Goal: Contribute content: Add original content to the website for others to see

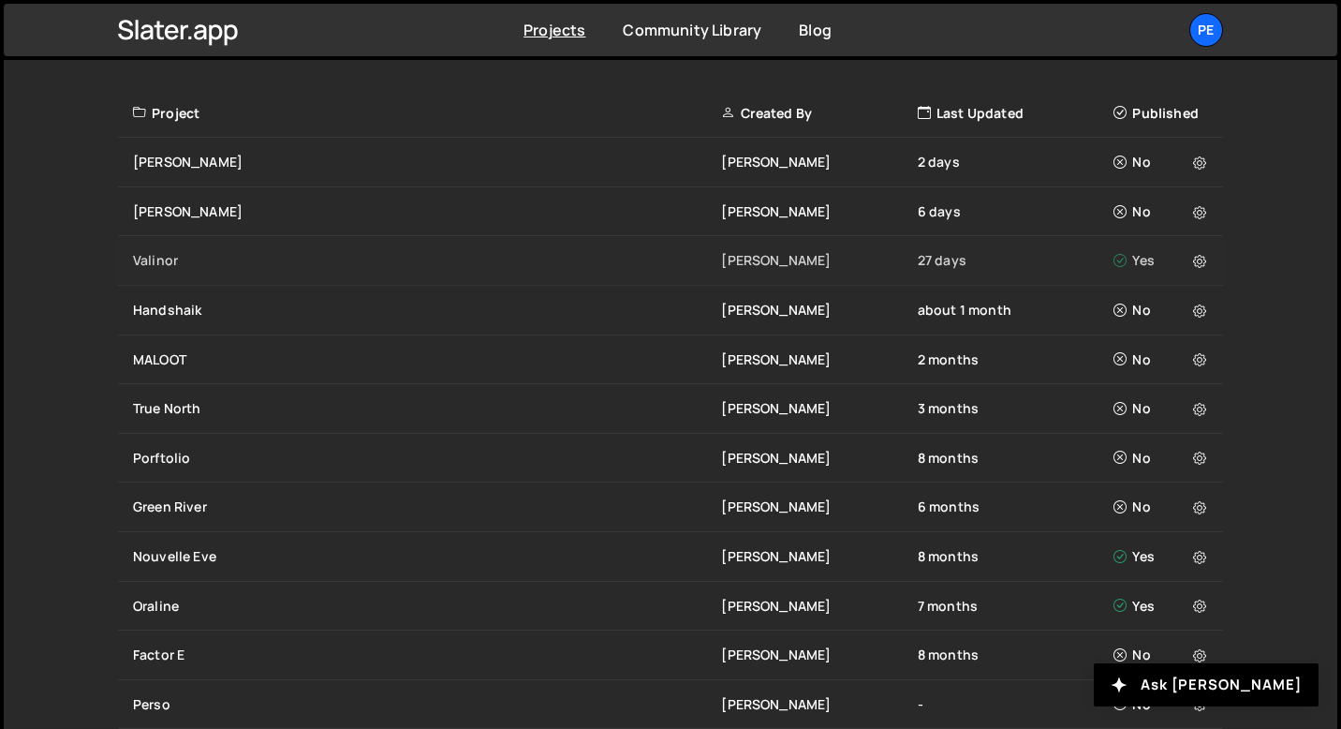
scroll to position [661, 0]
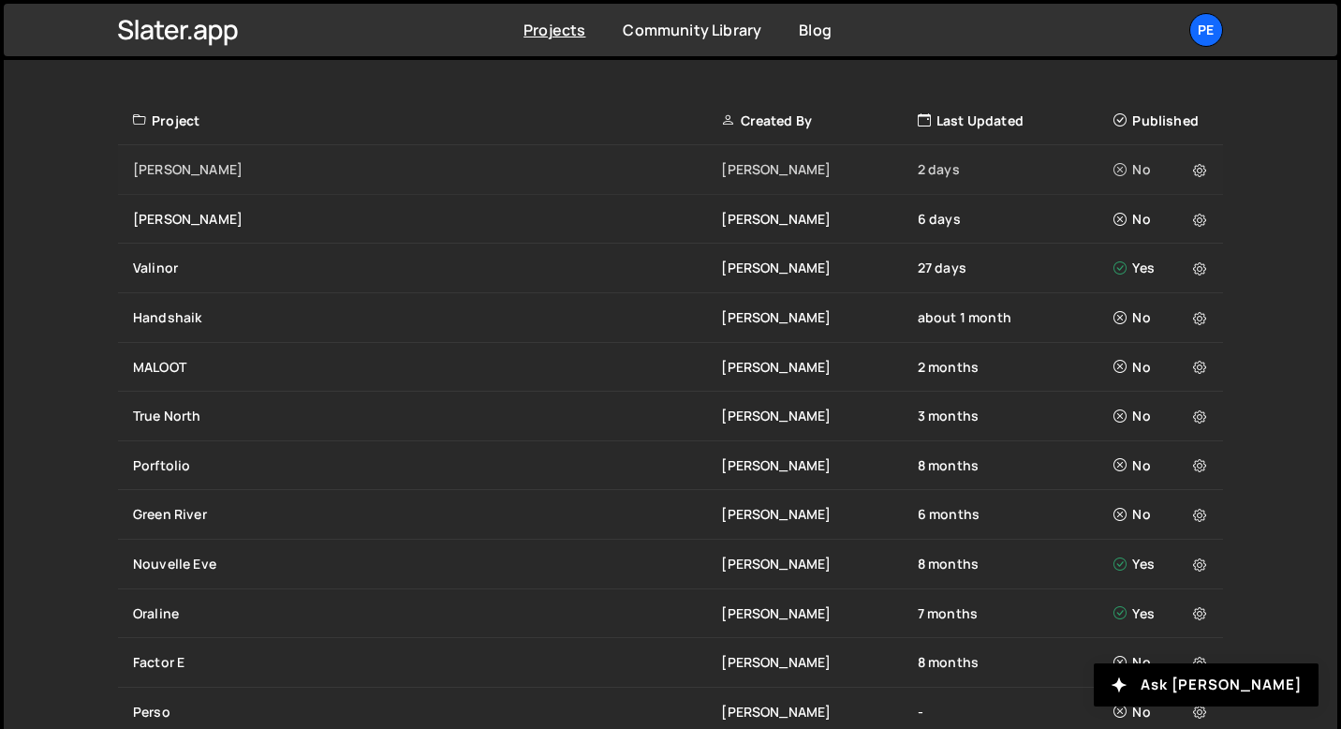
click at [185, 158] on div "Moncrief Eliot BESSON 2 days No" at bounding box center [670, 170] width 1105 height 50
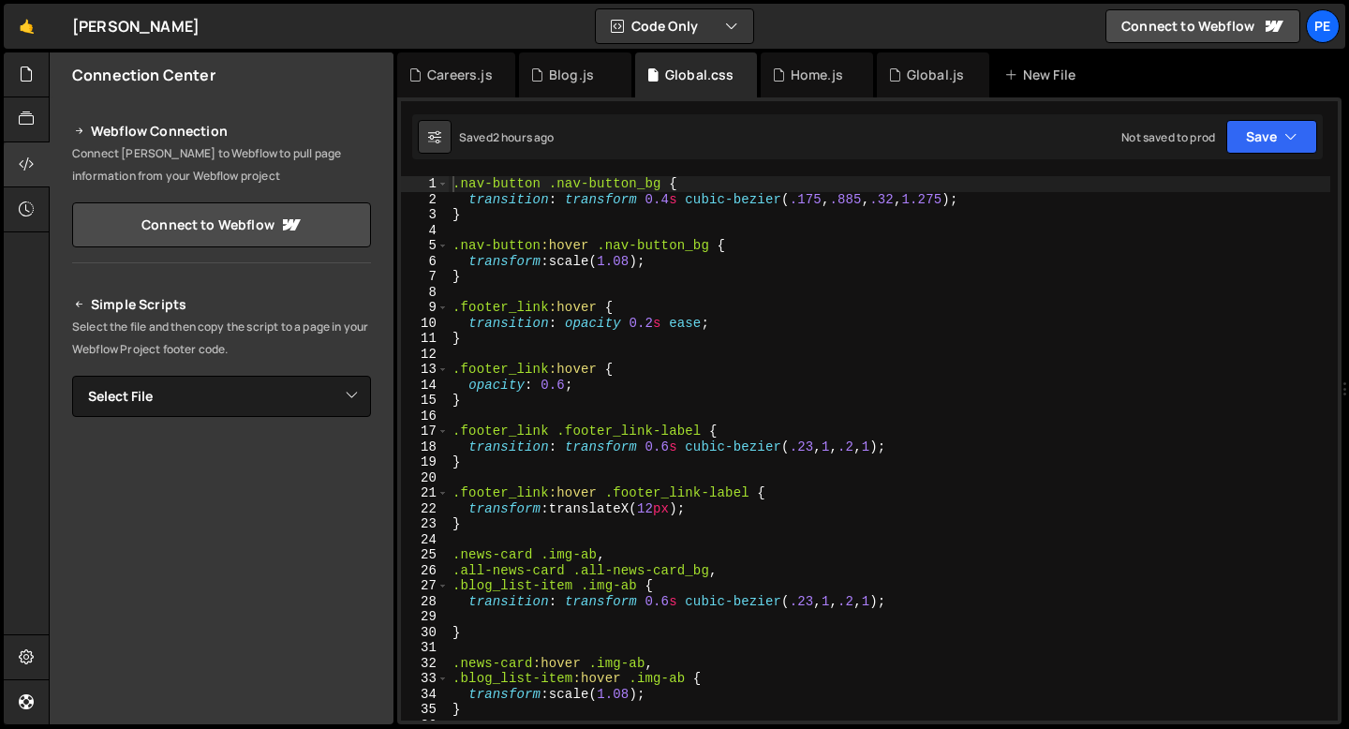
type textarea "}"
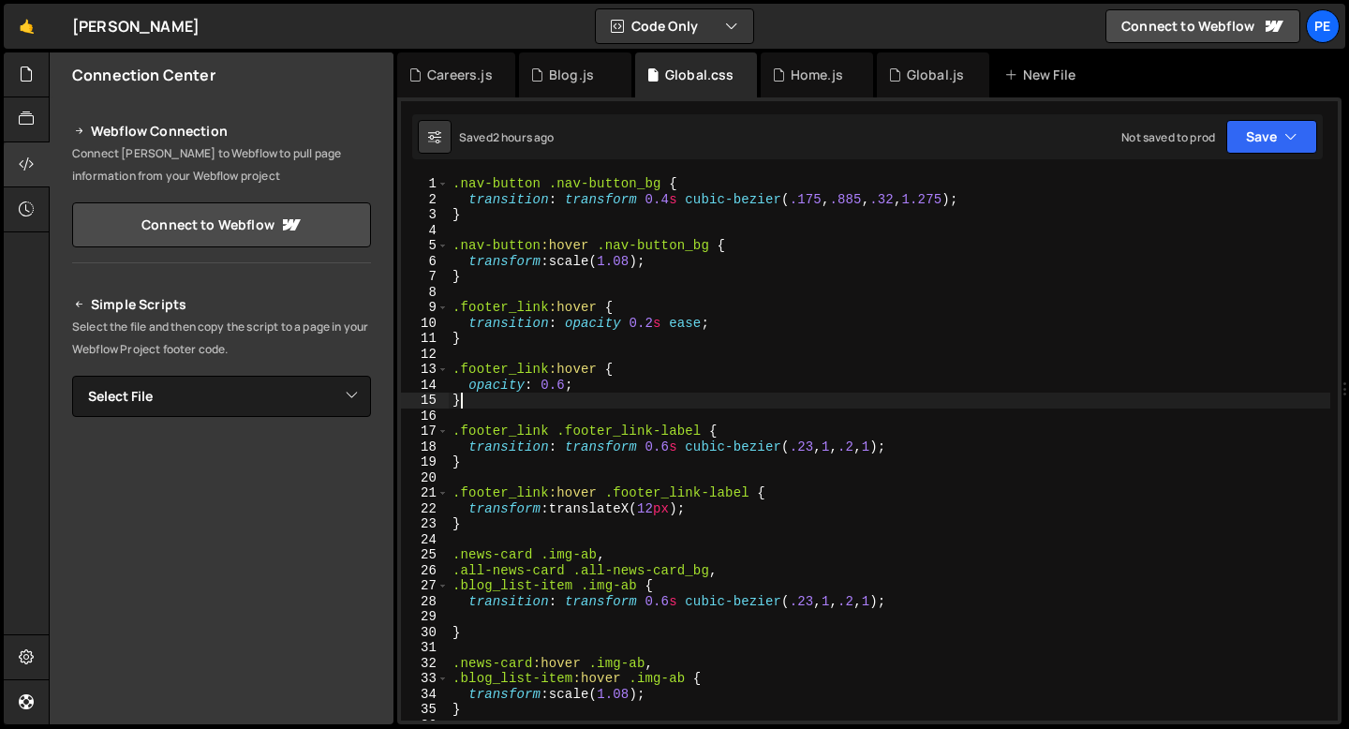
click at [562, 403] on div ".nav-button .nav-button_bg { transition : transform 0.4 s cubic-bezier ( .175 ,…" at bounding box center [889, 463] width 881 height 575
click at [496, 338] on div ".nav-button .nav-button_bg { transition : transform 0.4 s cubic-bezier ( .175 ,…" at bounding box center [889, 463] width 881 height 575
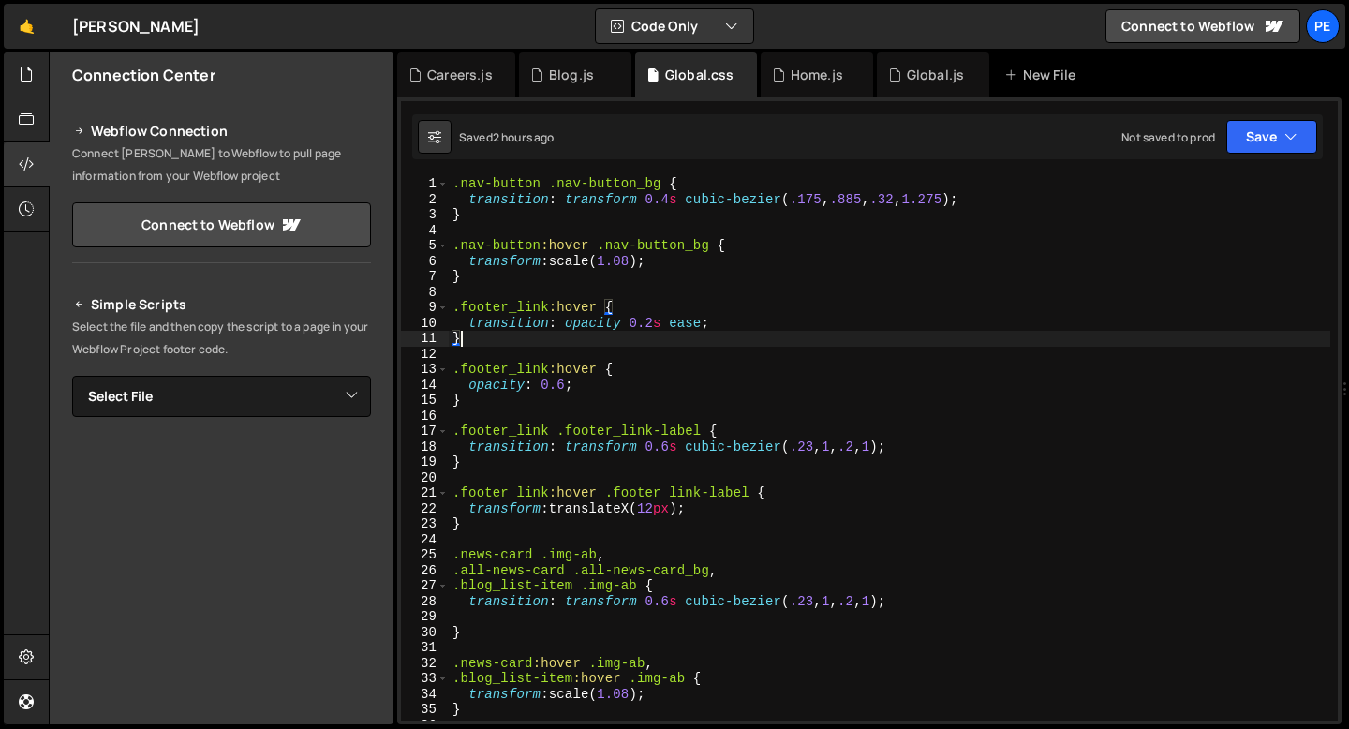
click at [476, 288] on div ".nav-button .nav-button_bg { transition : transform 0.4 s cubic-bezier ( .175 ,…" at bounding box center [889, 463] width 881 height 575
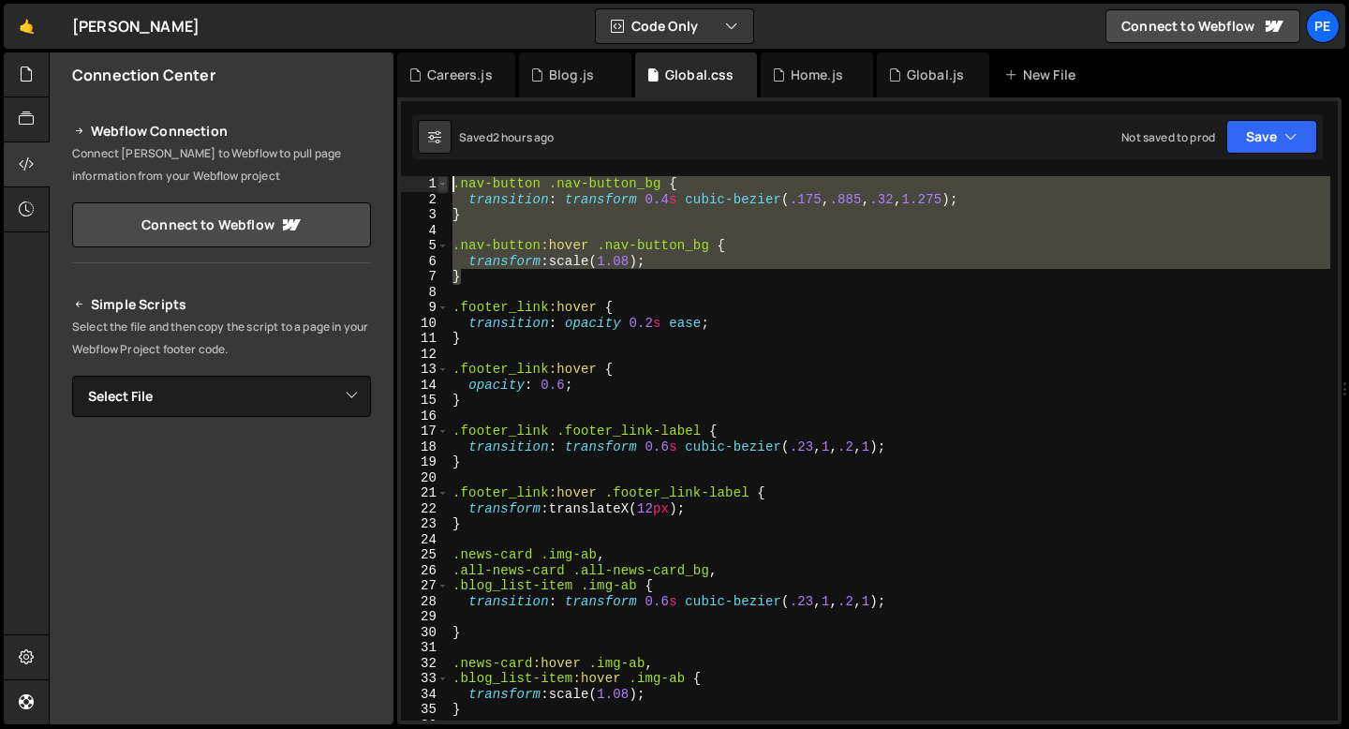
drag, startPoint x: 465, startPoint y: 281, endPoint x: 447, endPoint y: 184, distance: 98.3
click at [447, 186] on div "1 2 3 4 5 6 7 8 9 10 11 12 13 14 15 16 17 18 19 20 21 22 23 24 25 26 27 28 29 3…" at bounding box center [869, 448] width 937 height 544
click at [662, 180] on div ".nav-button .nav-button_bg { transition : transform 0.4 s cubic-bezier ( .175 ,…" at bounding box center [889, 448] width 881 height 544
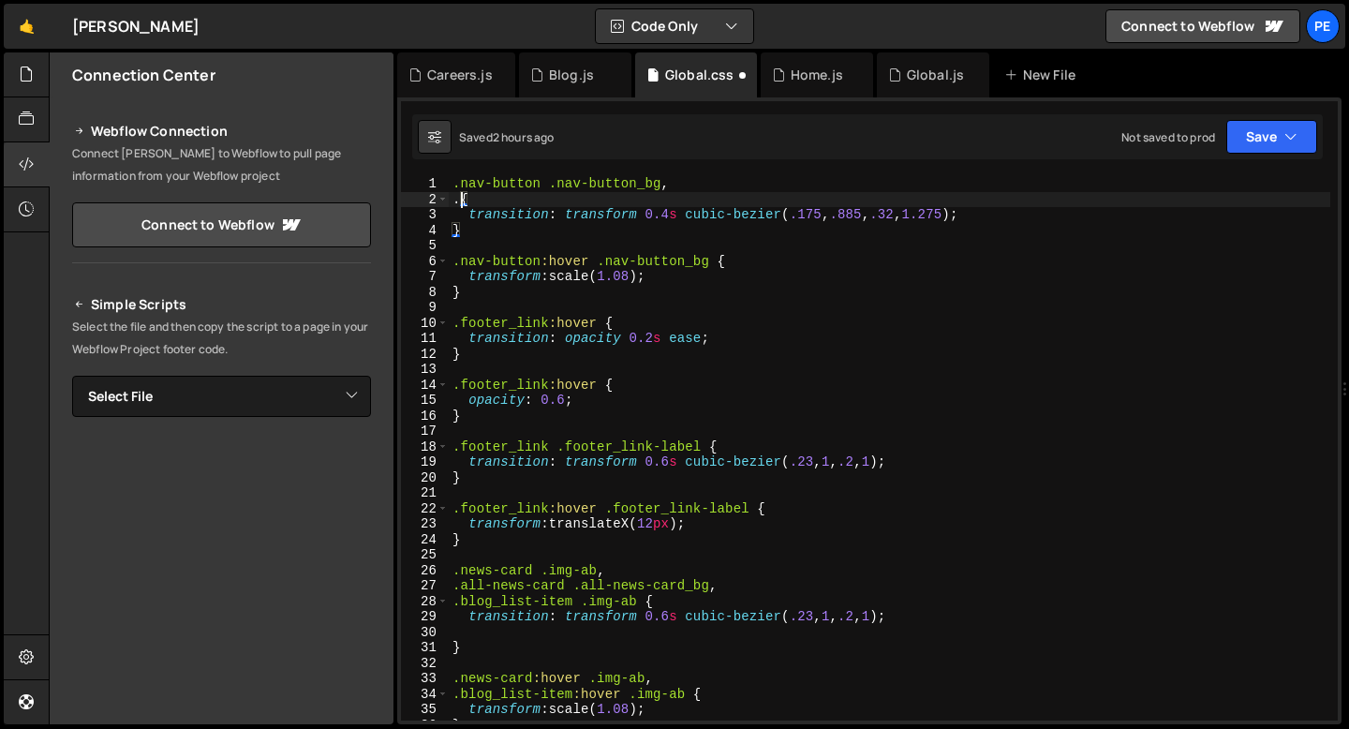
paste textarea "accordion_button-bg"
click at [456, 199] on div ".nav-button .nav-button_bg , .accordion_button-bg { transition : transform 0.4 …" at bounding box center [889, 463] width 881 height 575
paste textarea "accordion_button"
click at [759, 199] on div ".nav-button .nav-button_bg , .accordion_button .accordion_button-bg { transitio…" at bounding box center [889, 463] width 881 height 575
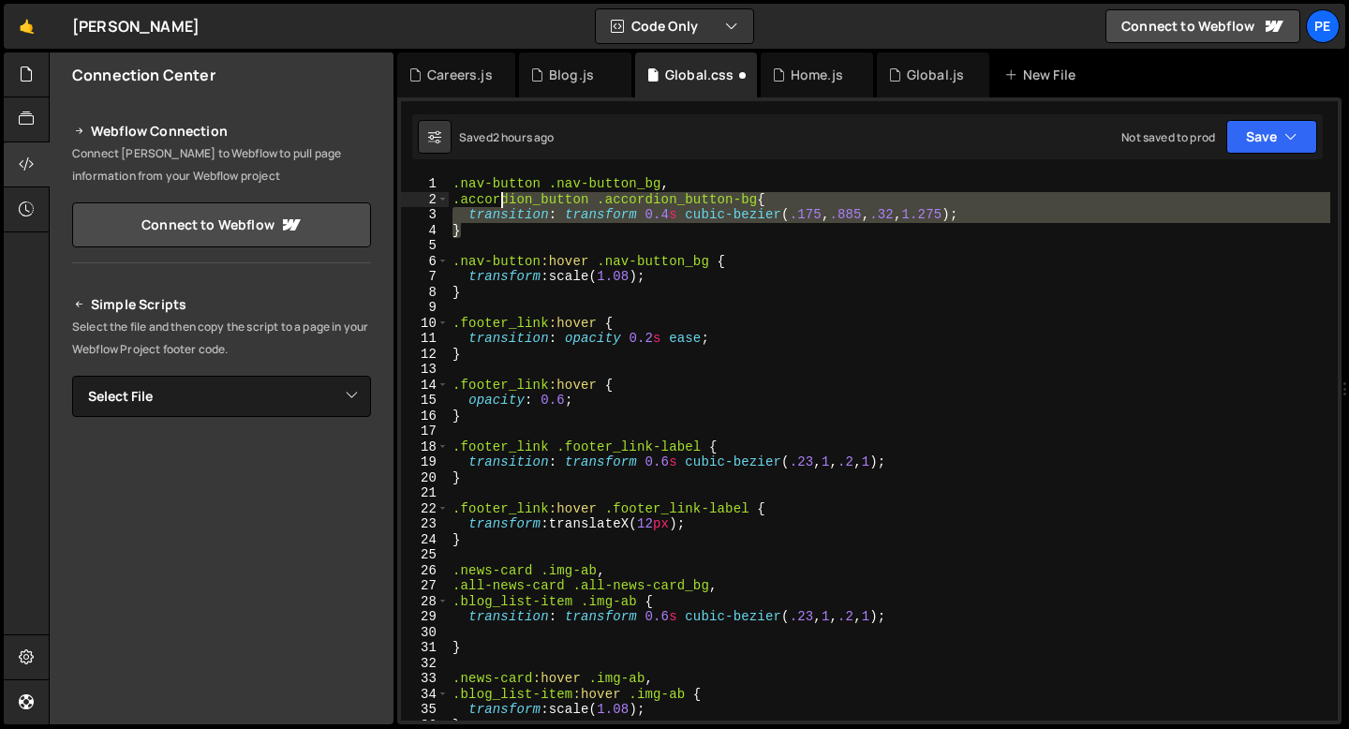
drag, startPoint x: 759, startPoint y: 199, endPoint x: 493, endPoint y: 197, distance: 266.0
click at [494, 198] on div ".nav-button .nav-button_bg , .accordion_button .accordion_button-bg { transitio…" at bounding box center [889, 463] width 881 height 575
click at [493, 197] on div ".nav-button .nav-button_bg , .accordion_button .accordion_button-bg { transitio…" at bounding box center [889, 448] width 881 height 544
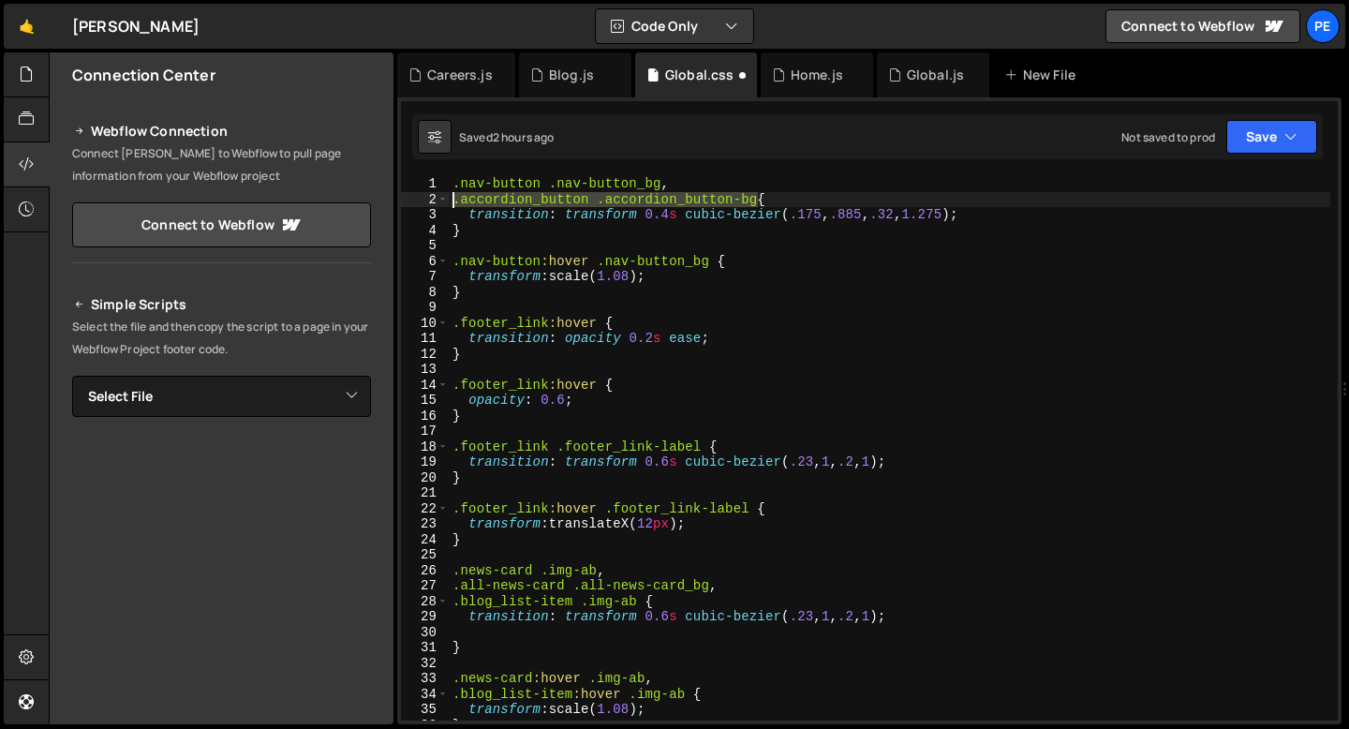
drag, startPoint x: 758, startPoint y: 199, endPoint x: 452, endPoint y: 200, distance: 305.3
click at [453, 200] on div ".nav-button .nav-button_bg , .accordion_button .accordion_button-bg { transitio…" at bounding box center [889, 463] width 881 height 575
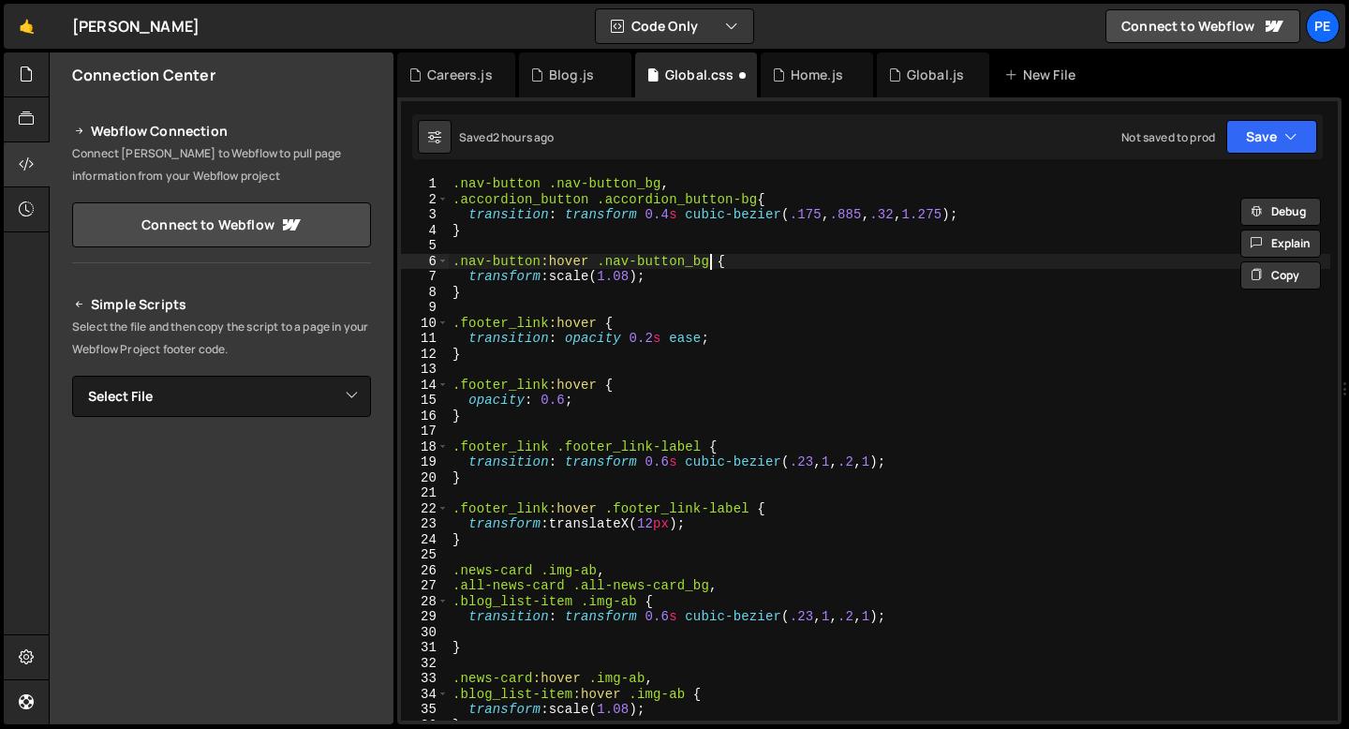
click at [708, 258] on div ".nav-button .nav-button_bg , .accordion_button .accordion_button-bg { transitio…" at bounding box center [889, 463] width 881 height 575
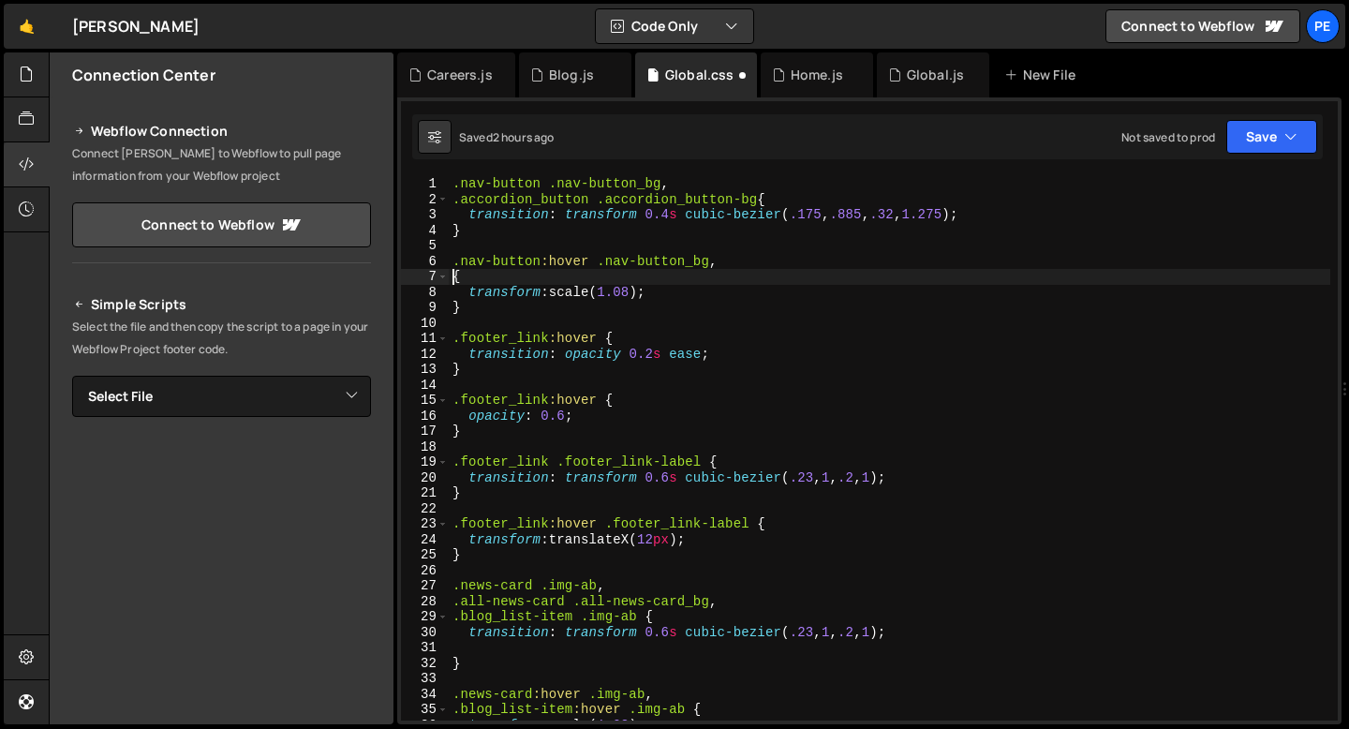
scroll to position [0, 0]
paste textarea ".accordion_button .accordion_button-bg"
click at [589, 278] on div ".nav-button .nav-button_bg , .accordion_button .accordion_button-bg { transitio…" at bounding box center [889, 463] width 881 height 575
type textarea ".accordion_button:hover .accordion_button-bg {"
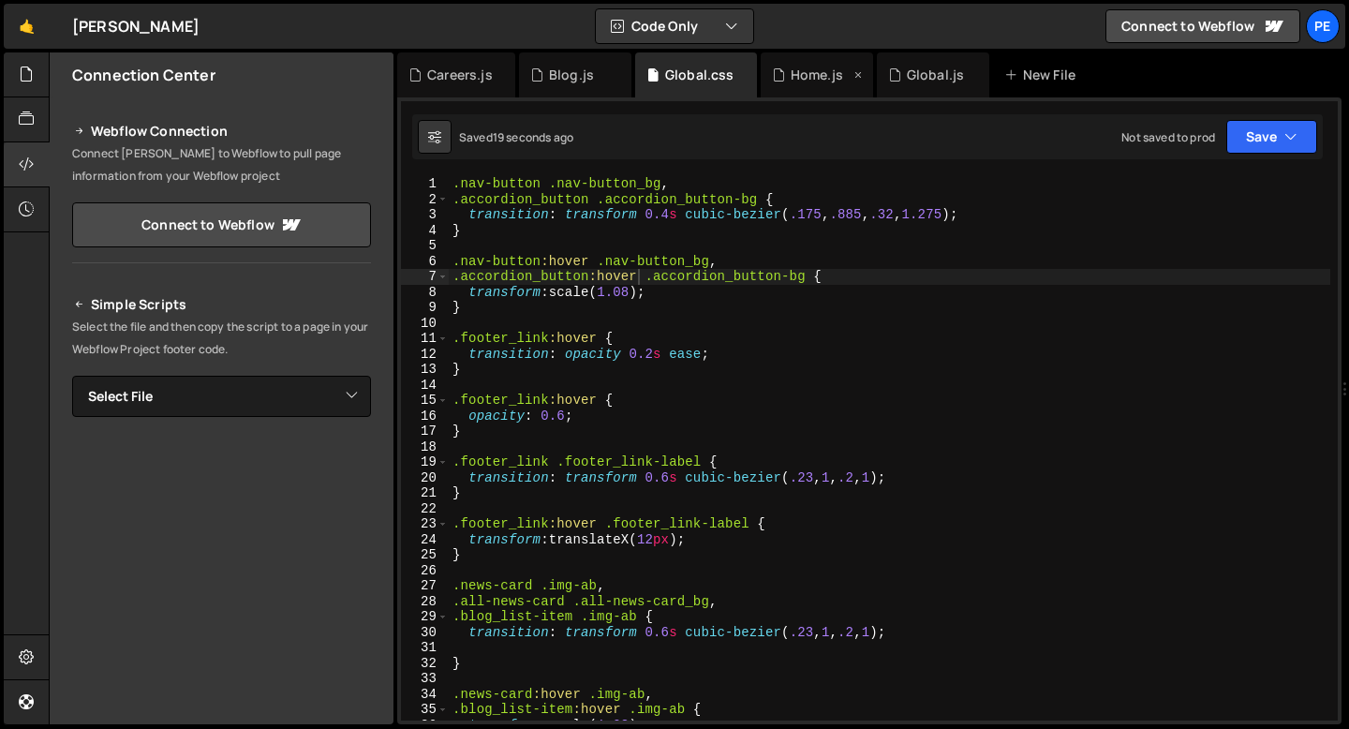
click at [857, 76] on icon at bounding box center [857, 75] width 13 height 19
click at [0, 0] on icon at bounding box center [0, 0] width 0 height 0
click at [740, 76] on icon at bounding box center [741, 75] width 13 height 19
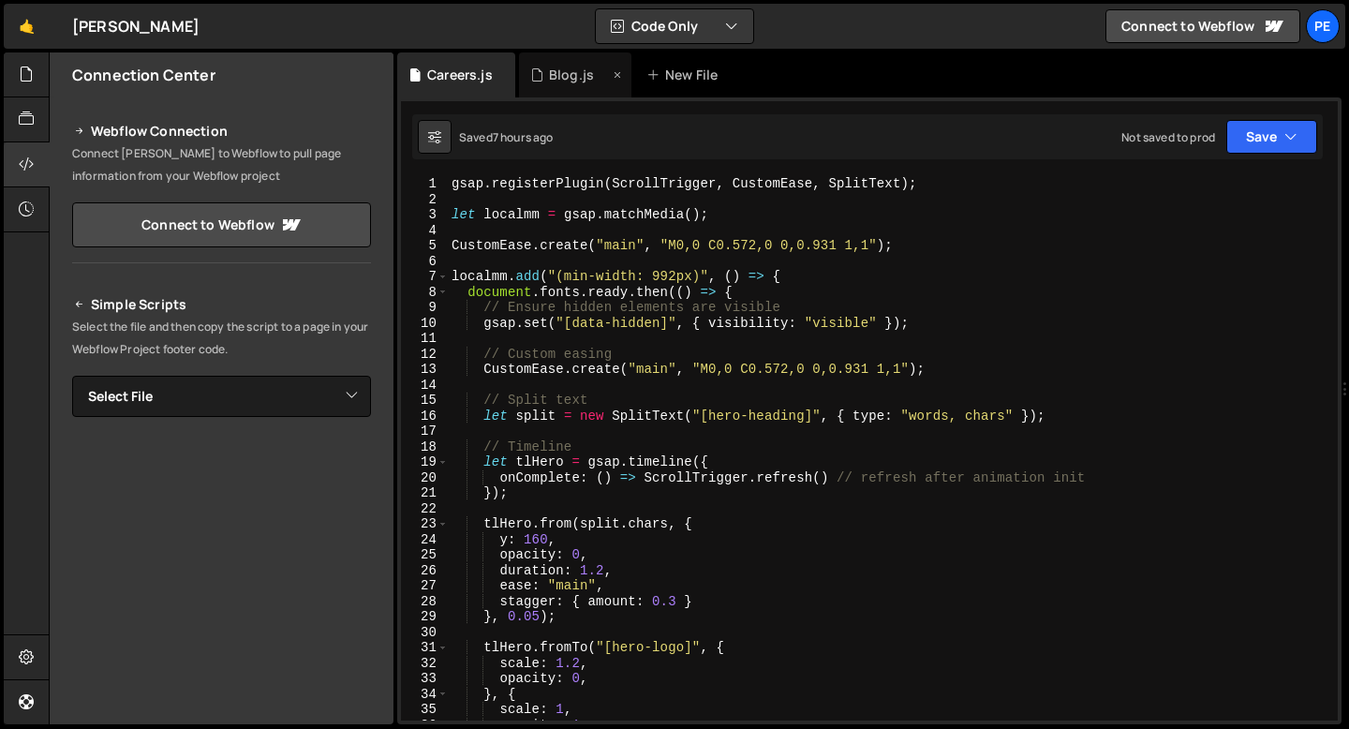
click at [567, 77] on div "Blog.js" at bounding box center [571, 75] width 45 height 19
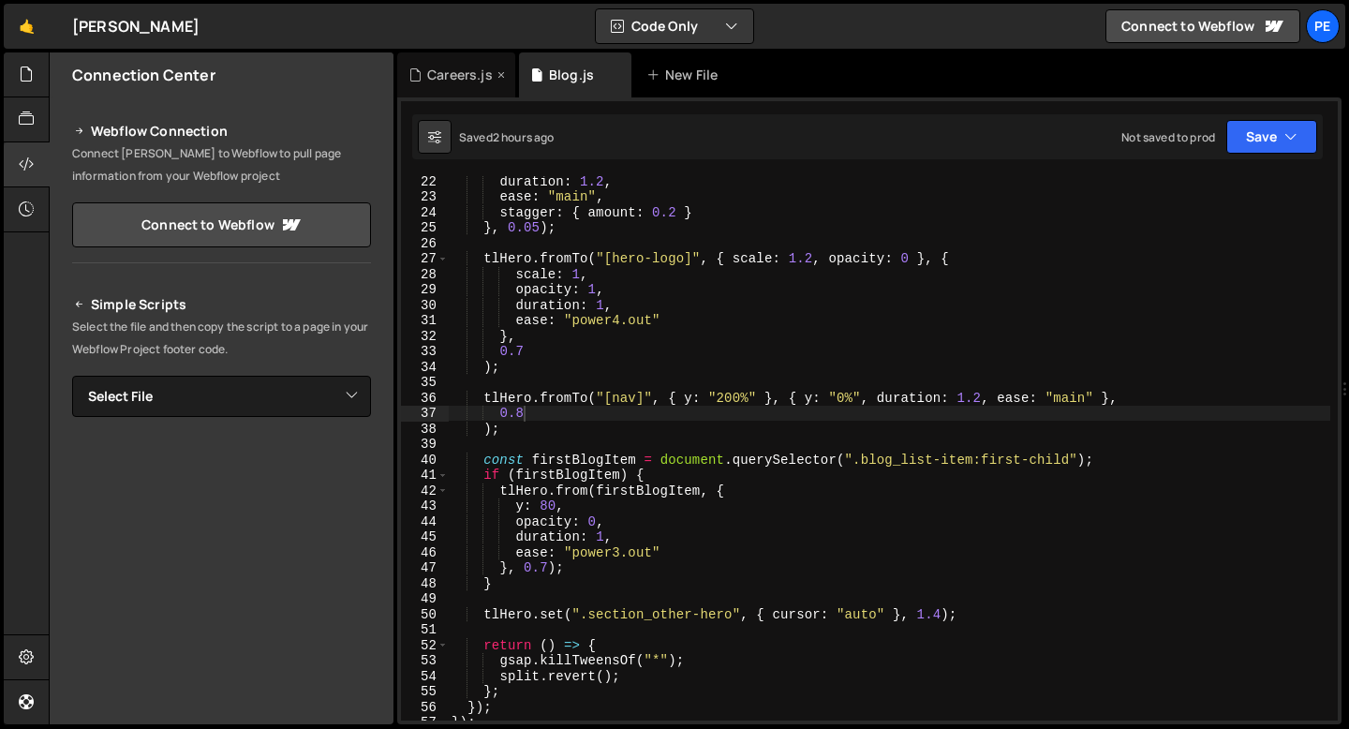
click at [449, 70] on div "Careers.js" at bounding box center [460, 75] width 66 height 19
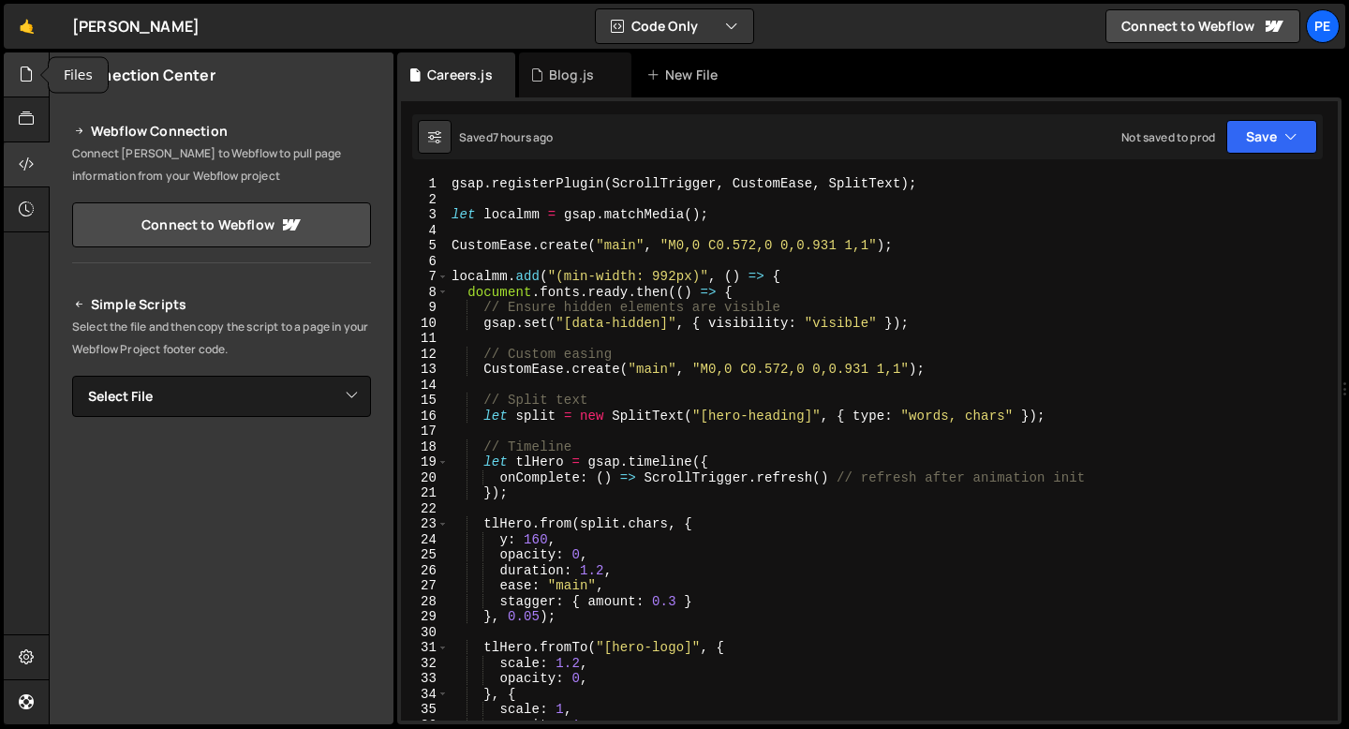
click at [17, 72] on div at bounding box center [27, 74] width 46 height 45
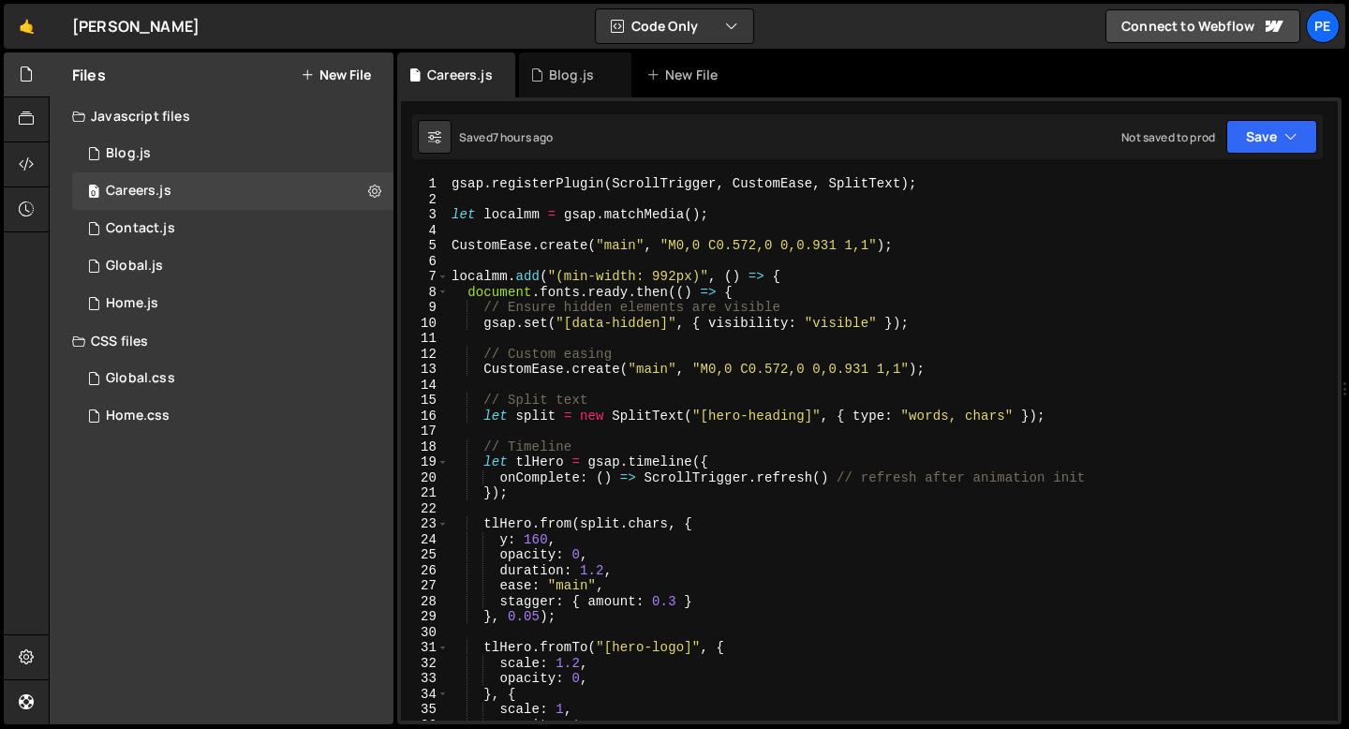
click at [337, 72] on button "New File" at bounding box center [336, 74] width 70 height 15
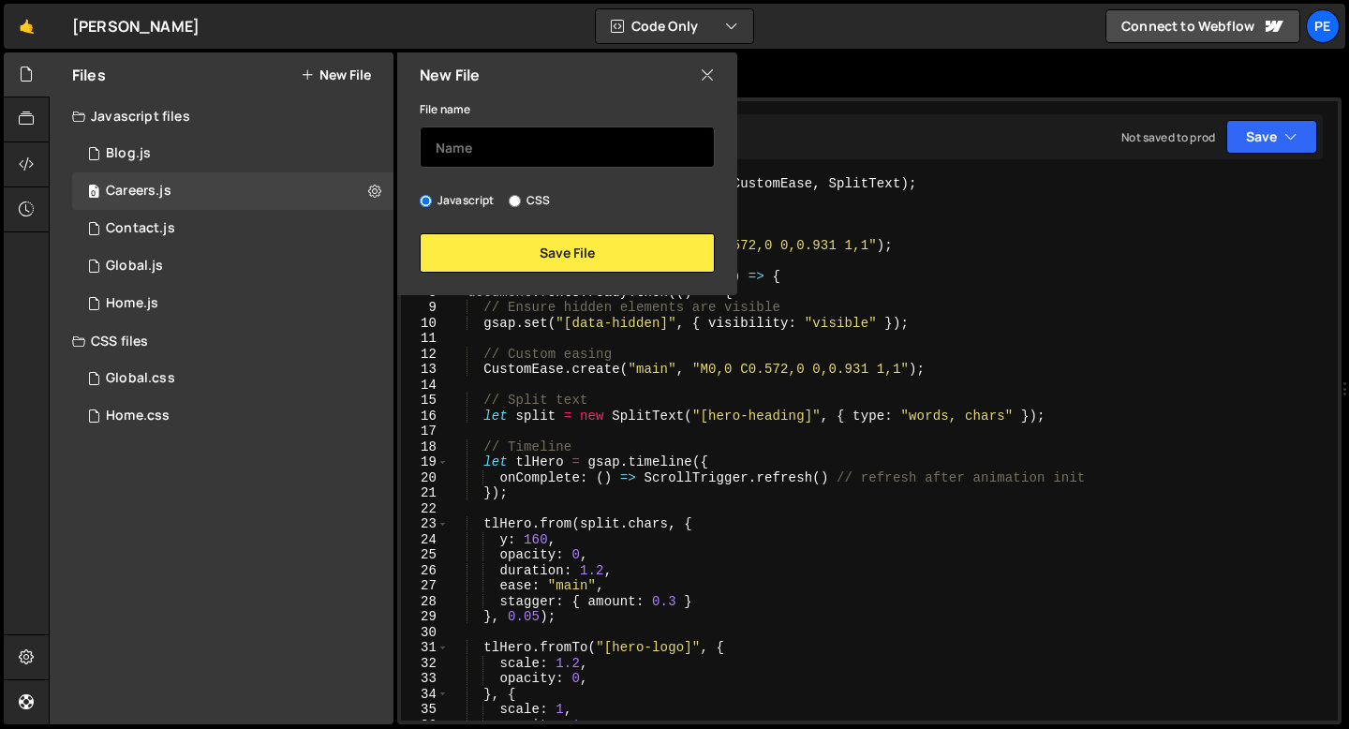
click at [470, 152] on input "text" at bounding box center [567, 146] width 295 height 41
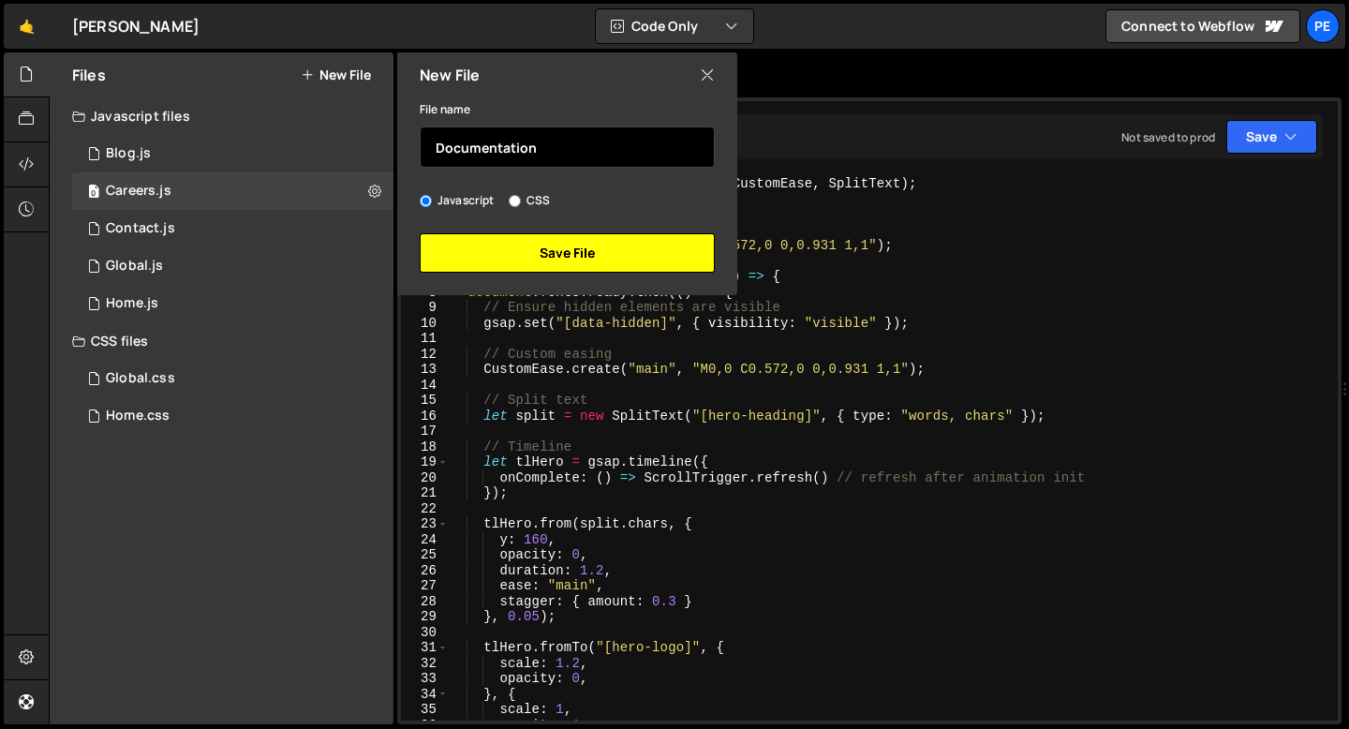
type input "Documentation"
click at [489, 250] on button "Save File" at bounding box center [567, 252] width 295 height 39
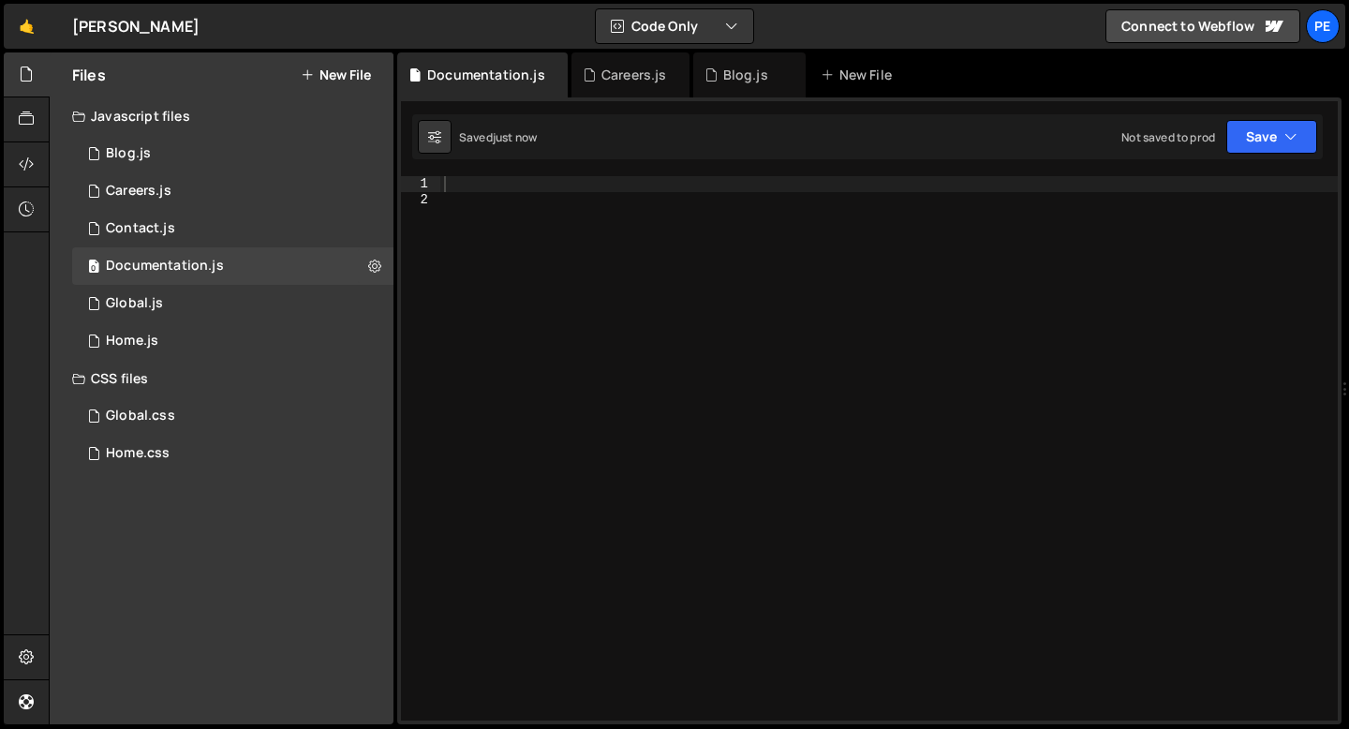
click at [498, 185] on div at bounding box center [888, 463] width 897 height 575
click at [30, 165] on icon at bounding box center [26, 164] width 15 height 21
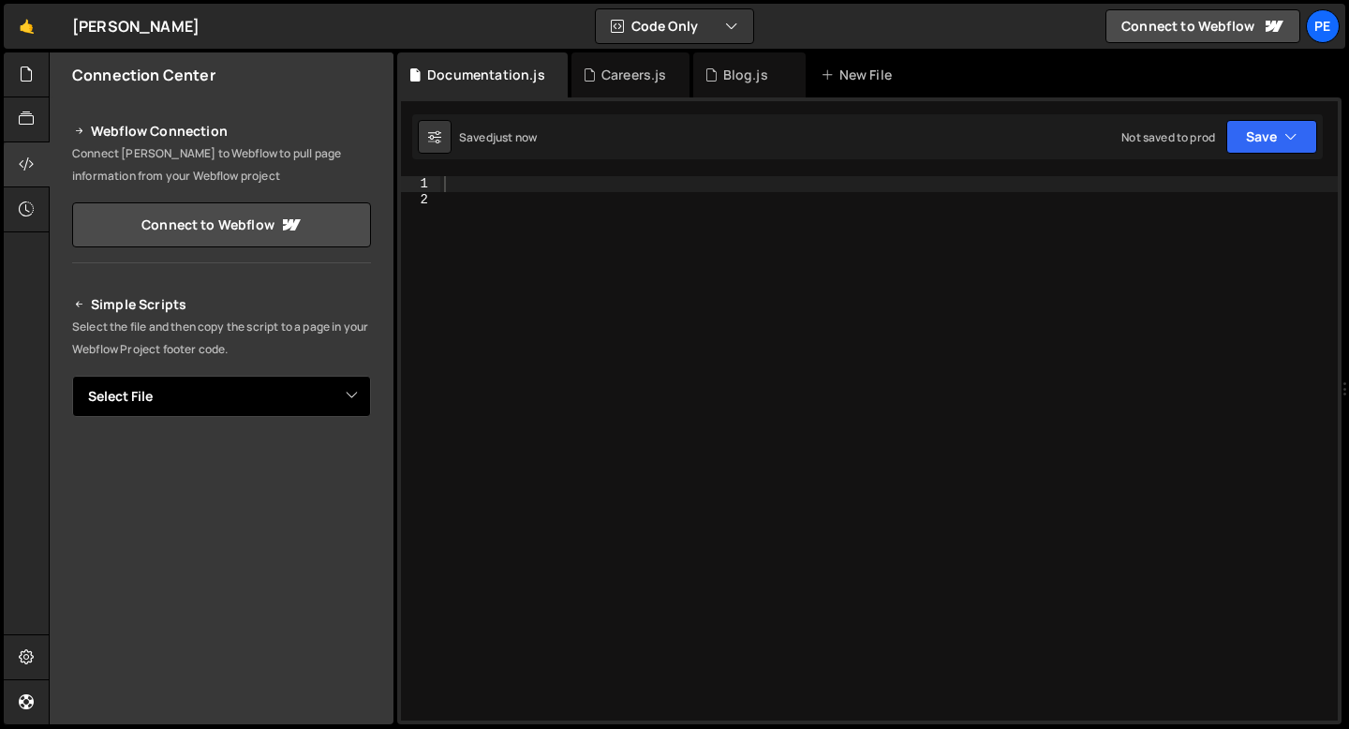
click at [172, 410] on select "Select File Blog.js Careers.js Contact.js Global.js Home.js Global.css Home.css…" at bounding box center [221, 396] width 299 height 41
select select "47227"
click at [72, 376] on select "Select File Blog.js Careers.js Contact.js Global.js Home.js Global.css Home.css…" at bounding box center [221, 396] width 299 height 41
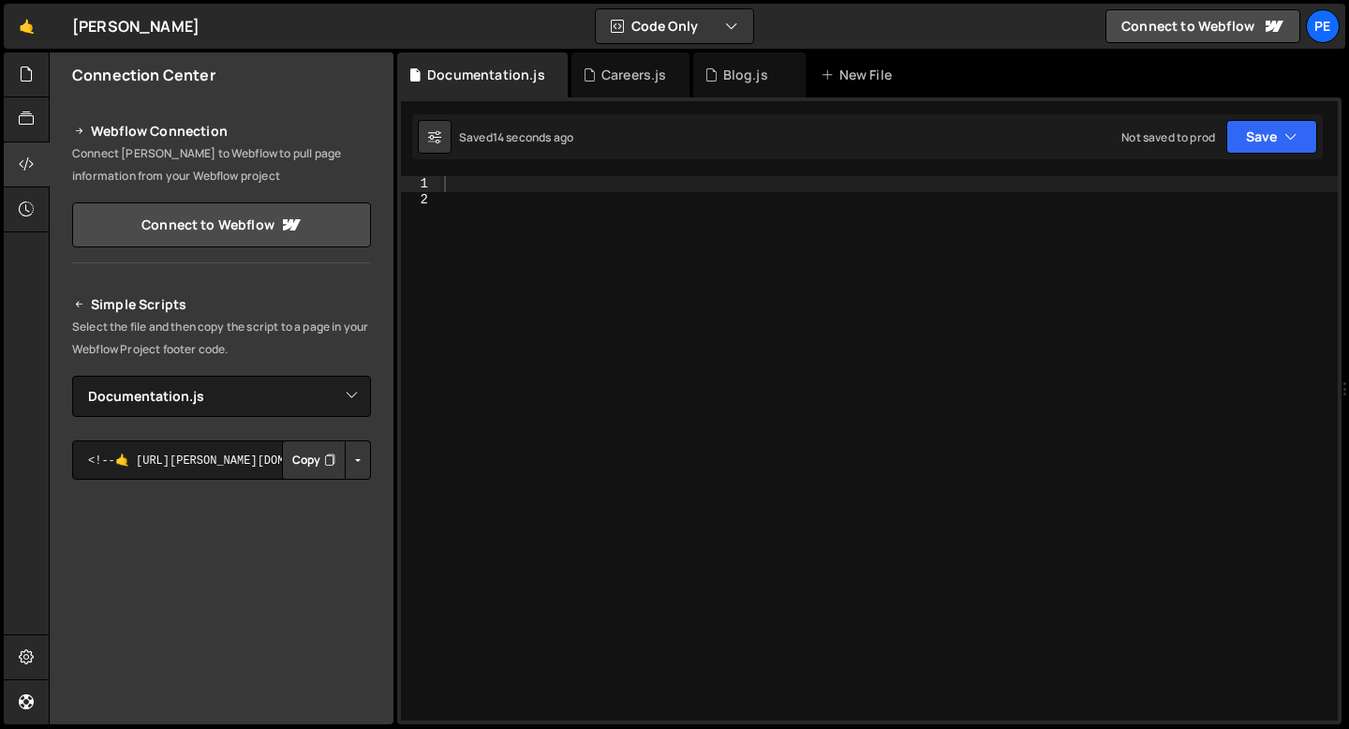
click at [324, 466] on icon "Button group with nested dropdown" at bounding box center [329, 459] width 11 height 19
click at [608, 82] on div "Careers.js" at bounding box center [634, 75] width 66 height 19
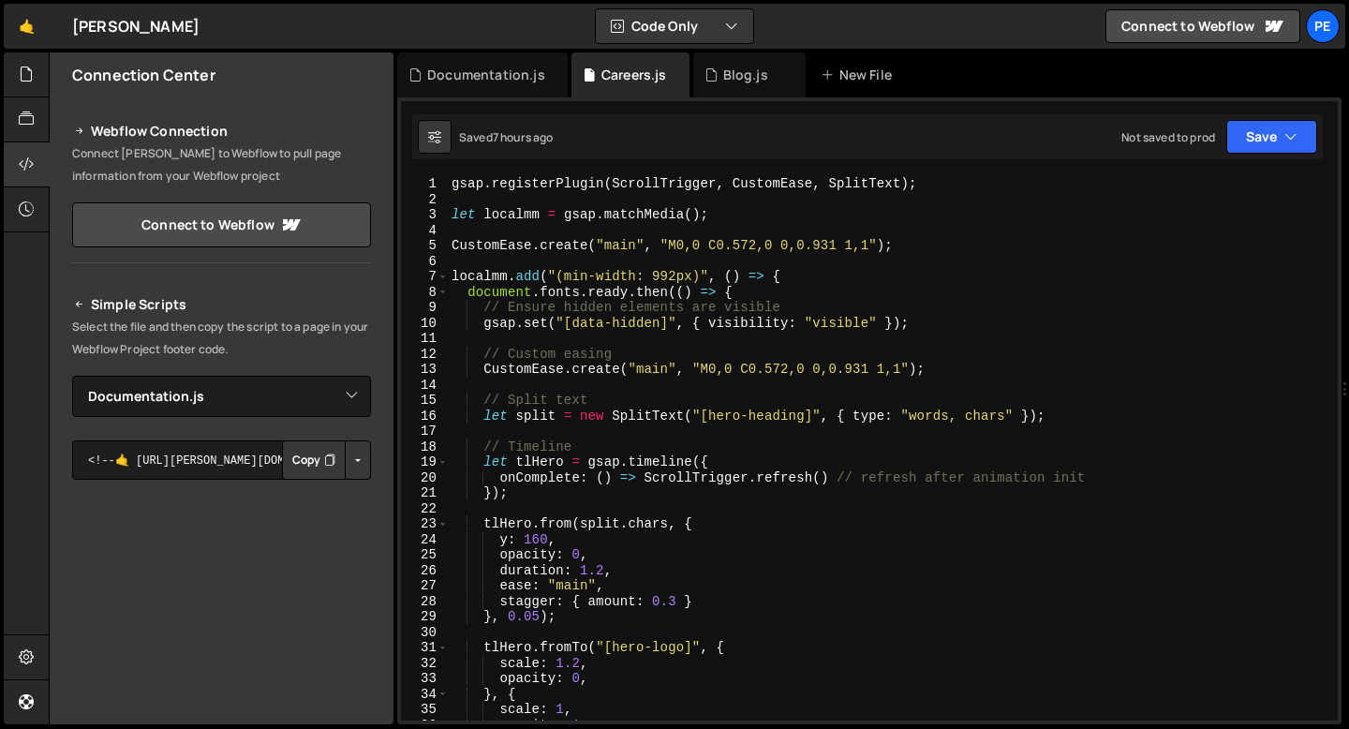
click at [565, 222] on div "gsap . registerPlugin ( ScrollTrigger , CustomEase , SplitText ) ; let localmm …" at bounding box center [889, 463] width 882 height 575
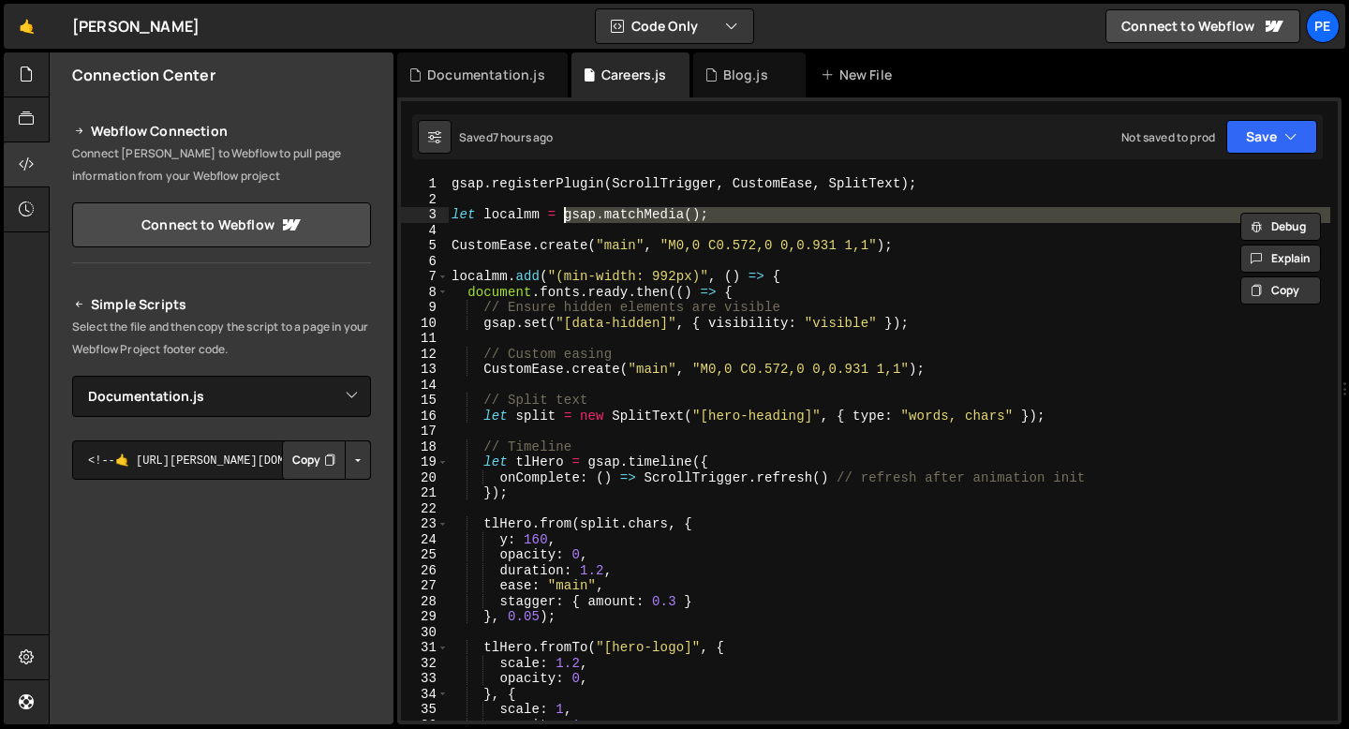
type textarea "});"
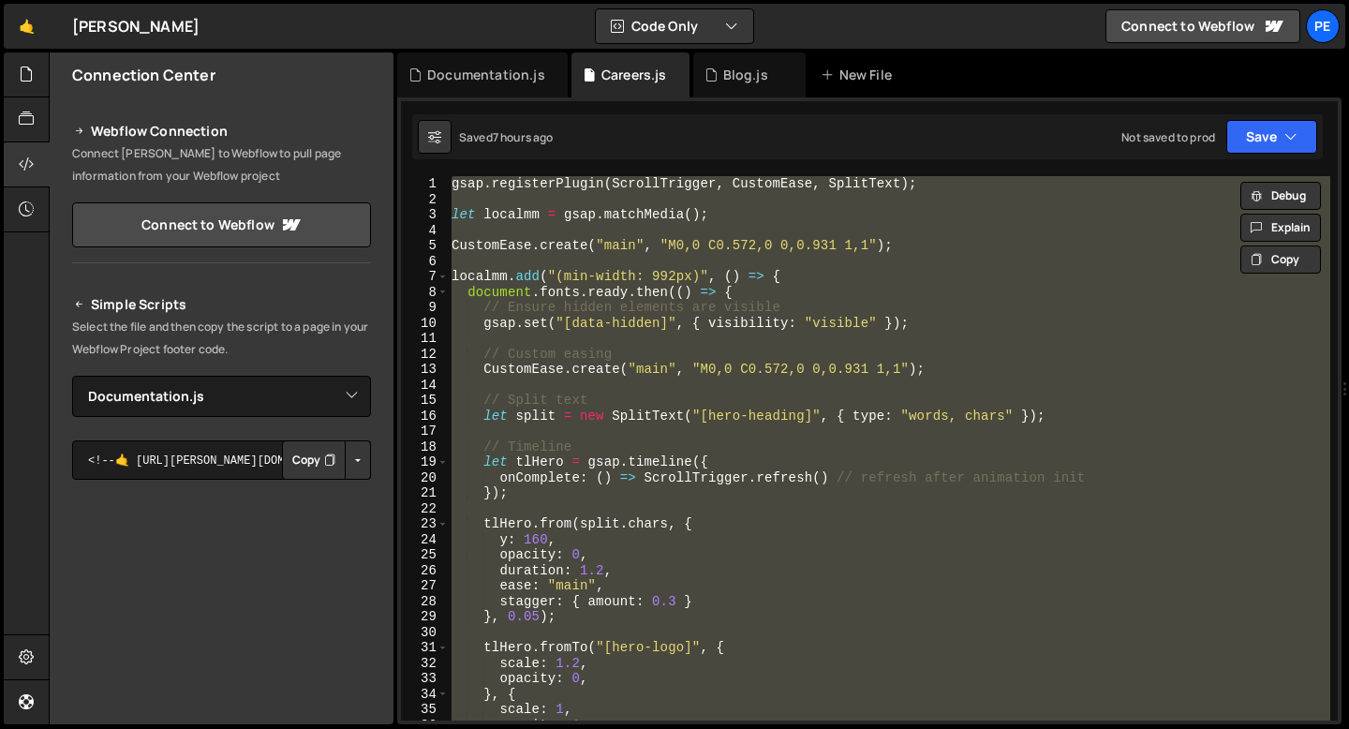
click at [487, 97] on div "22 23 24 25 26 27 28 29 30 31 32 33 34 35 36 37 38 39 40 41 42 43 44 45 46 47 4…" at bounding box center [869, 410] width 944 height 627
click at [474, 84] on div "Documentation.js" at bounding box center [482, 74] width 170 height 45
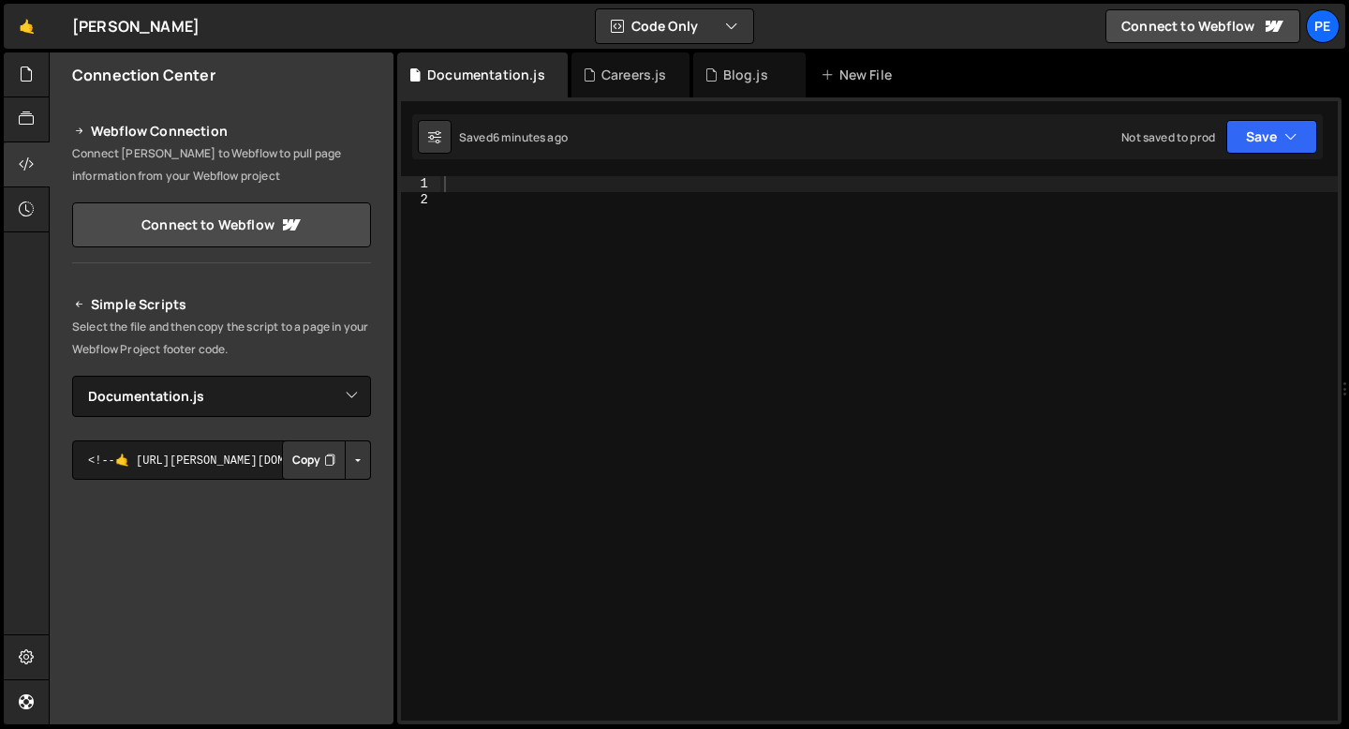
click at [476, 170] on div "22 23 24 25 26 27 28 29 30 31 32 33 34 35 36 37 38 39 40 41 42 43 44 45 46 47 4…" at bounding box center [869, 410] width 944 height 627
click at [476, 178] on div at bounding box center [888, 463] width 897 height 575
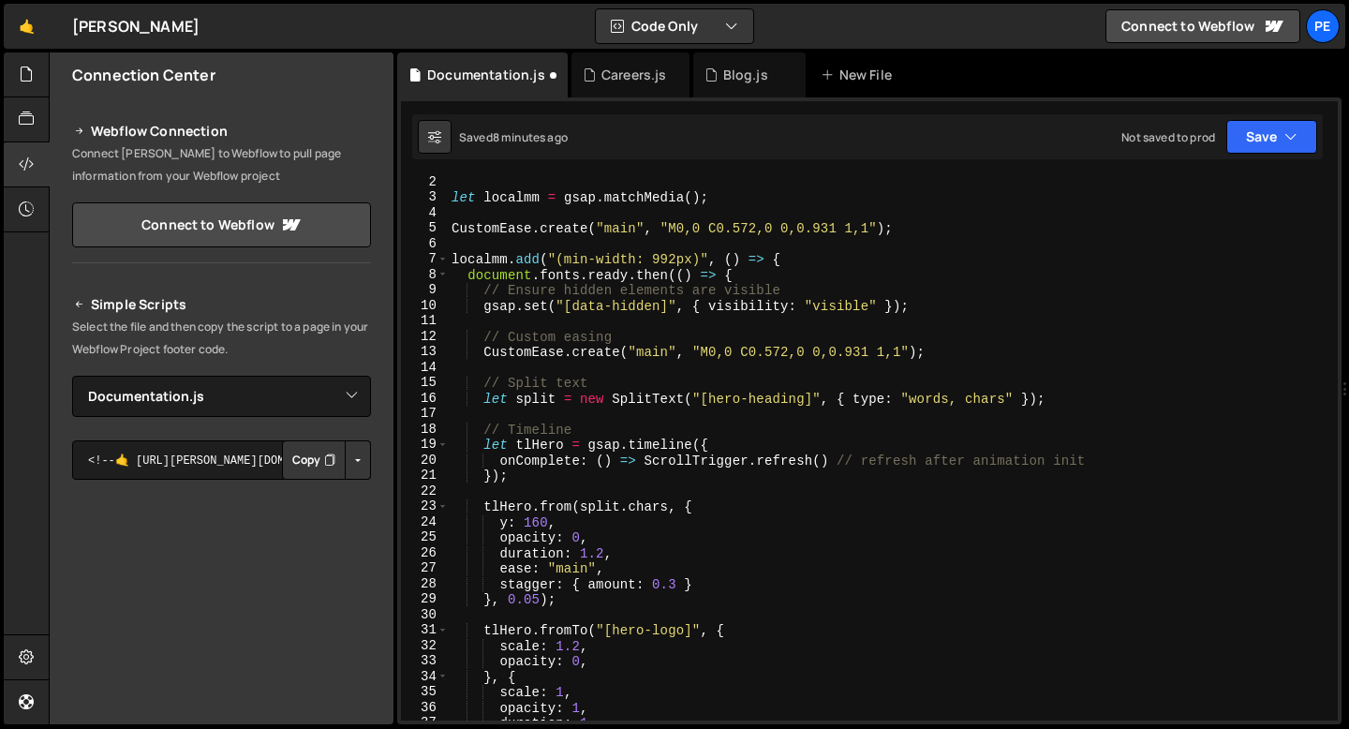
scroll to position [47, 0]
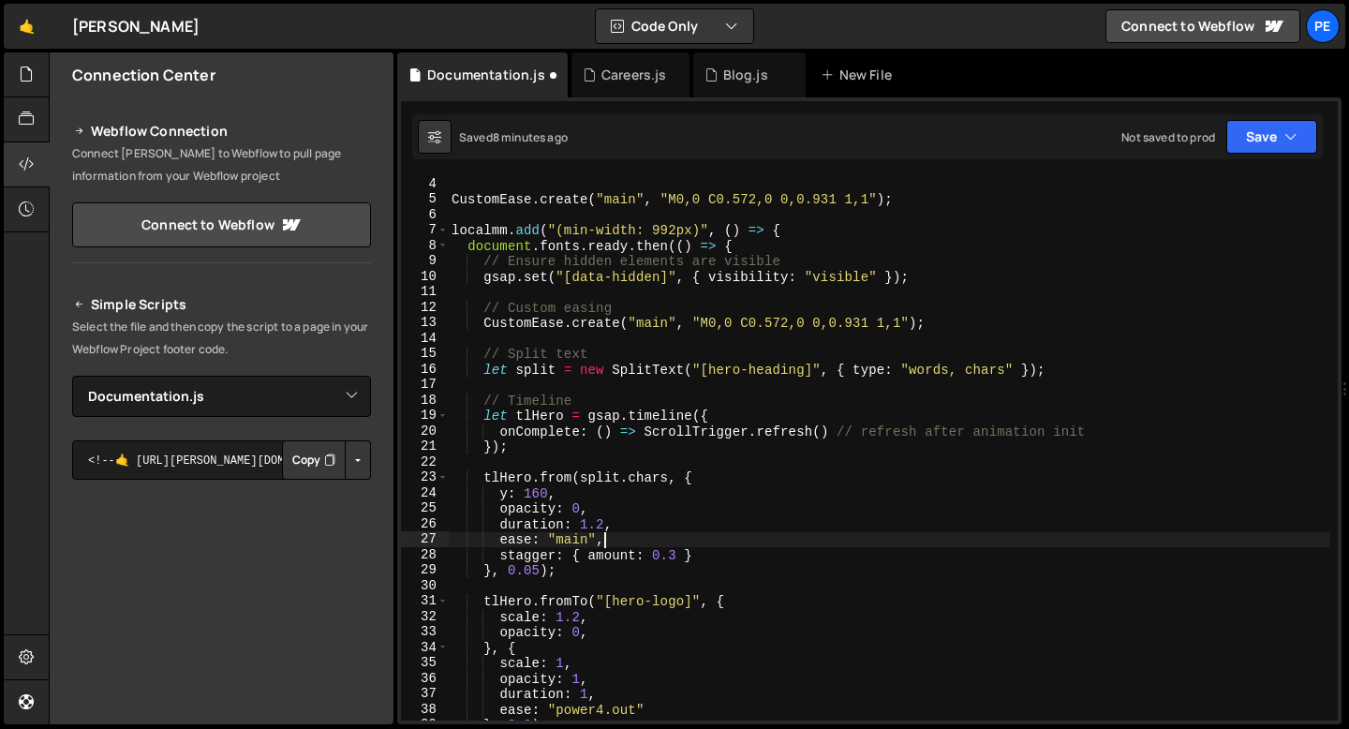
click at [669, 541] on div "CustomEase . create ( "main" , "M0,0 C0.572,0 0,0.931 1,1" ) ; localmm . add ( …" at bounding box center [889, 463] width 882 height 575
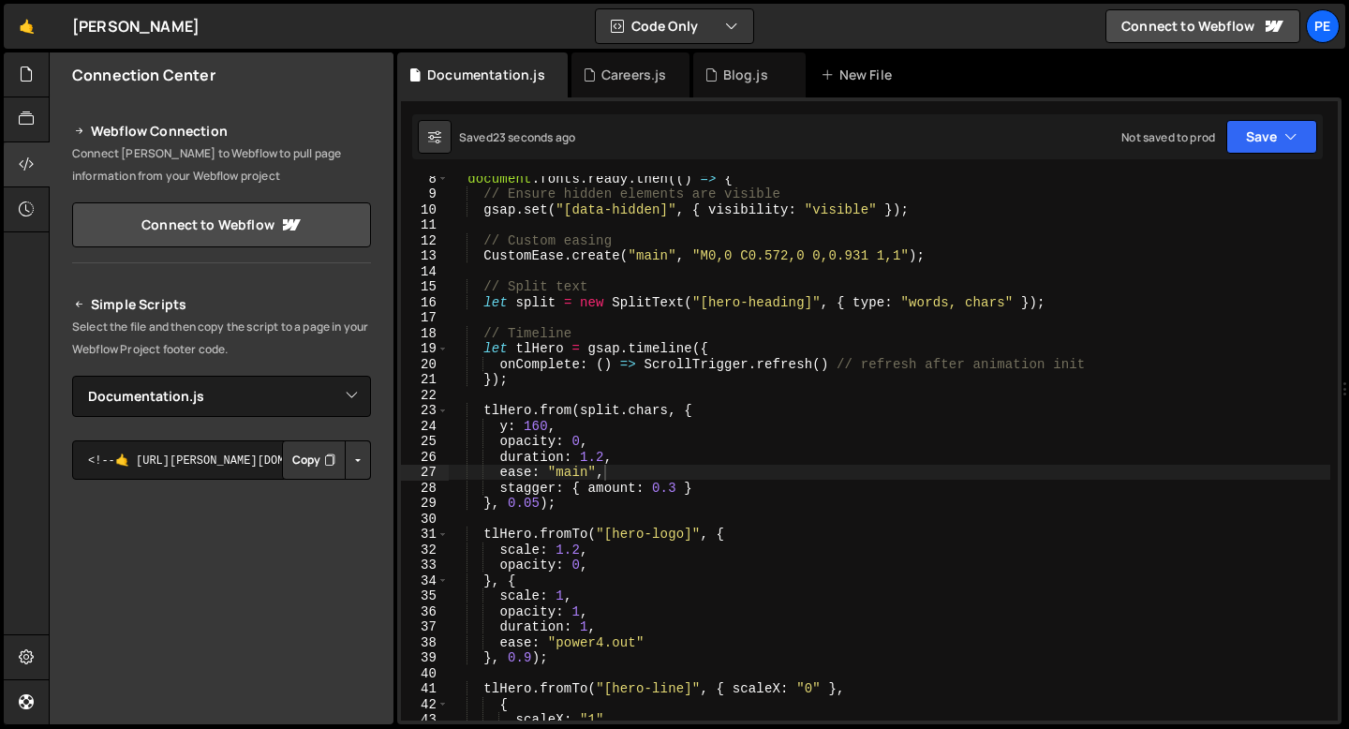
scroll to position [203, 0]
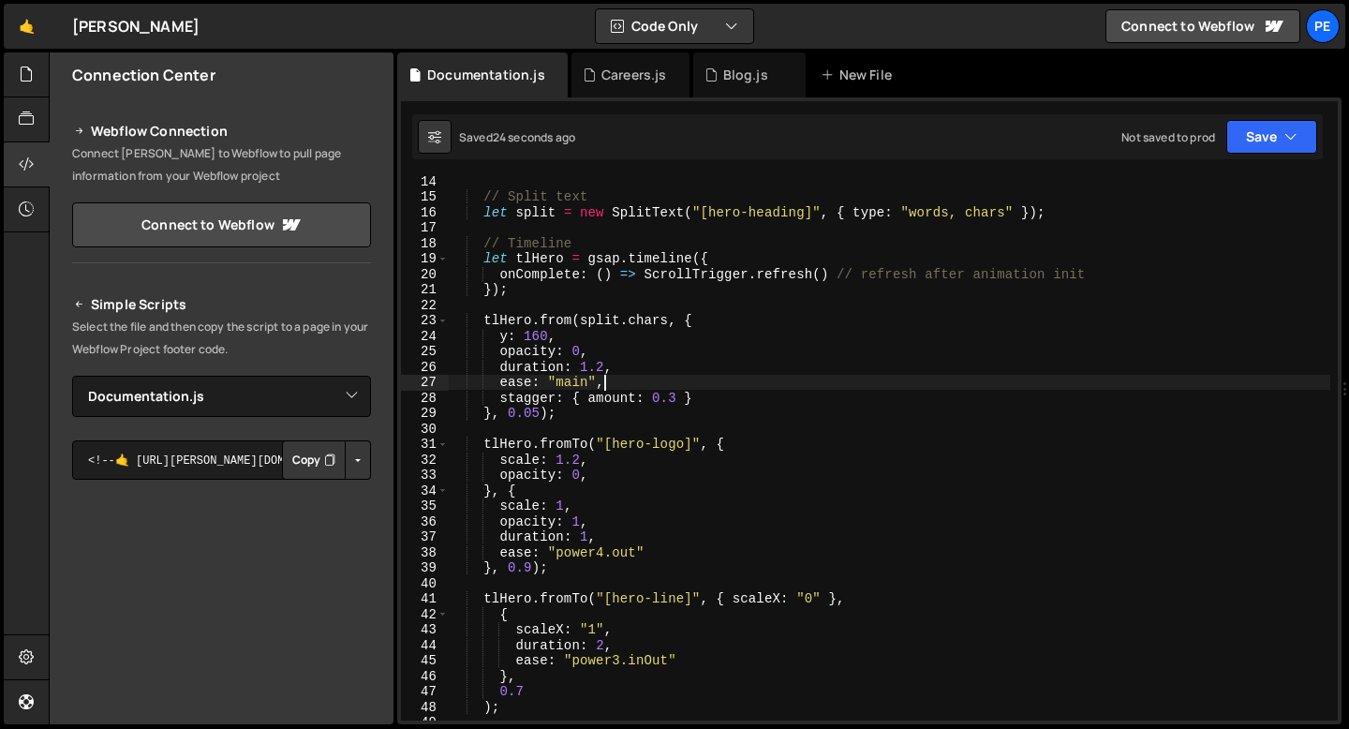
click at [573, 572] on div "// Split text let split = new SplitText ( "[hero-heading]" , { type : "words, c…" at bounding box center [889, 460] width 882 height 575
type textarea "}, 0.9);"
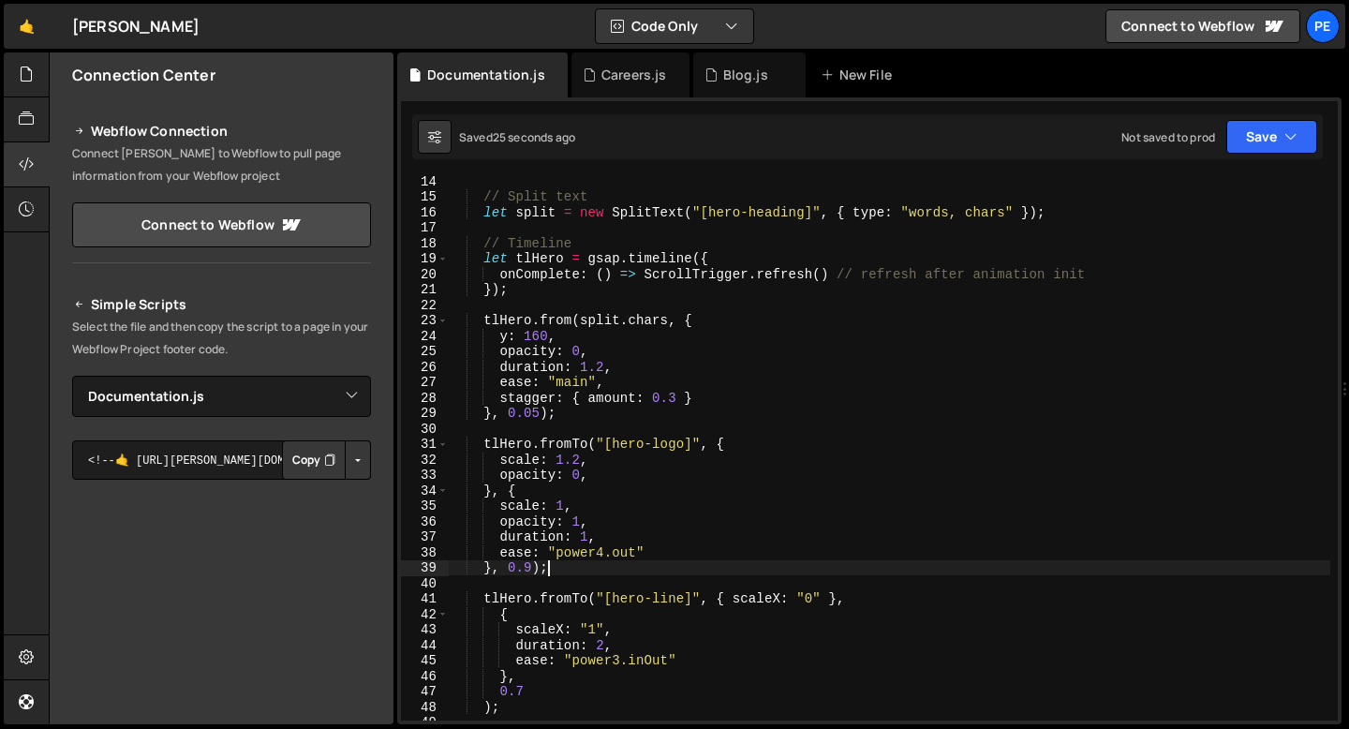
scroll to position [0, 1]
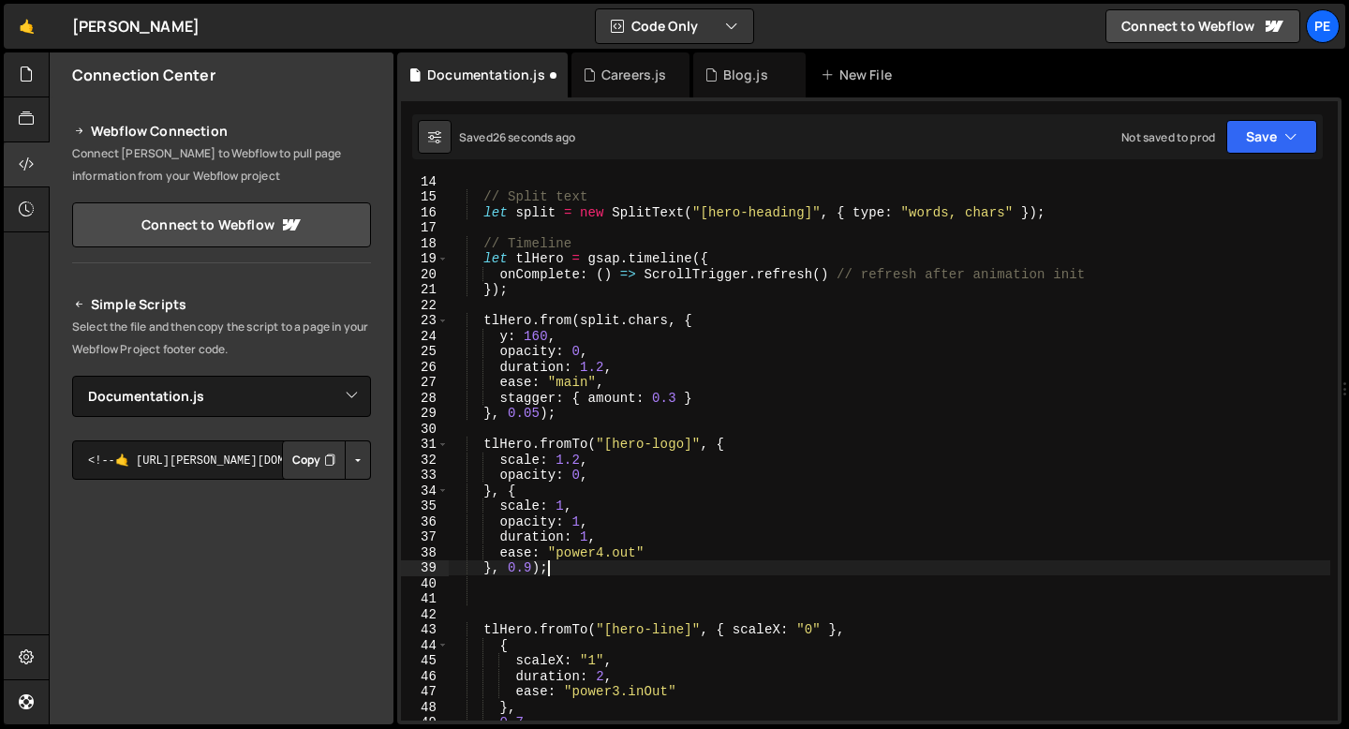
click at [561, 565] on div "// Split text let split = new SplitText ( "[hero-heading]" , { type : "words, c…" at bounding box center [889, 460] width 882 height 575
click at [553, 566] on div "// Split text let split = new SplitText ( "[hero-heading]" , { type : "words, c…" at bounding box center [889, 460] width 882 height 575
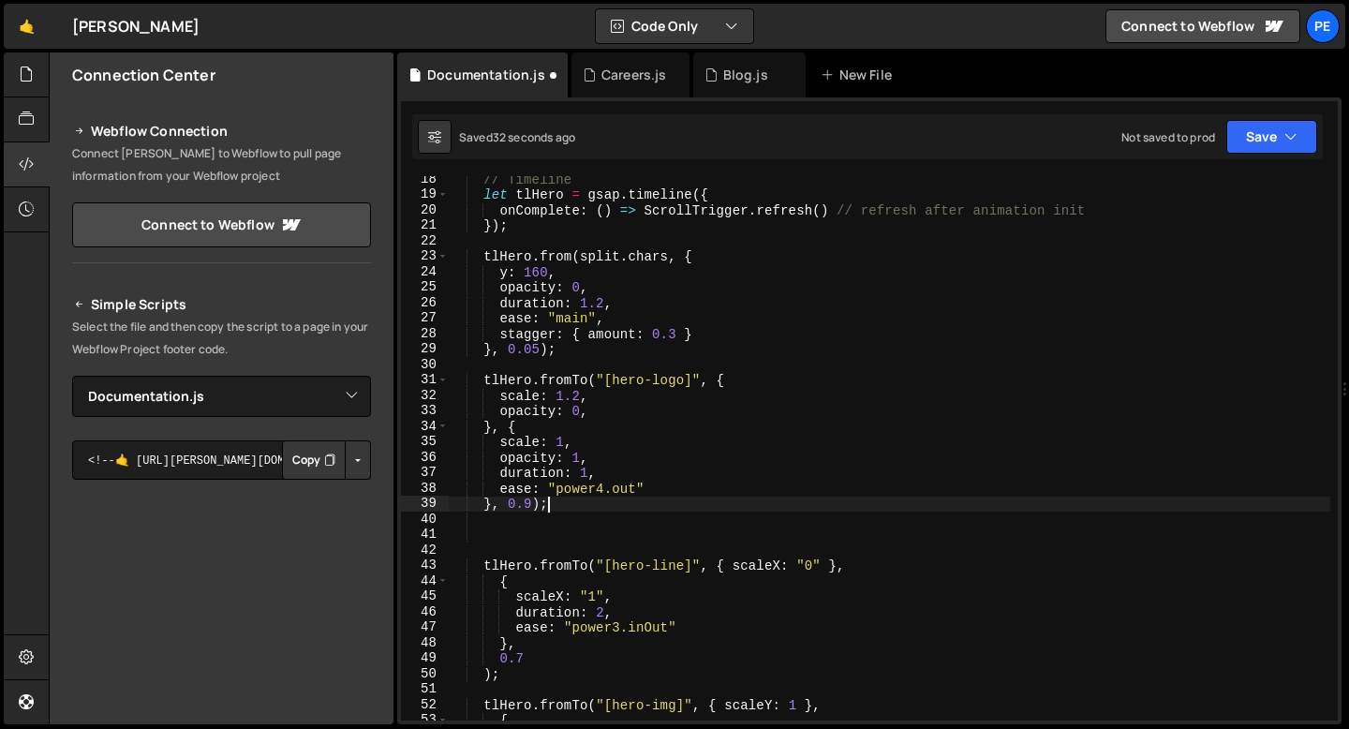
scroll to position [310, 0]
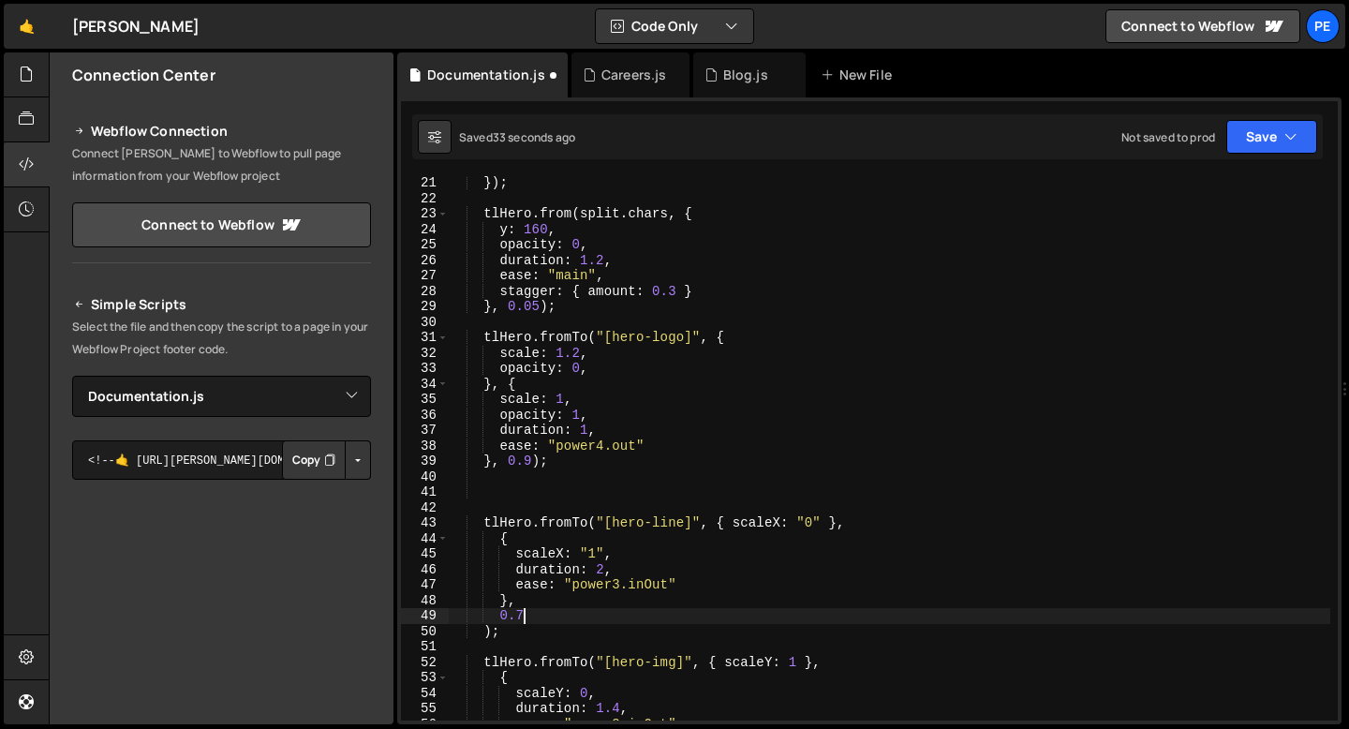
click at [528, 620] on div "}) ; tlHero . from ( split . chars , { y : 160 , opacity : 0 , duration : 1.2 ,…" at bounding box center [889, 462] width 882 height 575
click at [531, 453] on div "}) ; tlHero . from ( split . chars , { y : 160 , opacity : 0 , duration : 1.2 ,…" at bounding box center [889, 462] width 882 height 575
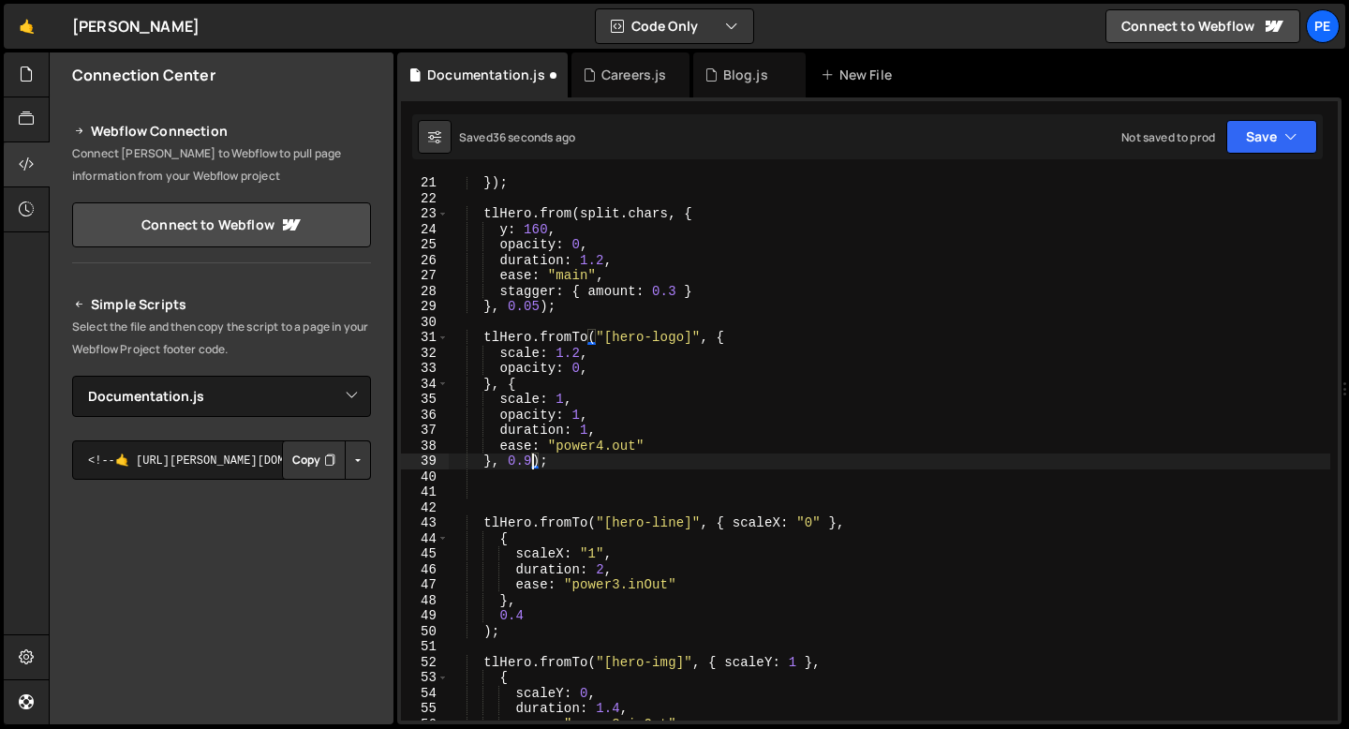
type textarea "}, 0.8);"
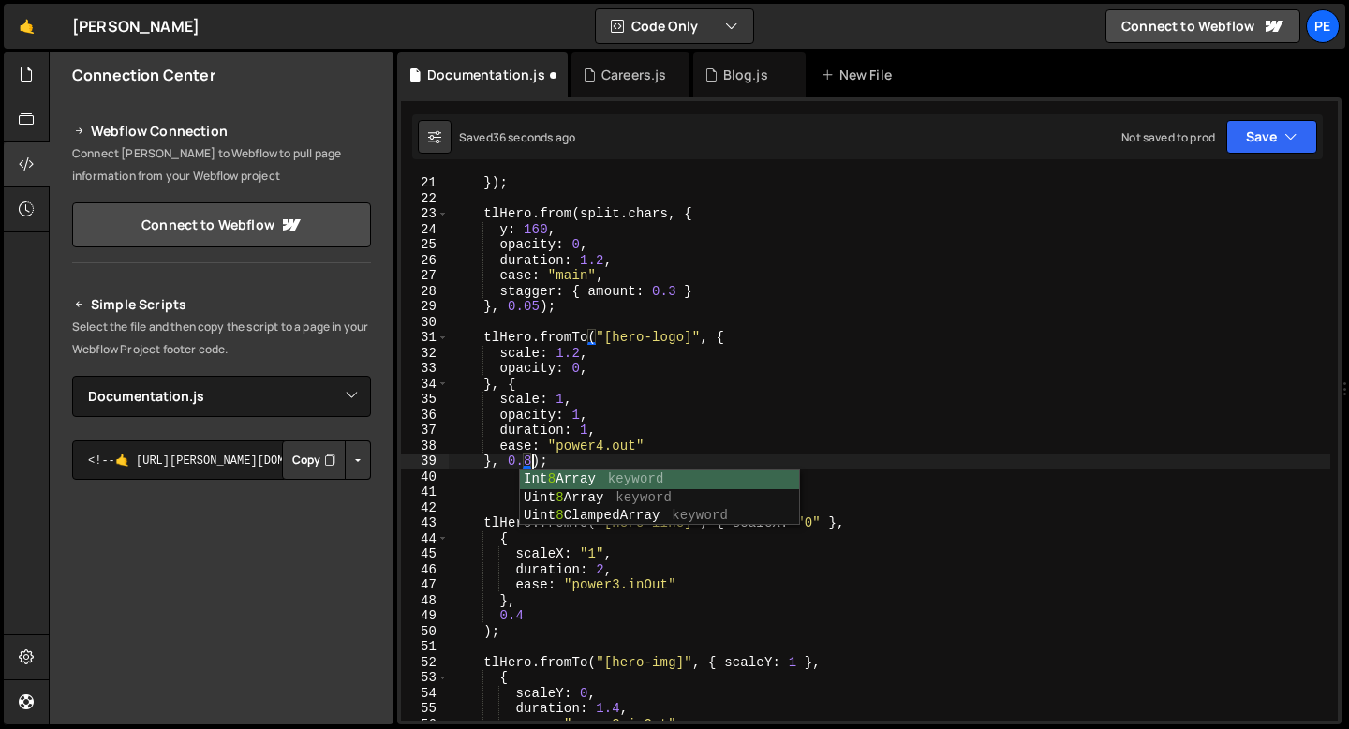
scroll to position [0, 5]
click at [486, 505] on div "}) ; tlHero . from ( split . chars , { y : 160 , opacity : 0 , duration : 1.2 ,…" at bounding box center [889, 462] width 882 height 575
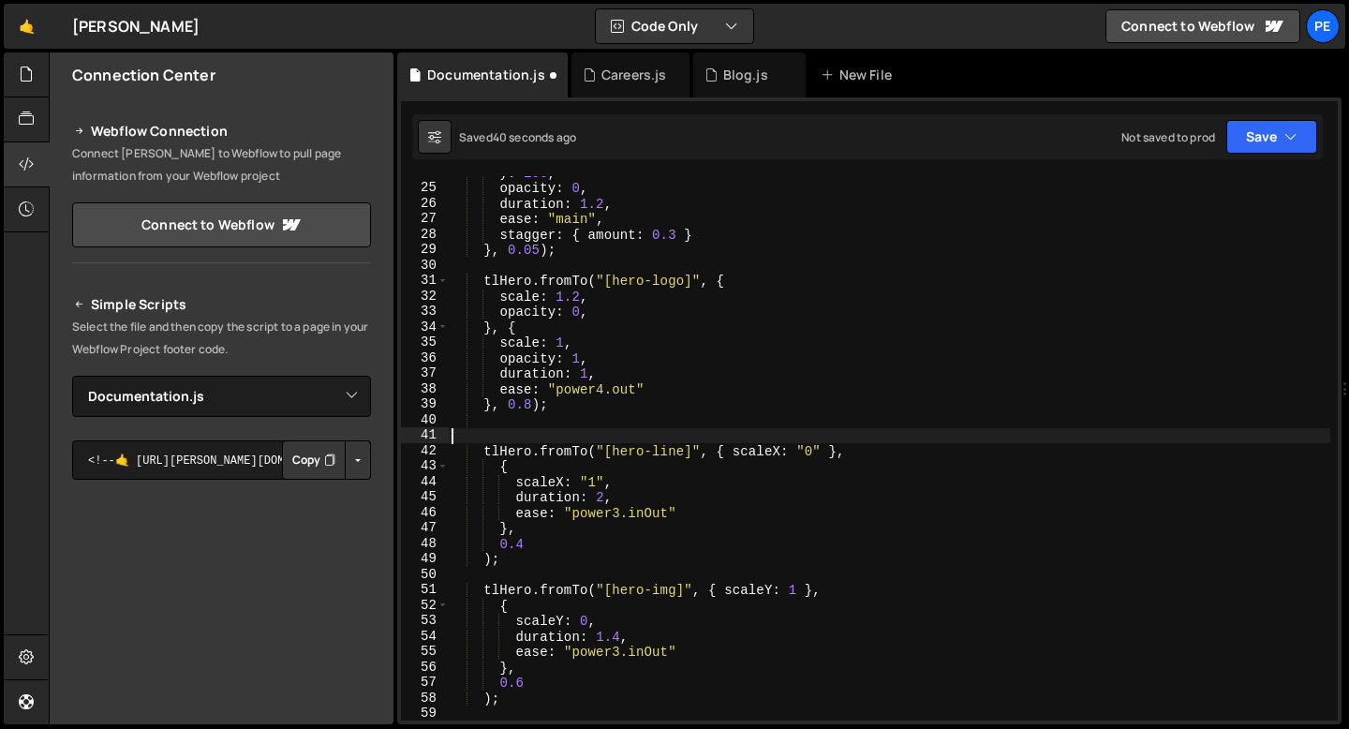
scroll to position [391, 0]
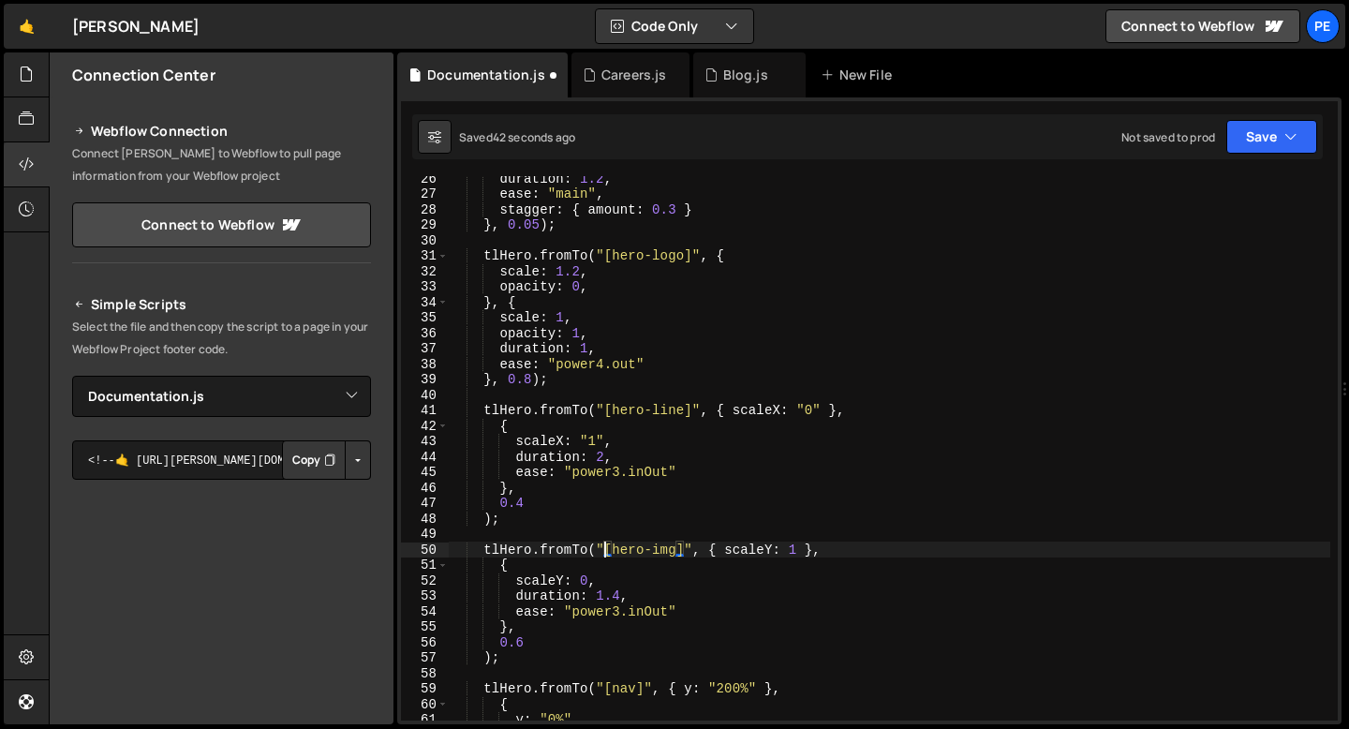
click at [607, 550] on div "duration : 1.2 , ease : "main" , stagger : { amount : 0.3 } } , 0.05 ) ; tlHero…" at bounding box center [889, 457] width 882 height 575
click at [658, 550] on div "duration : 1.2 , ease : "main" , stagger : { amount : 0.3 } } , 0.05 ) ; tlHero…" at bounding box center [889, 457] width 882 height 575
click at [549, 583] on div "duration : 1.2 , ease : "main" , stagger : { amount : 0.3 } } , 0.05 ) ; tlHero…" at bounding box center [889, 457] width 882 height 575
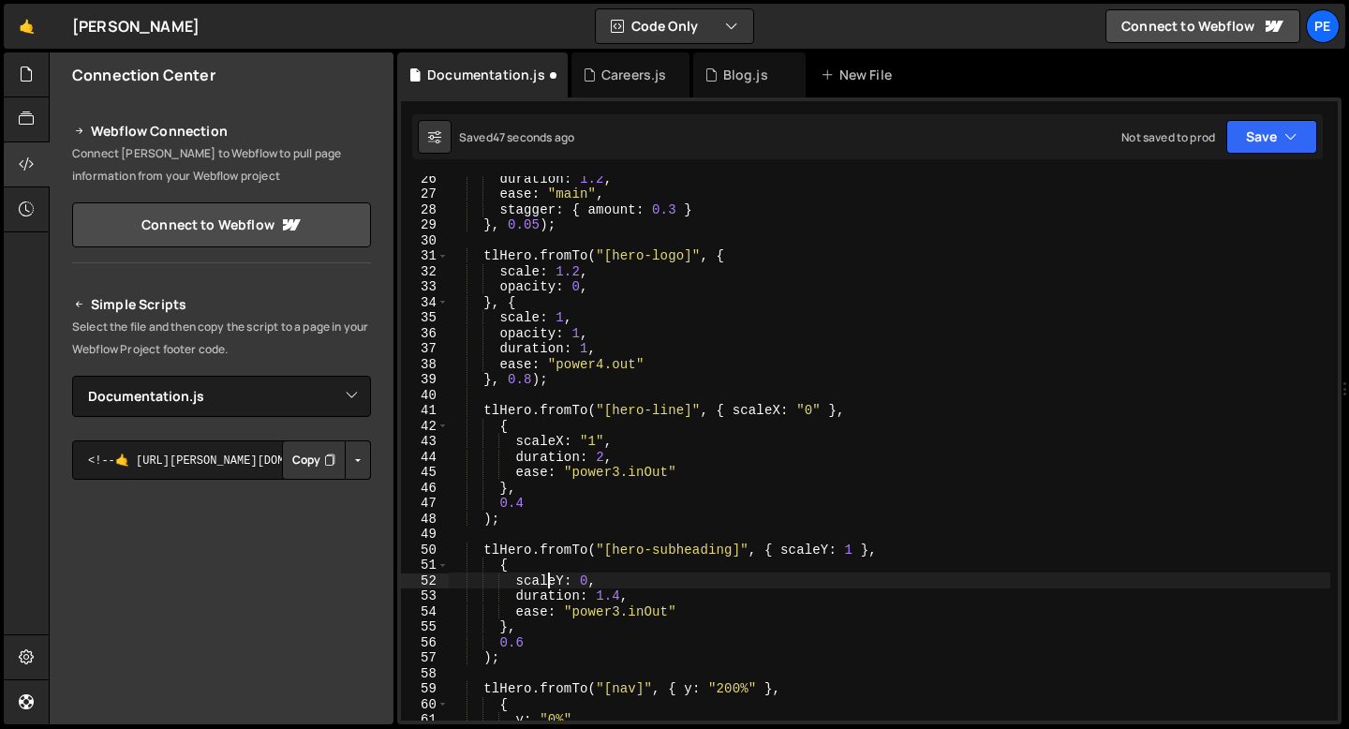
click at [549, 582] on div "duration : 1.2 , ease : "main" , stagger : { amount : 0.3 } } , 0.05 ) ; tlHero…" at bounding box center [889, 457] width 882 height 575
click at [548, 580] on div "duration : 1.2 , ease : "main" , stagger : { amount : 0.3 } } , 0.05 ) ; tlHero…" at bounding box center [889, 457] width 882 height 575
click at [575, 545] on div "duration : 1.2 , ease : "main" , stagger : { amount : 0.3 } } , 0.05 ) ; tlHero…" at bounding box center [889, 457] width 882 height 575
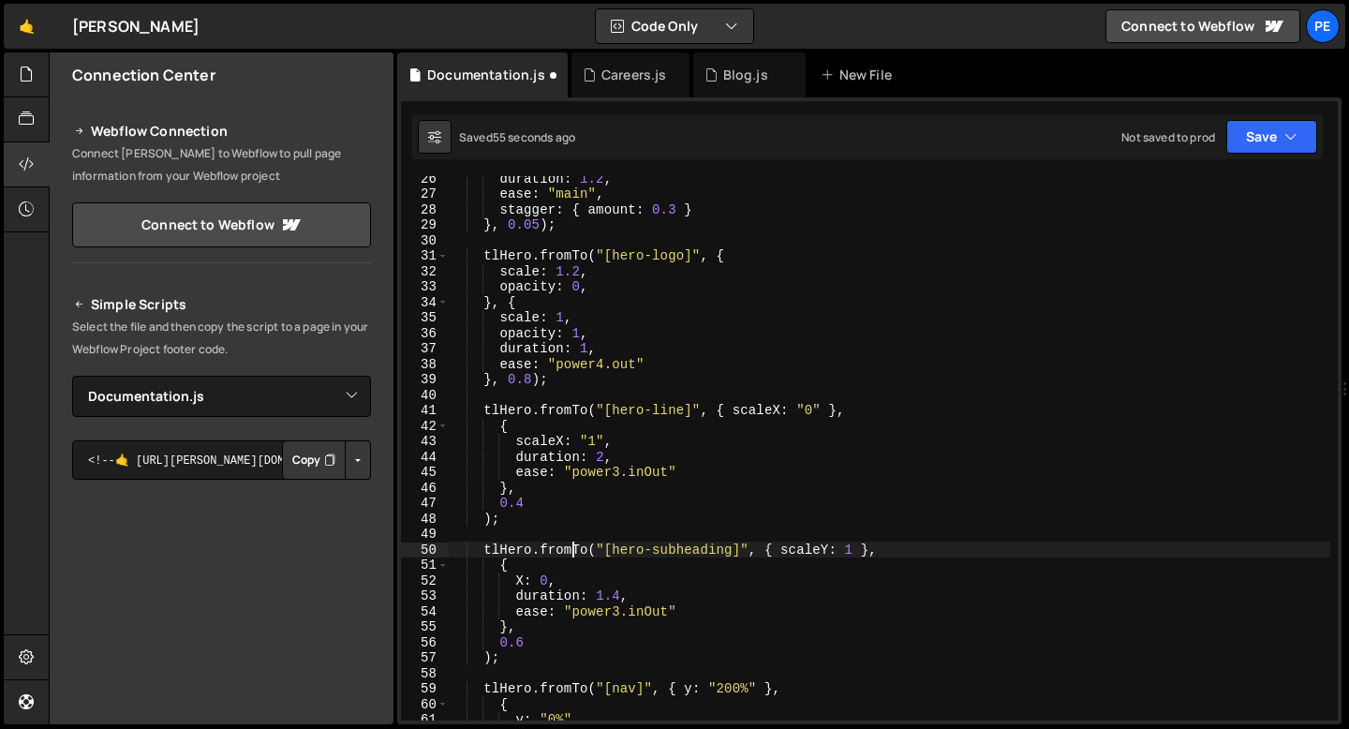
click at [584, 548] on div "duration : 1.2 , ease : "main" , stagger : { amount : 0.3 } } , 0.05 ) ; tlHero…" at bounding box center [889, 457] width 882 height 575
drag, startPoint x: 748, startPoint y: 551, endPoint x: 881, endPoint y: 550, distance: 133.0
click at [881, 550] on div "duration : 1.2 , ease : "main" , stagger : { amount : 0.3 } } , 0.05 ) ; tlHero…" at bounding box center [889, 457] width 882 height 575
click at [546, 579] on div "duration : 1.2 , ease : "main" , stagger : { amount : 0.3 } } , 0.05 ) ; tlHero…" at bounding box center [889, 457] width 882 height 575
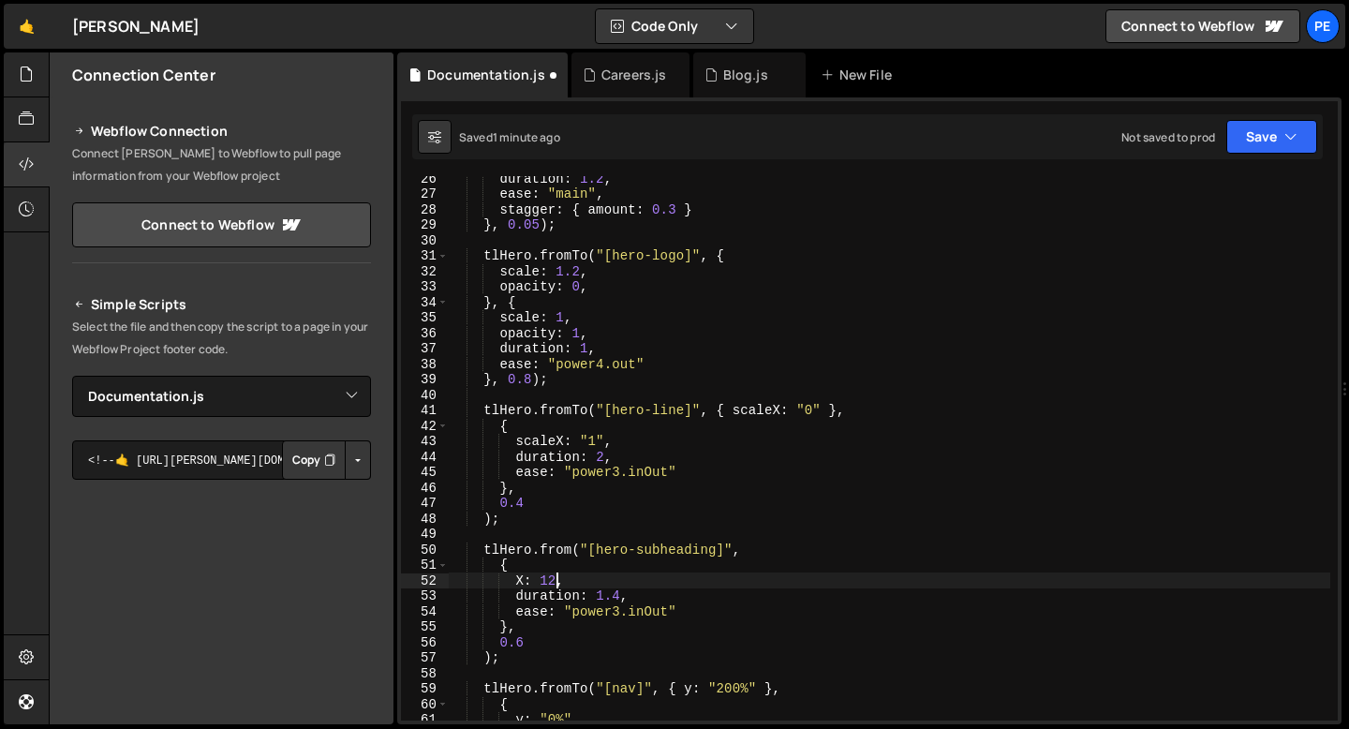
type textarea "X: 120,"
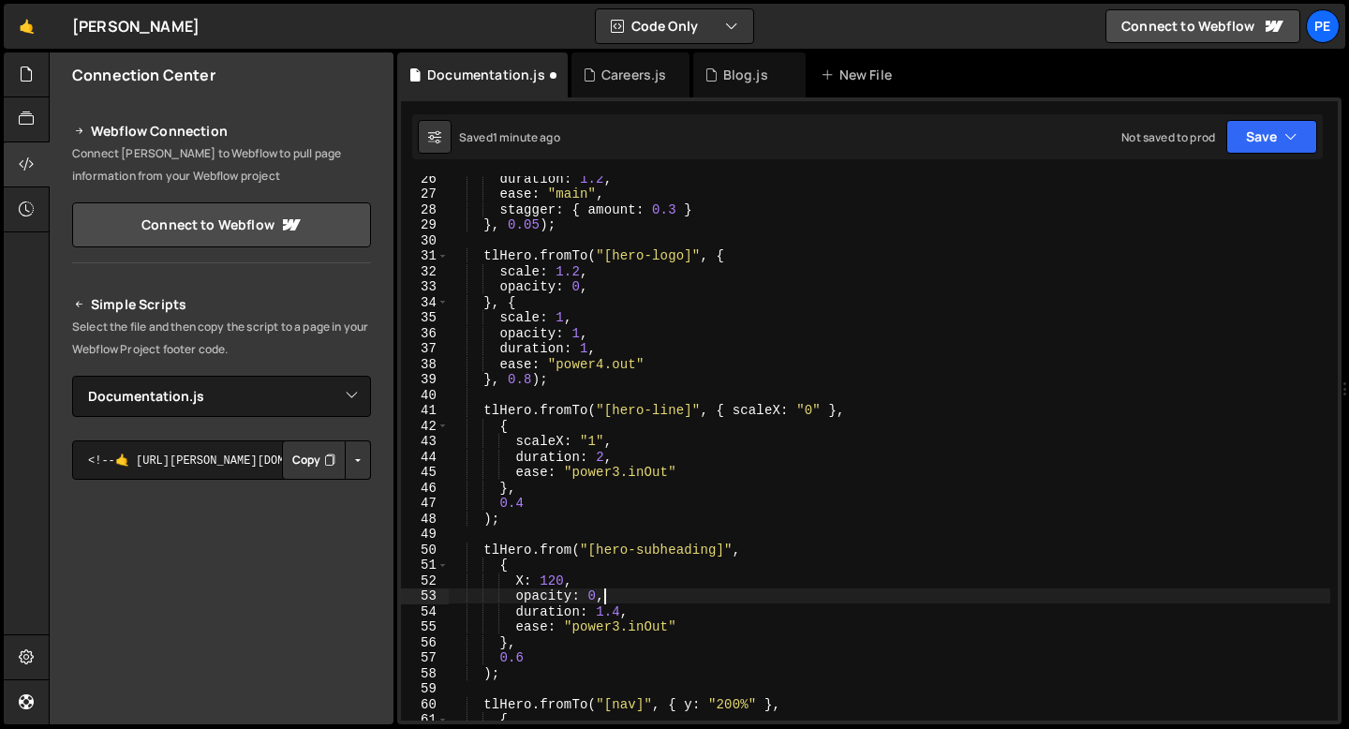
scroll to position [0, 9]
click at [615, 624] on div "duration : 1.2 , ease : "main" , stagger : { amount : 0.3 } } , 0.05 ) ; tlHero…" at bounding box center [889, 457] width 882 height 575
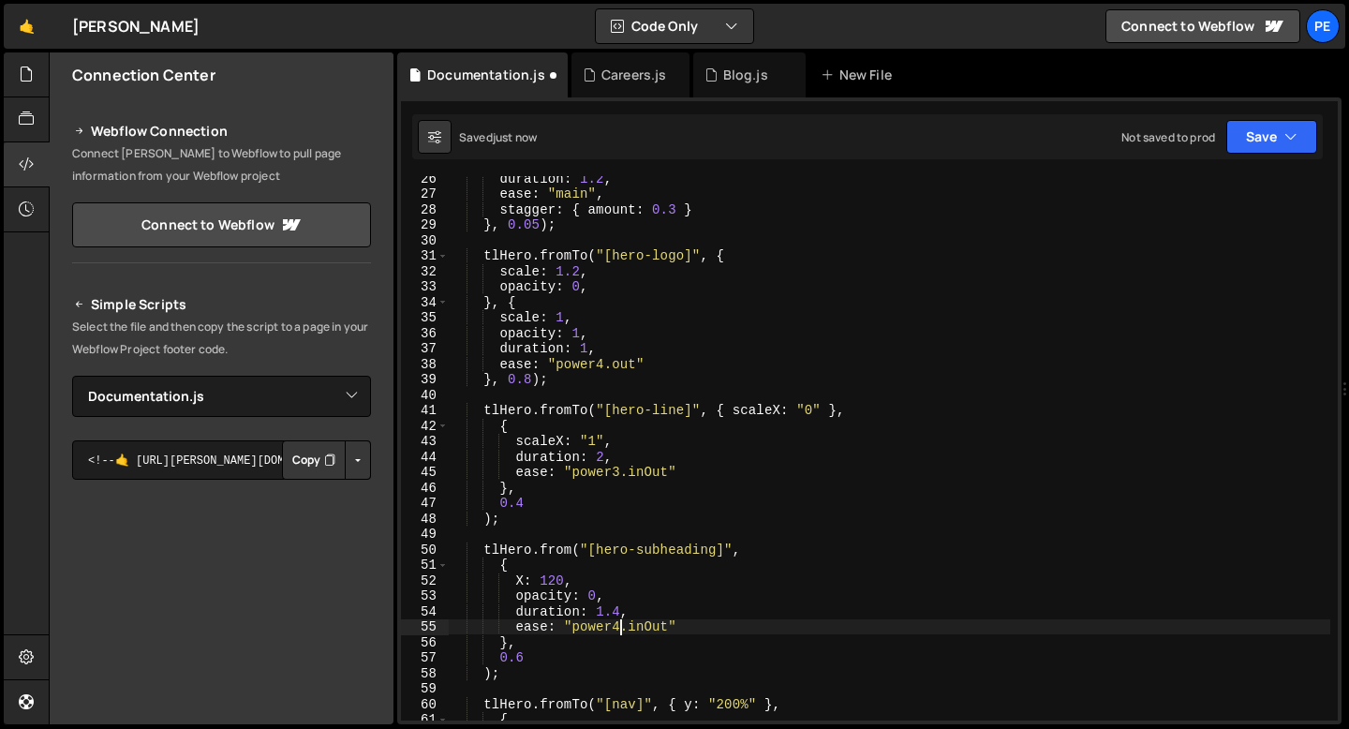
scroll to position [0, 11]
click at [650, 625] on div "duration : 1.2 , ease : "main" , stagger : { amount : 0.3 } } , 0.05 ) ; tlHero…" at bounding box center [889, 457] width 882 height 575
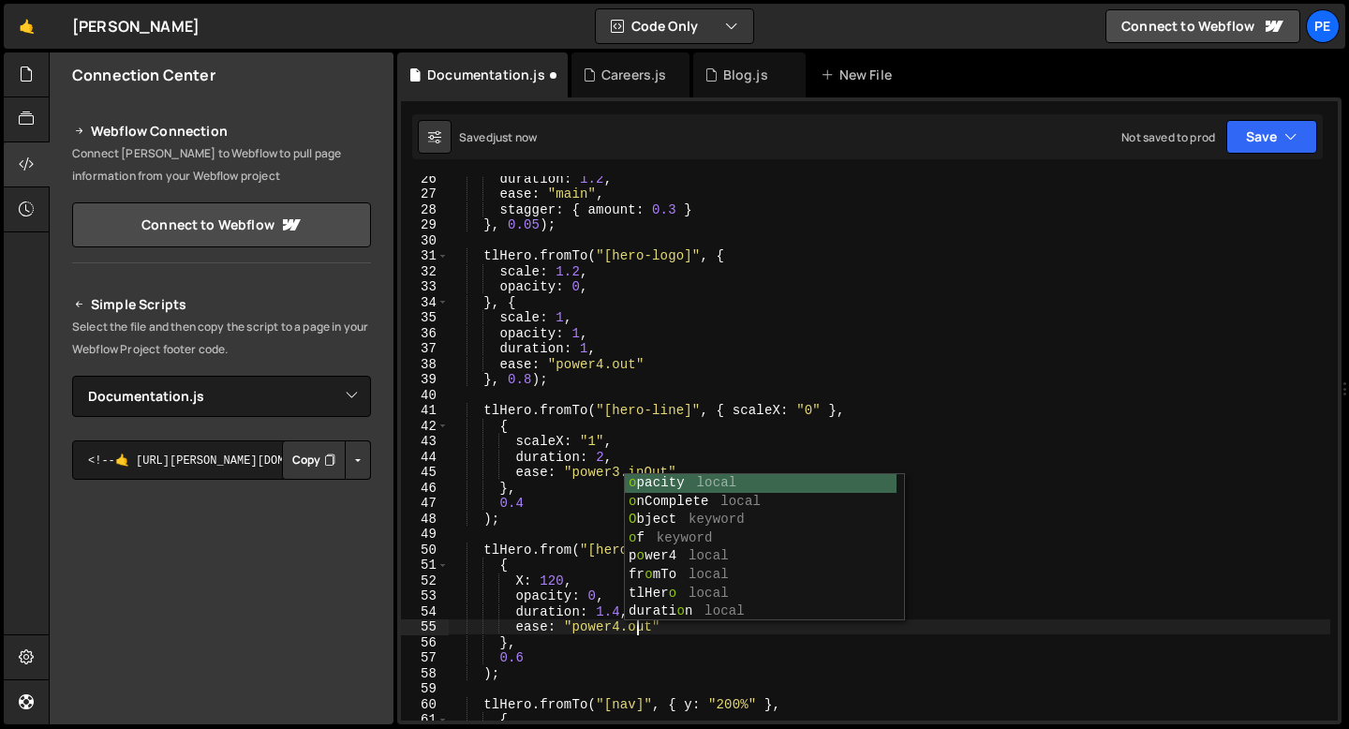
click at [588, 617] on div "duration : 1.2 , ease : "main" , stagger : { amount : 0.3 } } , 0.05 ) ; tlHero…" at bounding box center [889, 457] width 882 height 575
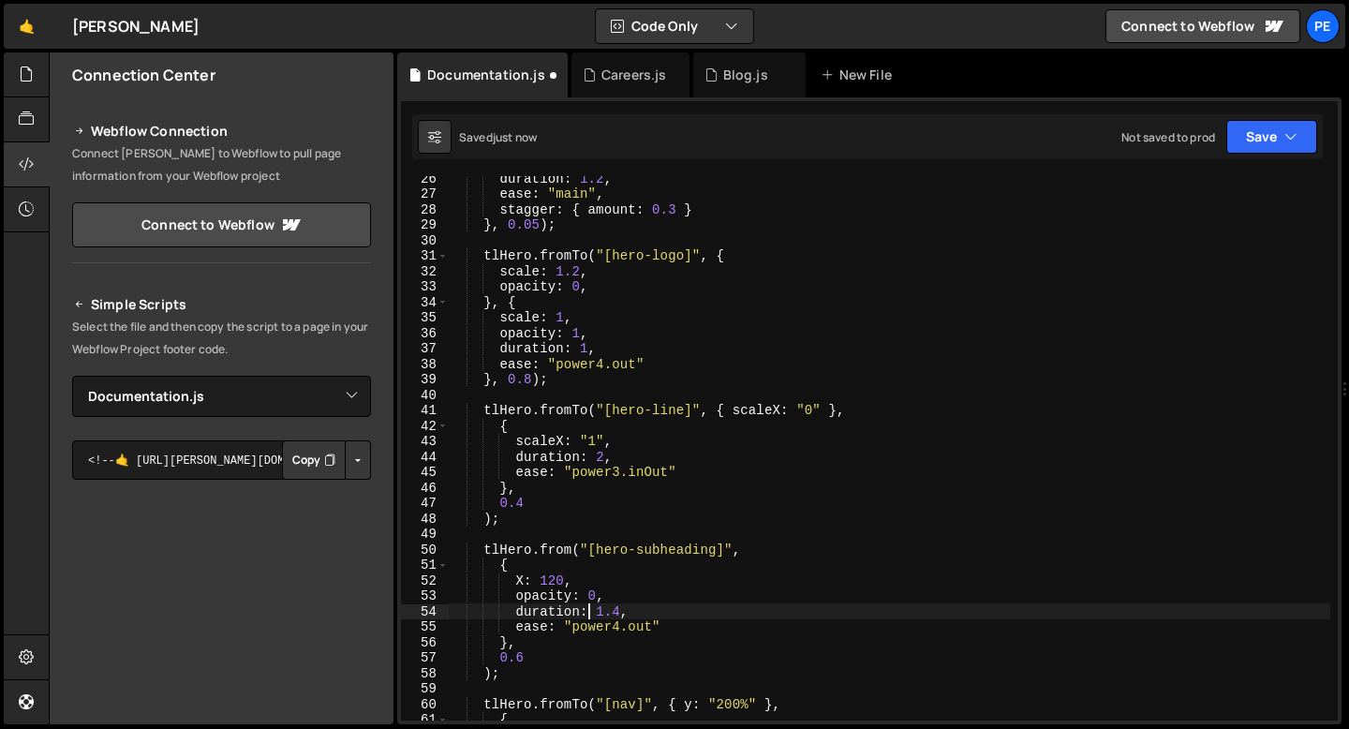
click at [613, 606] on div "duration : 1.2 , ease : "main" , stagger : { amount : 0.3 } } , 0.05 ) ; tlHero…" at bounding box center [889, 457] width 882 height 575
click at [619, 613] on div "duration : 1.2 , ease : "main" , stagger : { amount : 0.3 } } , 0.05 ) ; tlHero…" at bounding box center [889, 457] width 882 height 575
click at [523, 580] on div "duration : 1.2 , ease : "main" , stagger : { amount : 0.3 } } , 0.05 ) ; tlHero…" at bounding box center [889, 457] width 882 height 575
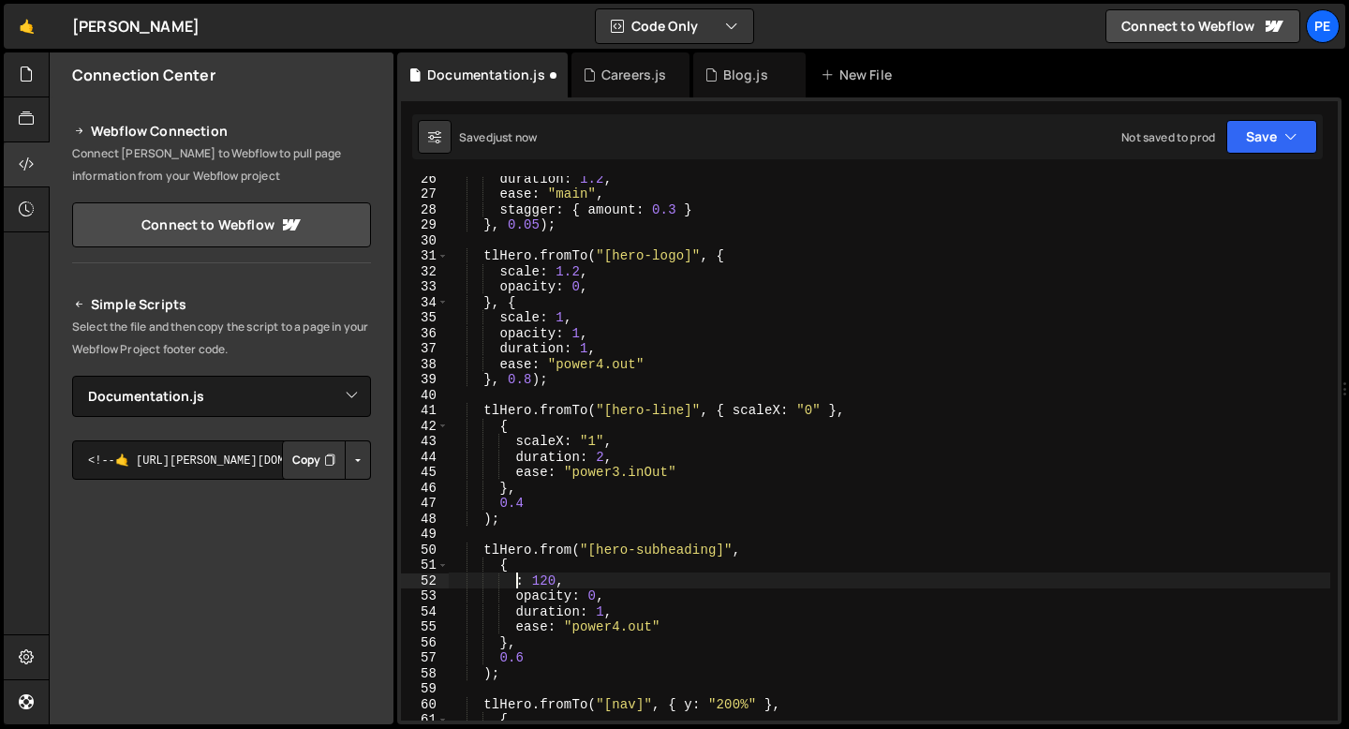
scroll to position [0, 6]
type textarea "x: 120,"
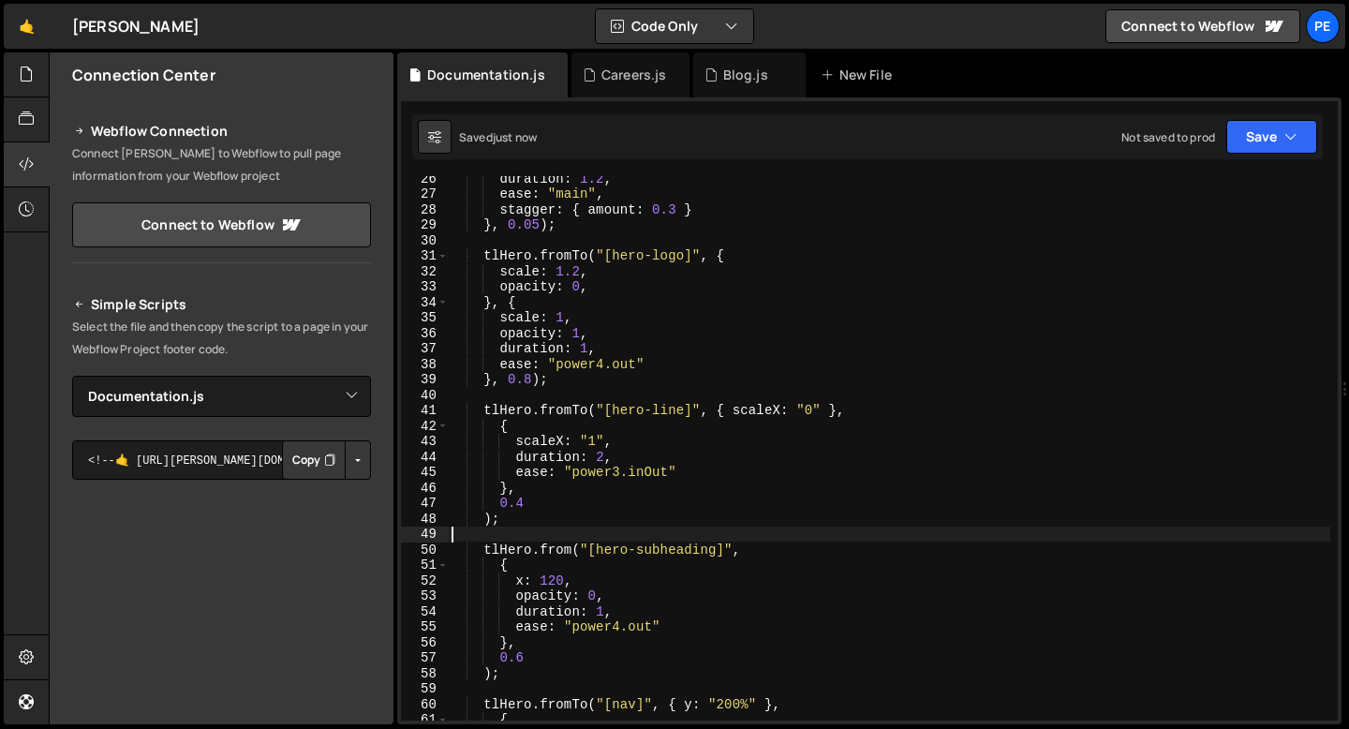
click at [518, 528] on div "duration : 1.2 , ease : "main" , stagger : { amount : 0.3 } } , 0.05 ) ; tlHero…" at bounding box center [889, 457] width 882 height 575
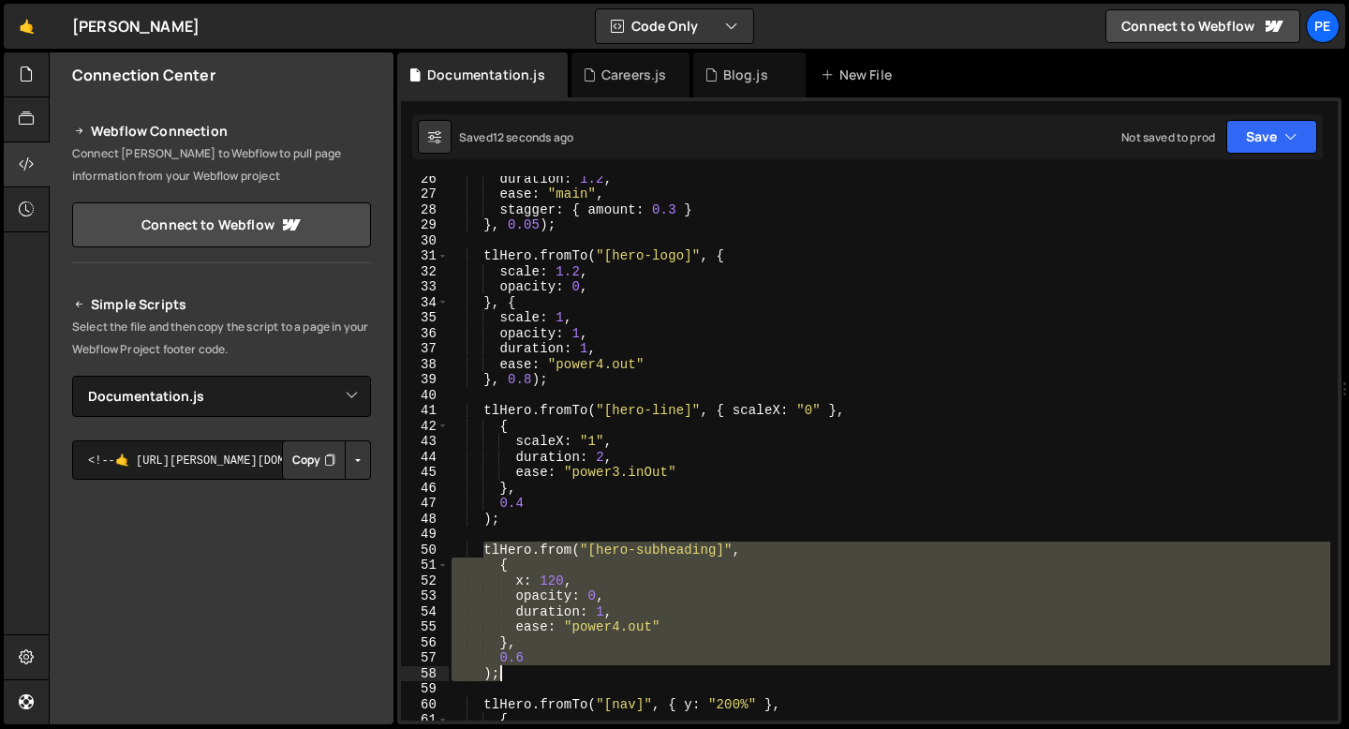
drag, startPoint x: 481, startPoint y: 542, endPoint x: 527, endPoint y: 670, distance: 135.4
click at [527, 670] on div "duration : 1.2 , ease : "main" , stagger : { amount : 0.3 } } , 0.05 ) ; tlHero…" at bounding box center [889, 457] width 882 height 575
click at [527, 670] on div "duration : 1.2 , ease : "main" , stagger : { amount : 0.3 } } , 0.05 ) ; tlHero…" at bounding box center [889, 448] width 882 height 544
type textarea ");"
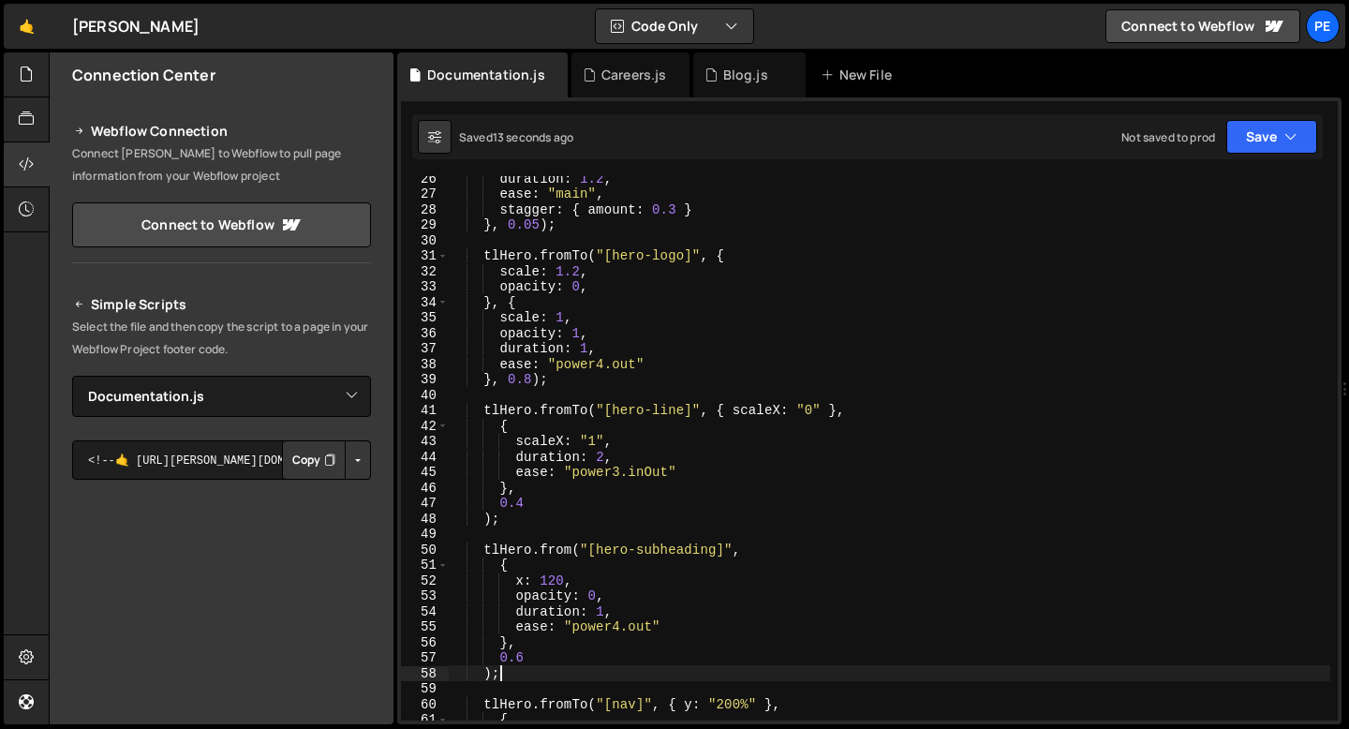
scroll to position [0, 1]
paste textarea ");"
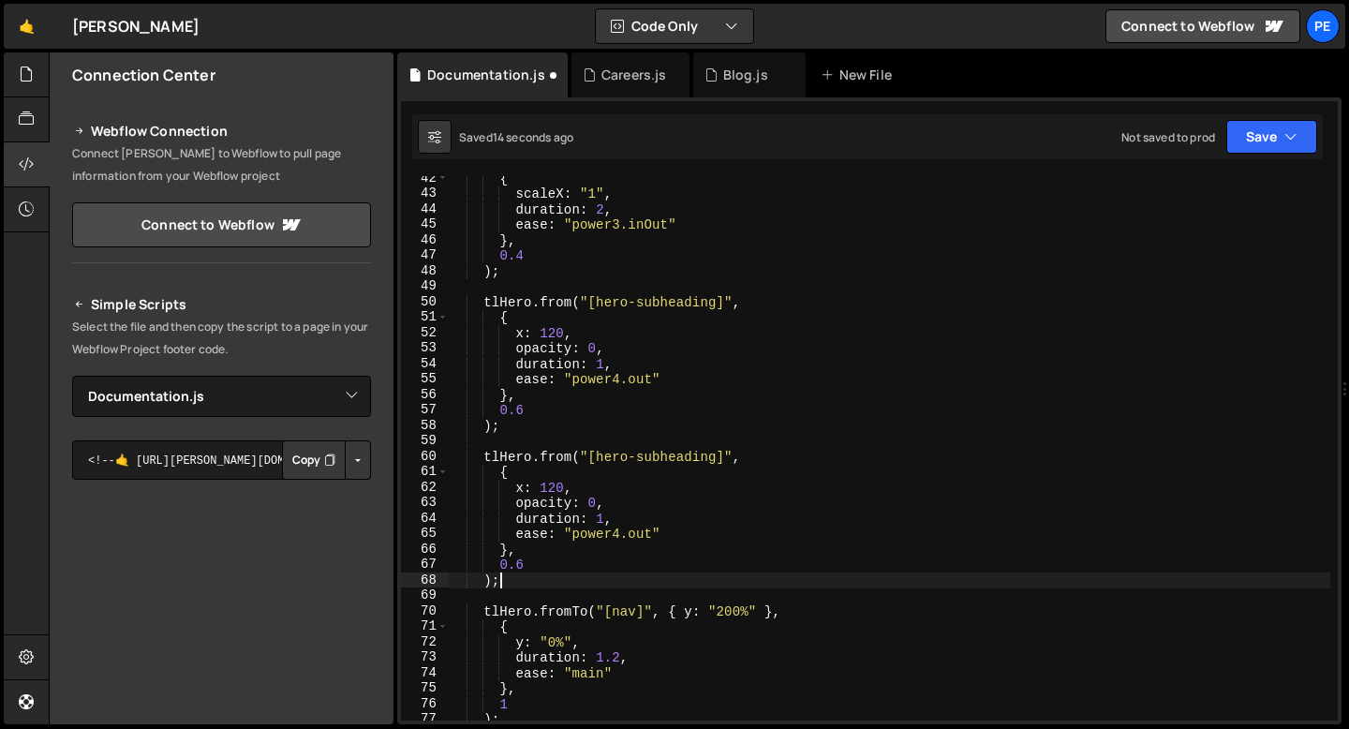
scroll to position [639, 0]
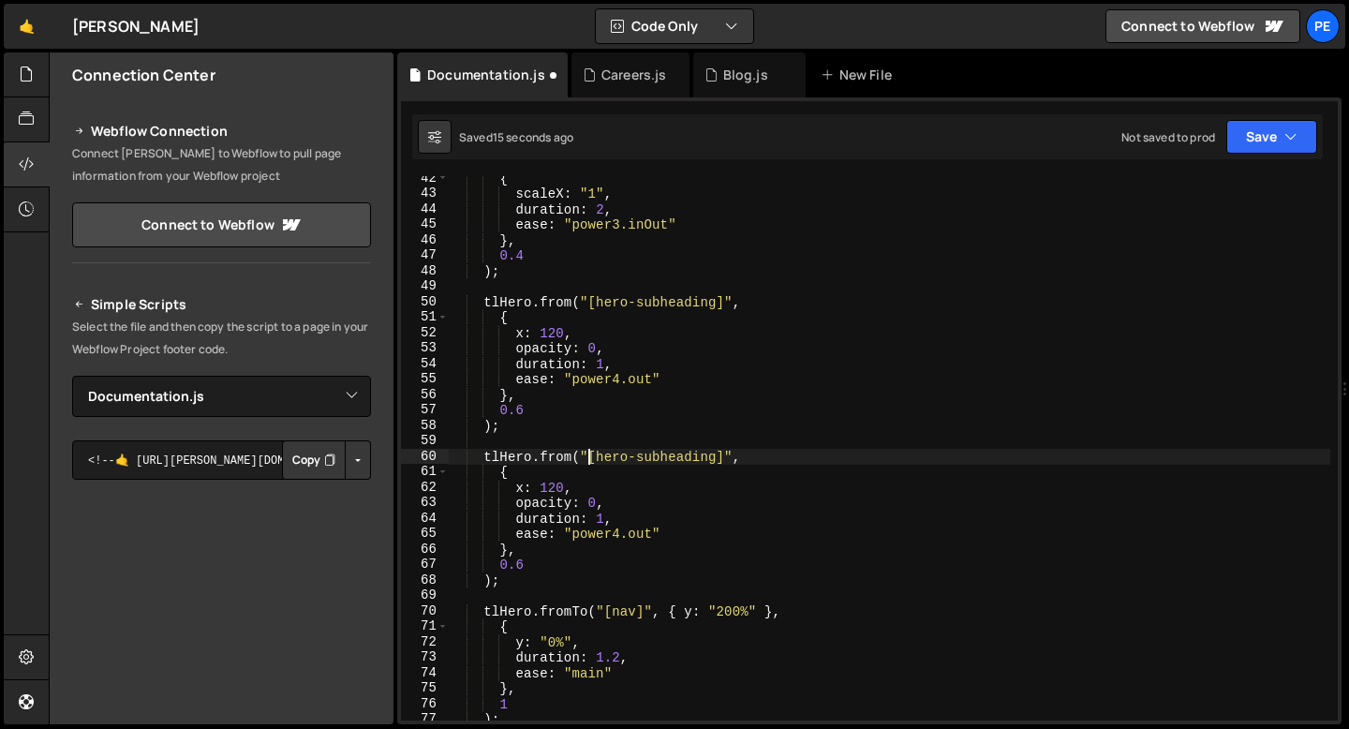
click at [589, 462] on div "{ scaleX : "1" , duration : 2 , ease : "power3.inOut" } , 0.4 ) ; tlHero . from…" at bounding box center [889, 457] width 882 height 575
click at [679, 459] on div "{ scaleX : "1" , duration : 2 , ease : "power3.inOut" } , 0.4 ) ; tlHero . from…" at bounding box center [889, 457] width 882 height 575
click at [679, 458] on div "{ scaleX : "1" , duration : 2 , ease : "power3.inOut" } , 0.4 ) ; tlHero . from…" at bounding box center [889, 457] width 882 height 575
paste textarea "legal_accordion-item"
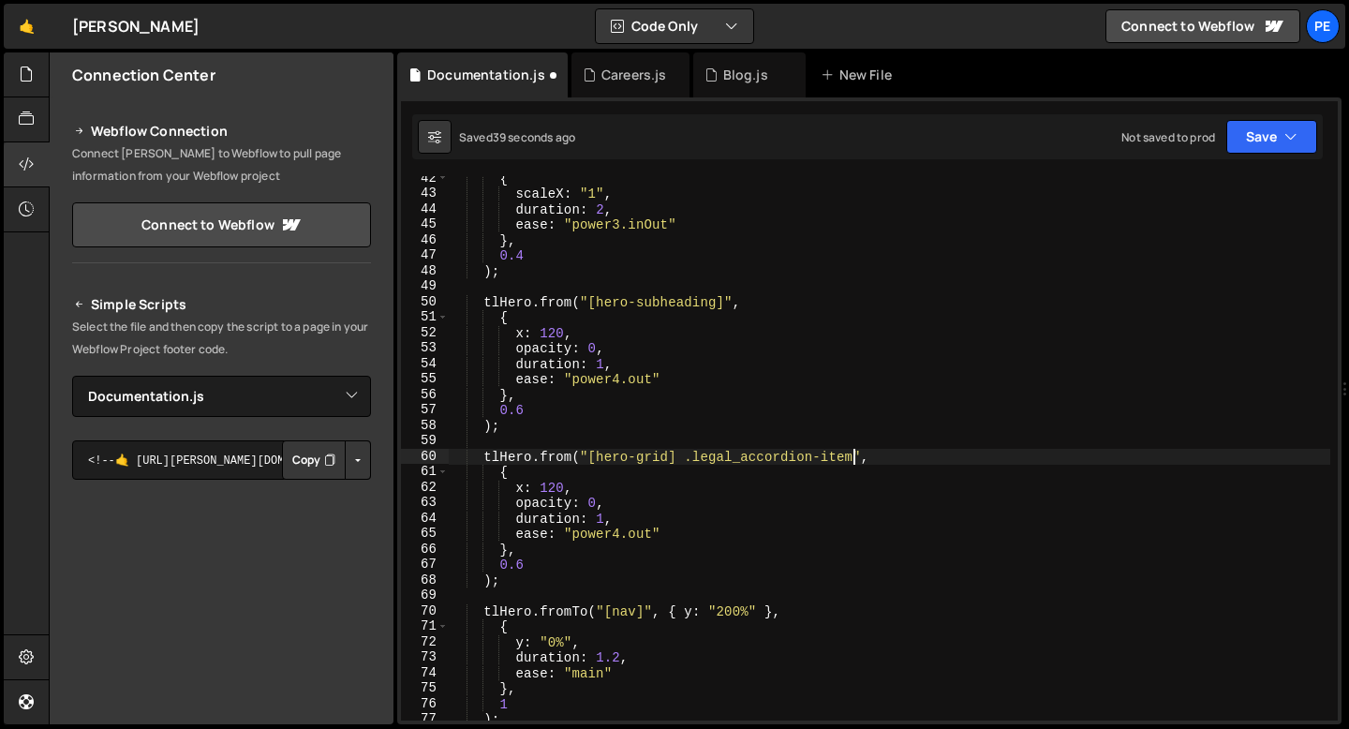
click at [669, 535] on div "{ scaleX : "1" , duration : 2 , ease : "power3.inOut" } , 0.4 ) ; tlHero . from…" at bounding box center [889, 457] width 882 height 575
type textarea "ease: "power4.out""
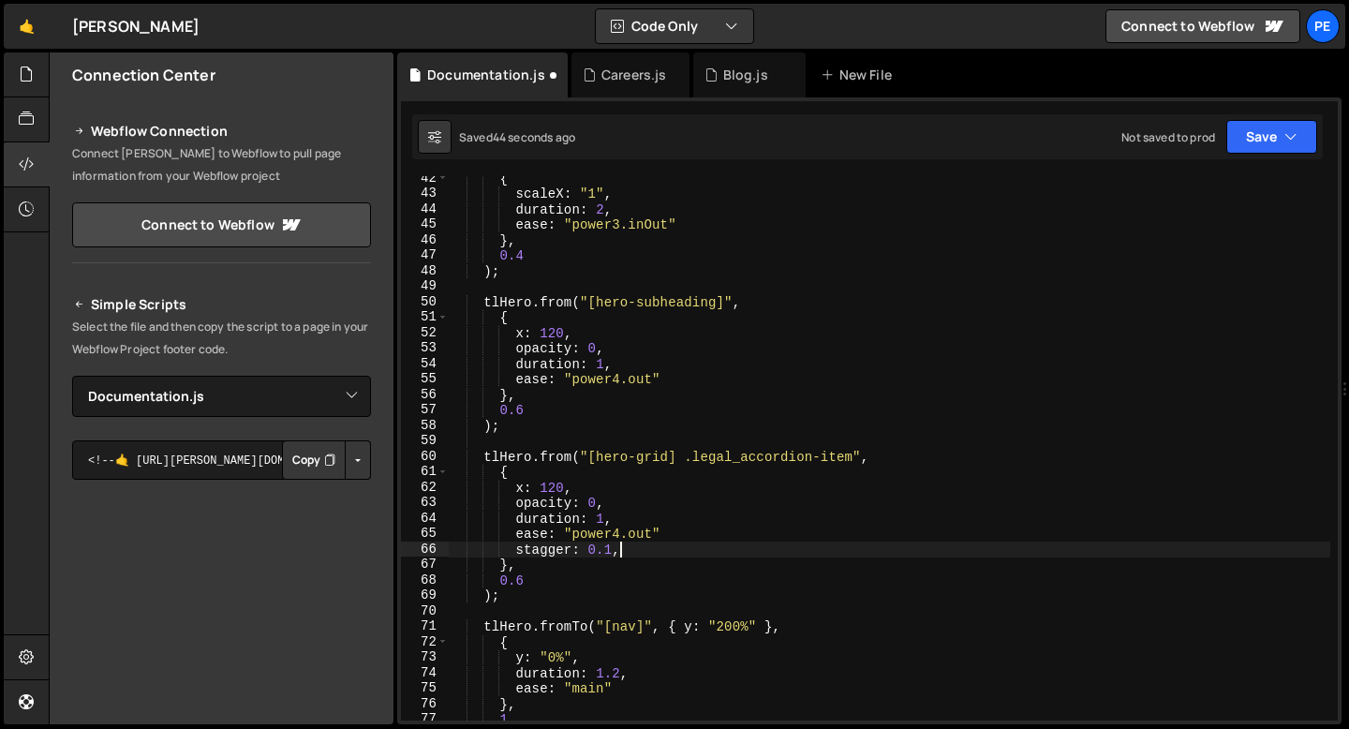
scroll to position [0, 10]
click at [526, 581] on div "{ scaleX : "1" , duration : 2 , ease : "power3.inOut" } , 0.4 ) ; tlHero . from…" at bounding box center [889, 457] width 882 height 575
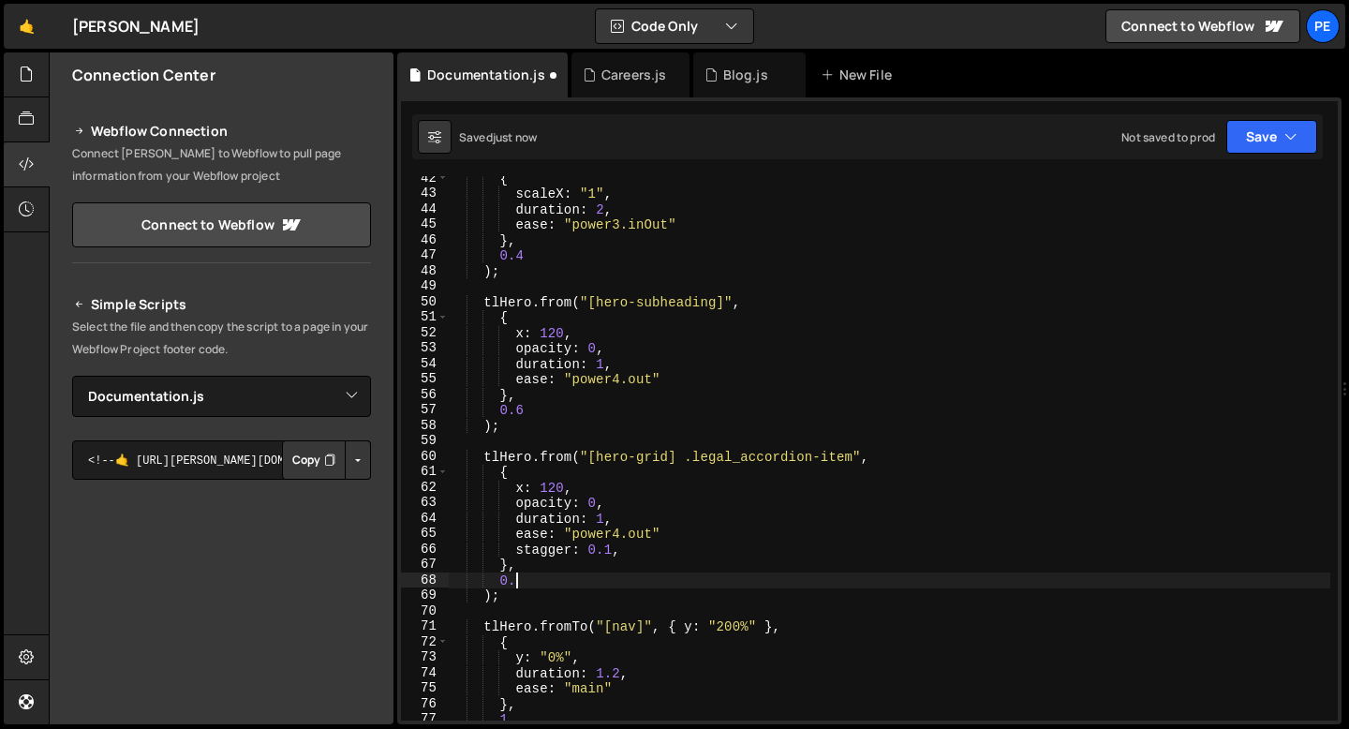
scroll to position [0, 4]
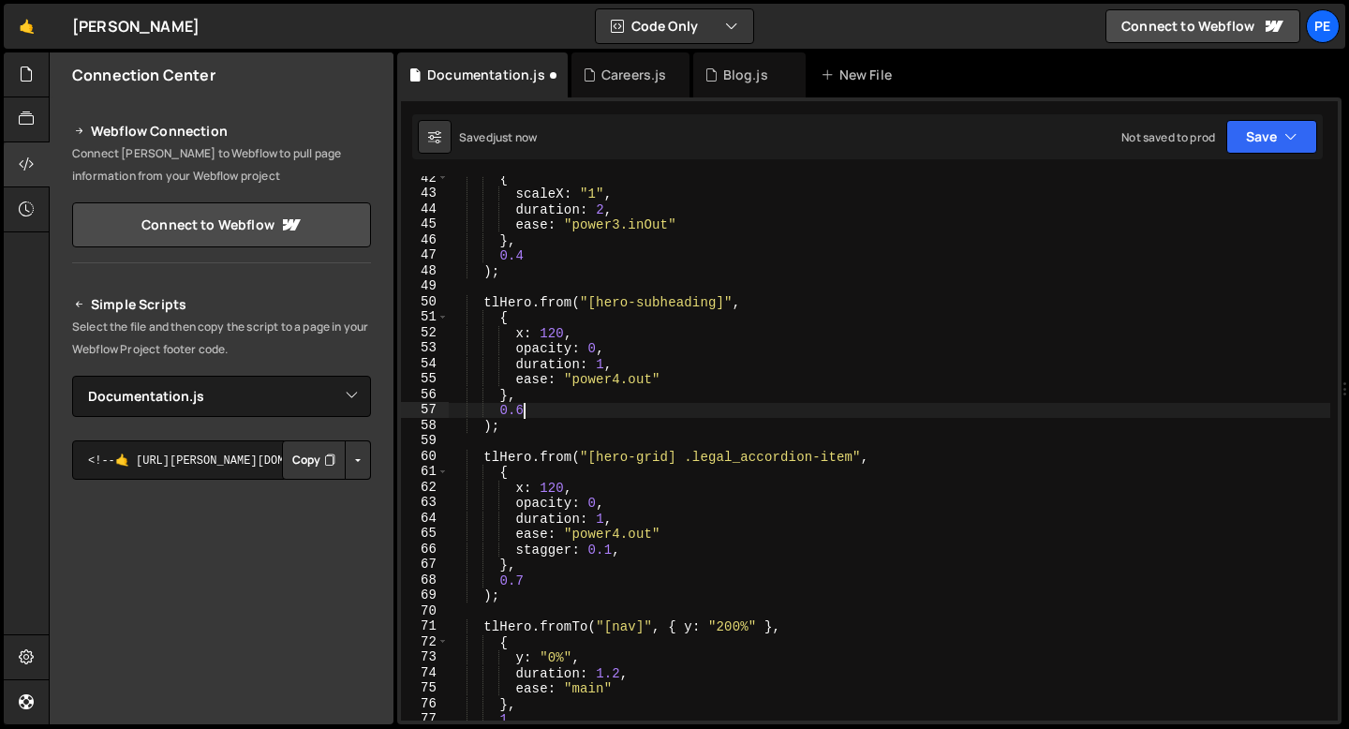
click at [527, 415] on div "{ scaleX : "1" , duration : 2 , ease : "power3.inOut" } , 0.4 ) ; tlHero . from…" at bounding box center [889, 457] width 882 height 575
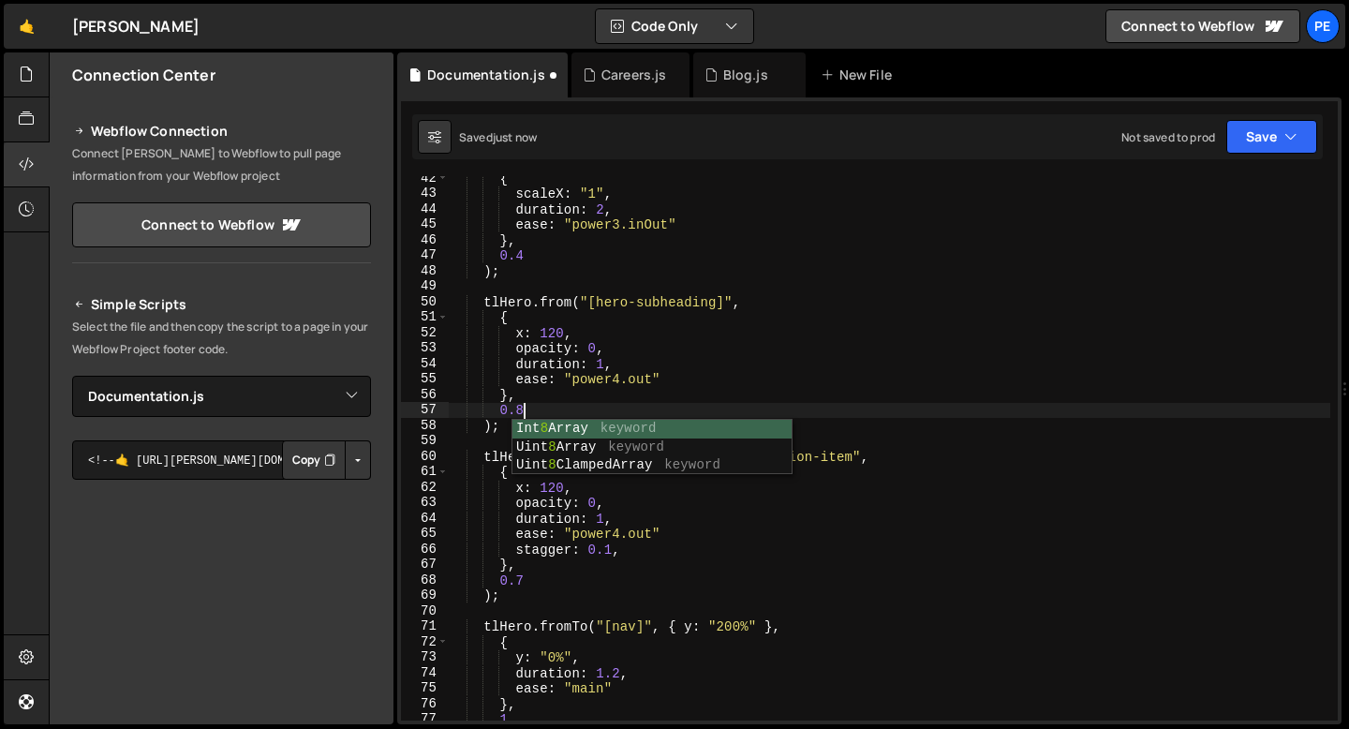
click at [523, 581] on div "{ scaleX : "1" , duration : 2 , ease : "power3.inOut" } , 0.4 ) ; tlHero . from…" at bounding box center [889, 457] width 882 height 575
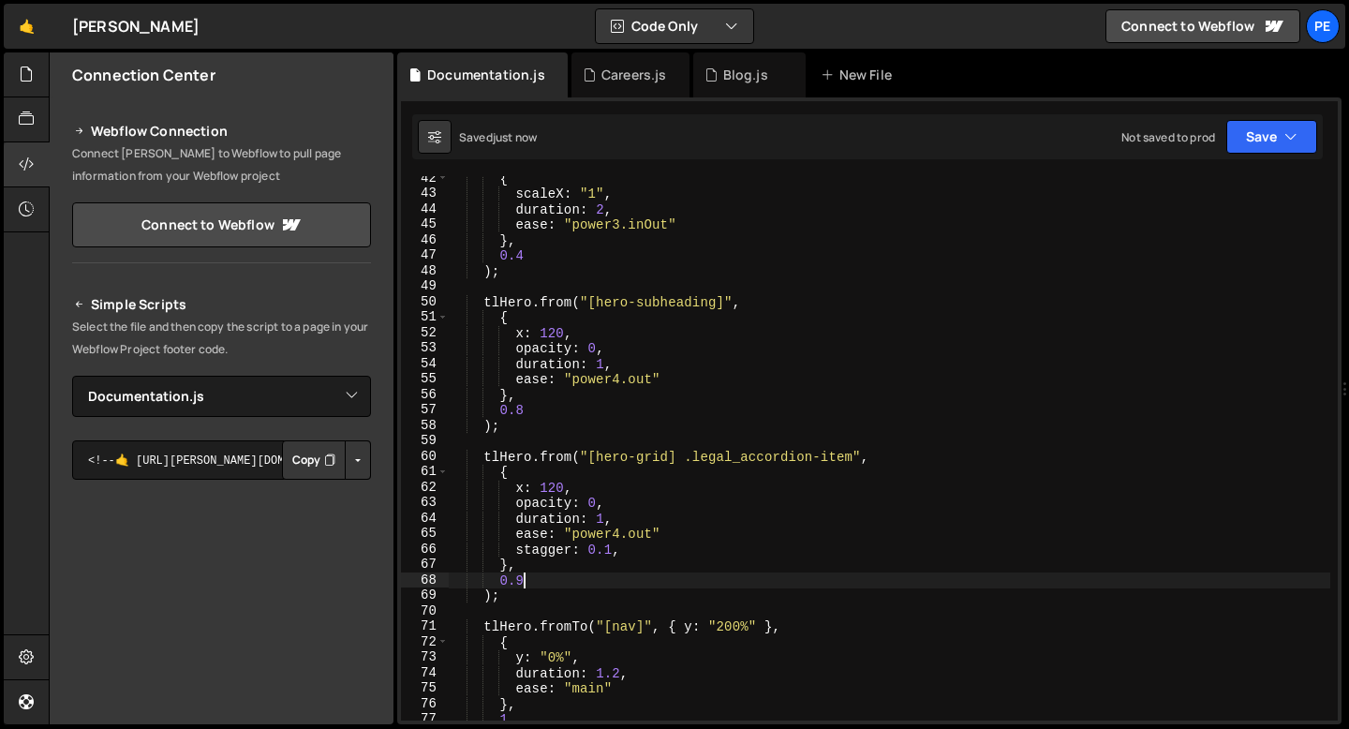
click at [646, 492] on div "{ scaleX : "1" , duration : 2 , ease : "power3.inOut" } , 0.4 ) ; tlHero . from…" at bounding box center [889, 457] width 882 height 575
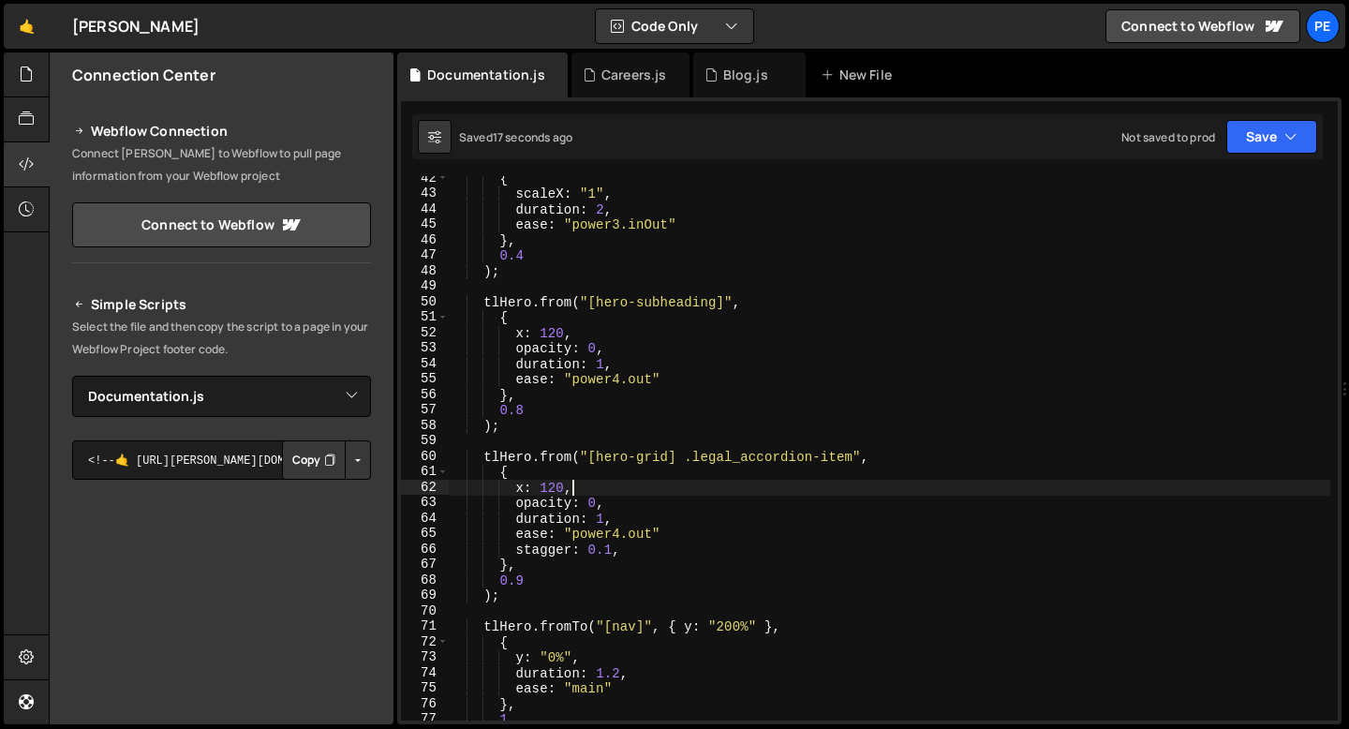
click at [659, 540] on div "{ scaleX : "1" , duration : 2 , ease : "power3.inOut" } , 0.4 ) ; tlHero . from…" at bounding box center [889, 457] width 882 height 575
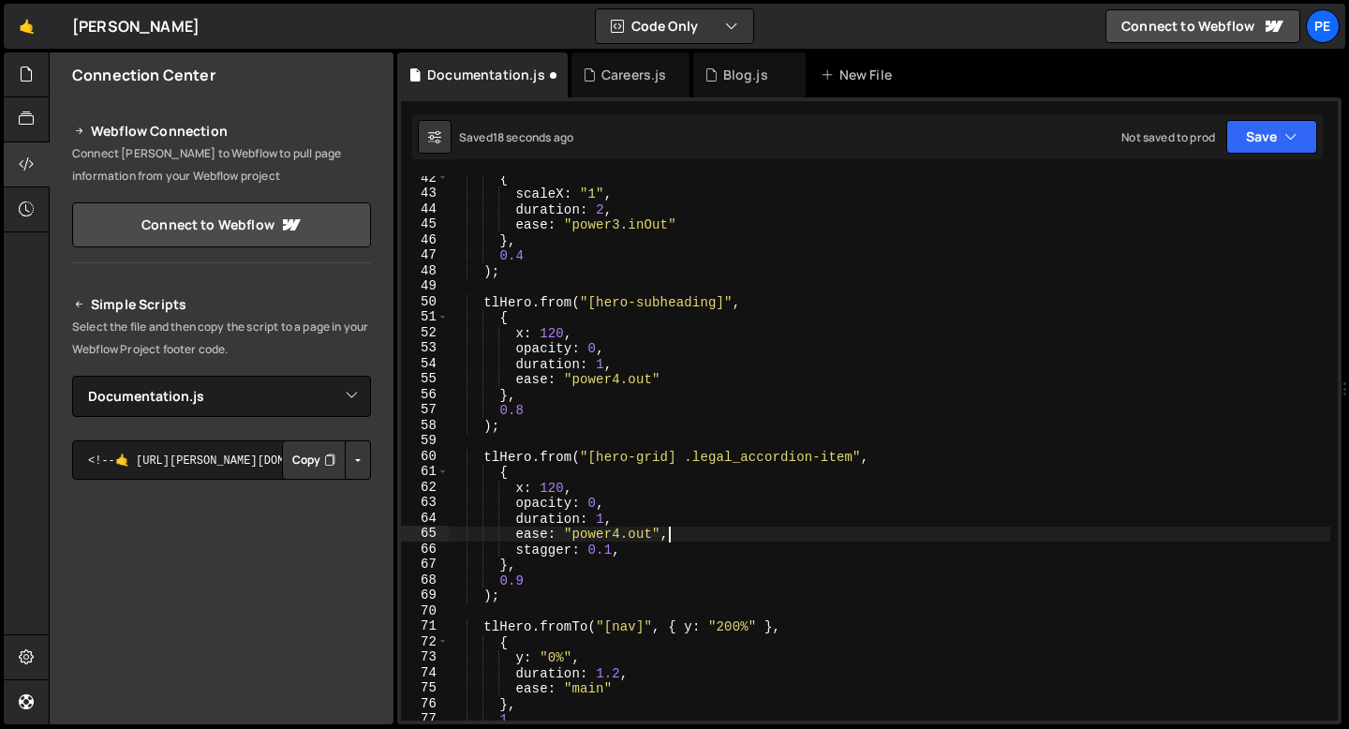
scroll to position [0, 14]
type textarea "ease: "power4.out","
click at [547, 76] on icon at bounding box center [553, 75] width 13 height 19
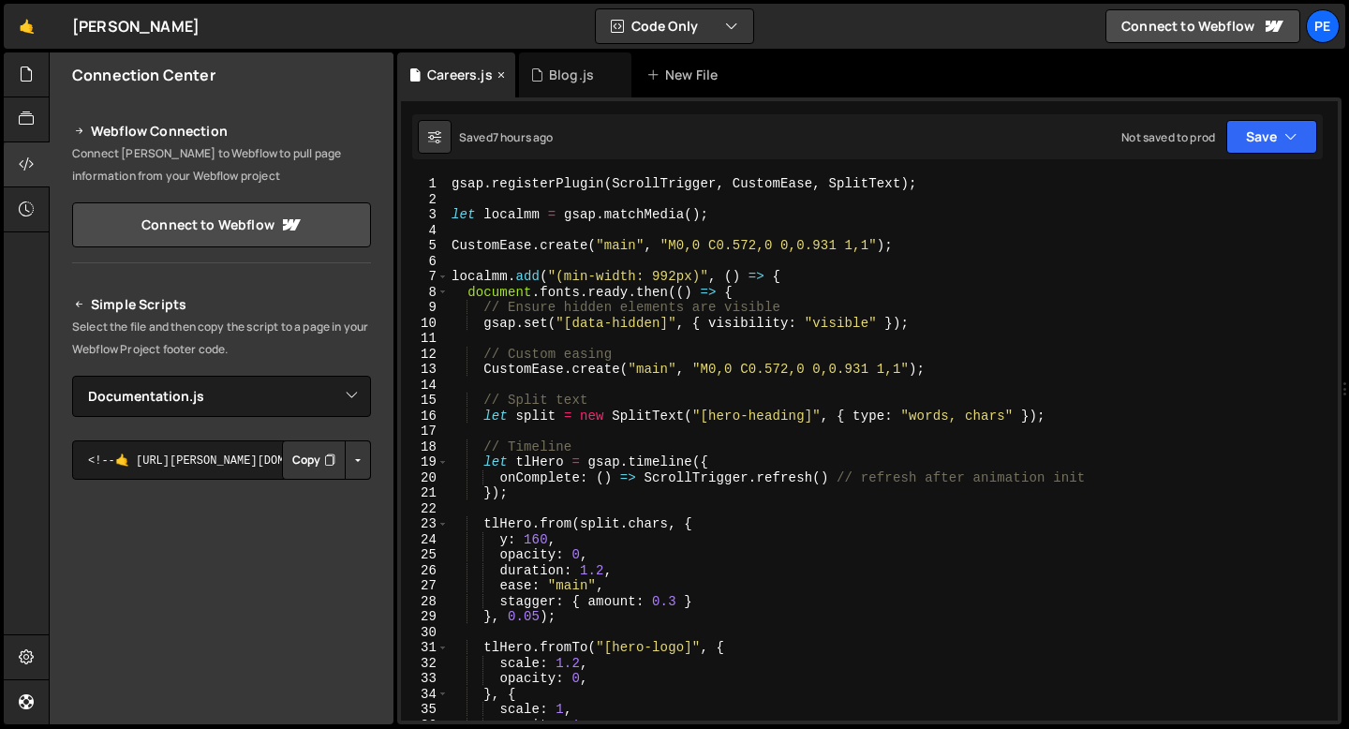
click at [499, 74] on icon at bounding box center [500, 75] width 13 height 19
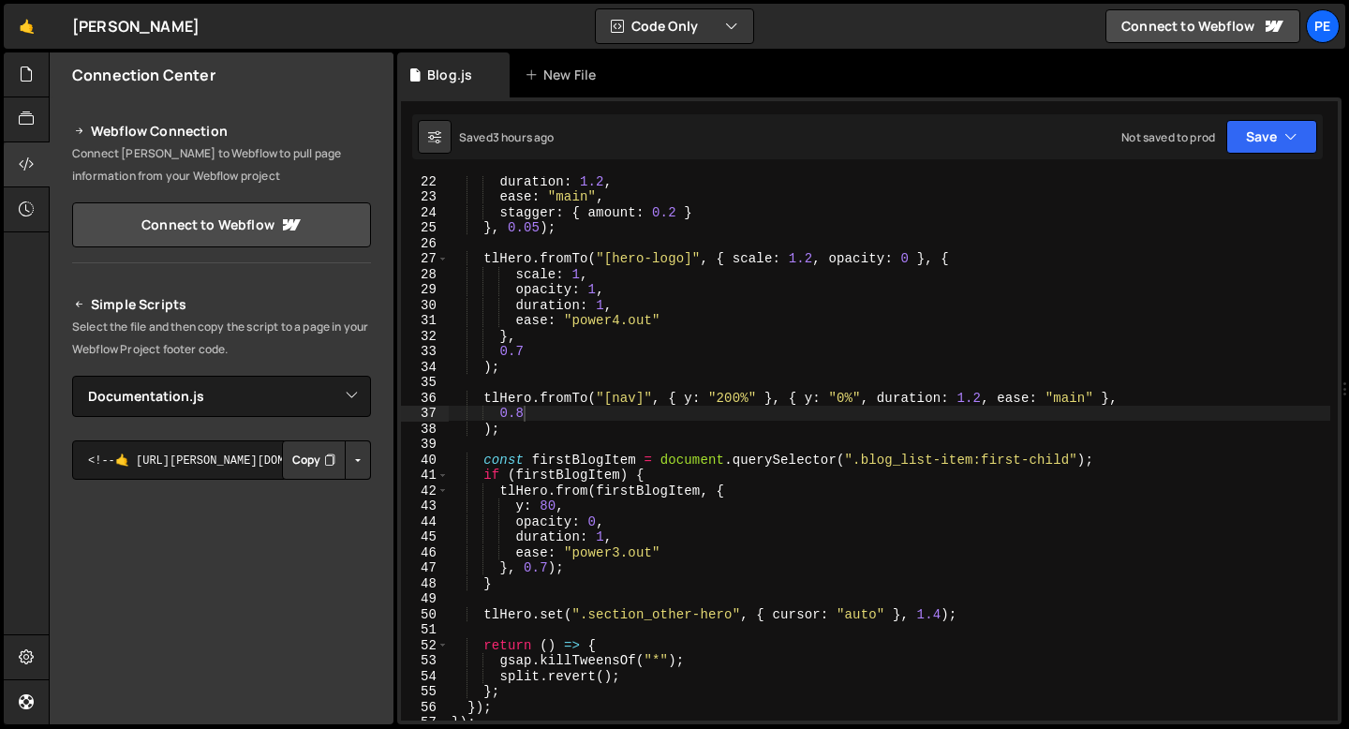
click at [0, 0] on icon at bounding box center [0, 0] width 0 height 0
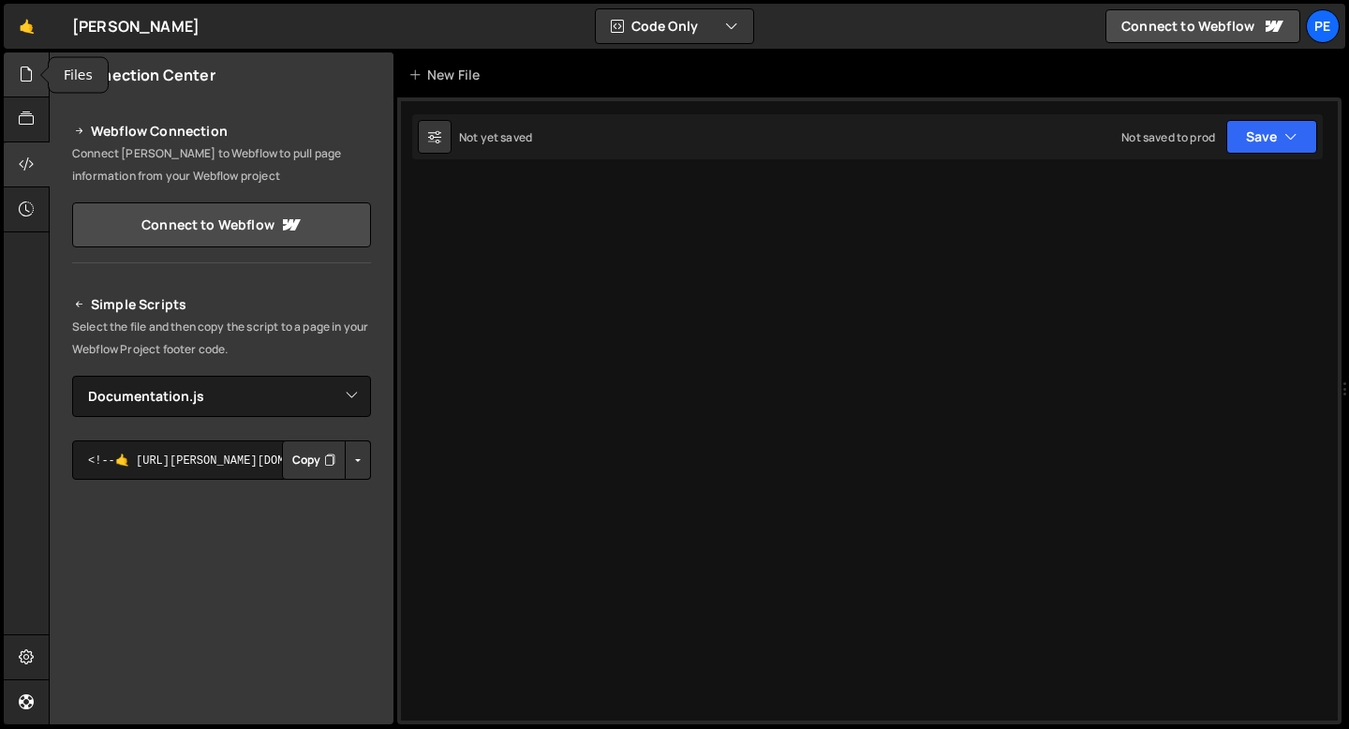
click at [13, 83] on div at bounding box center [27, 74] width 46 height 45
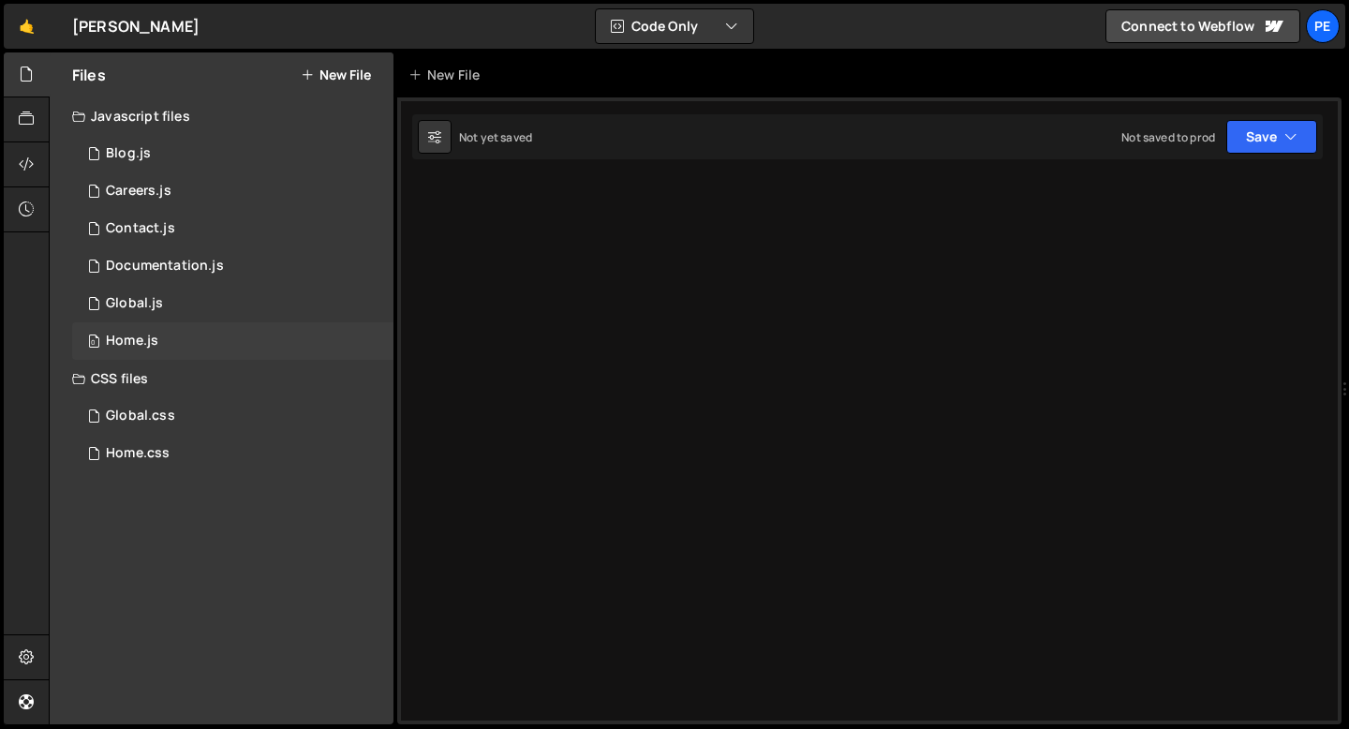
click at [170, 328] on div "0 Home.js 0" at bounding box center [232, 340] width 321 height 37
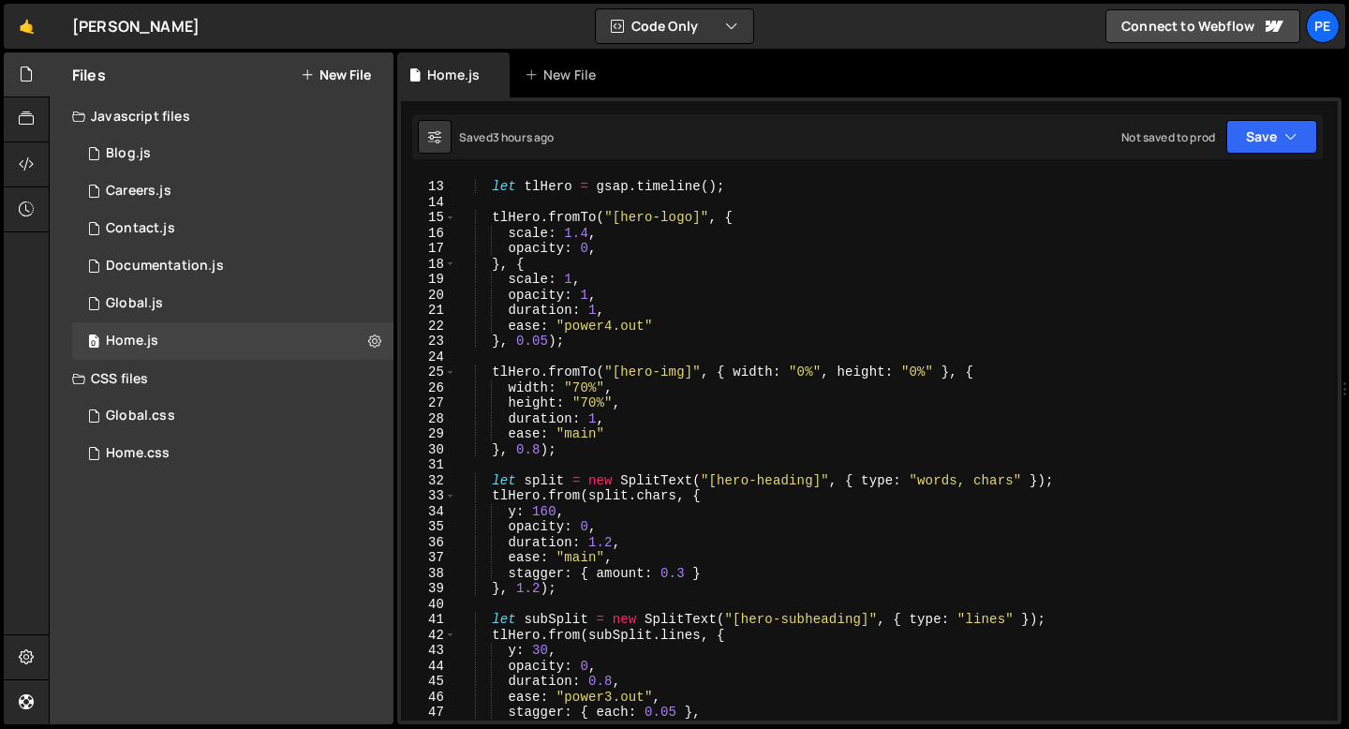
scroll to position [191, 0]
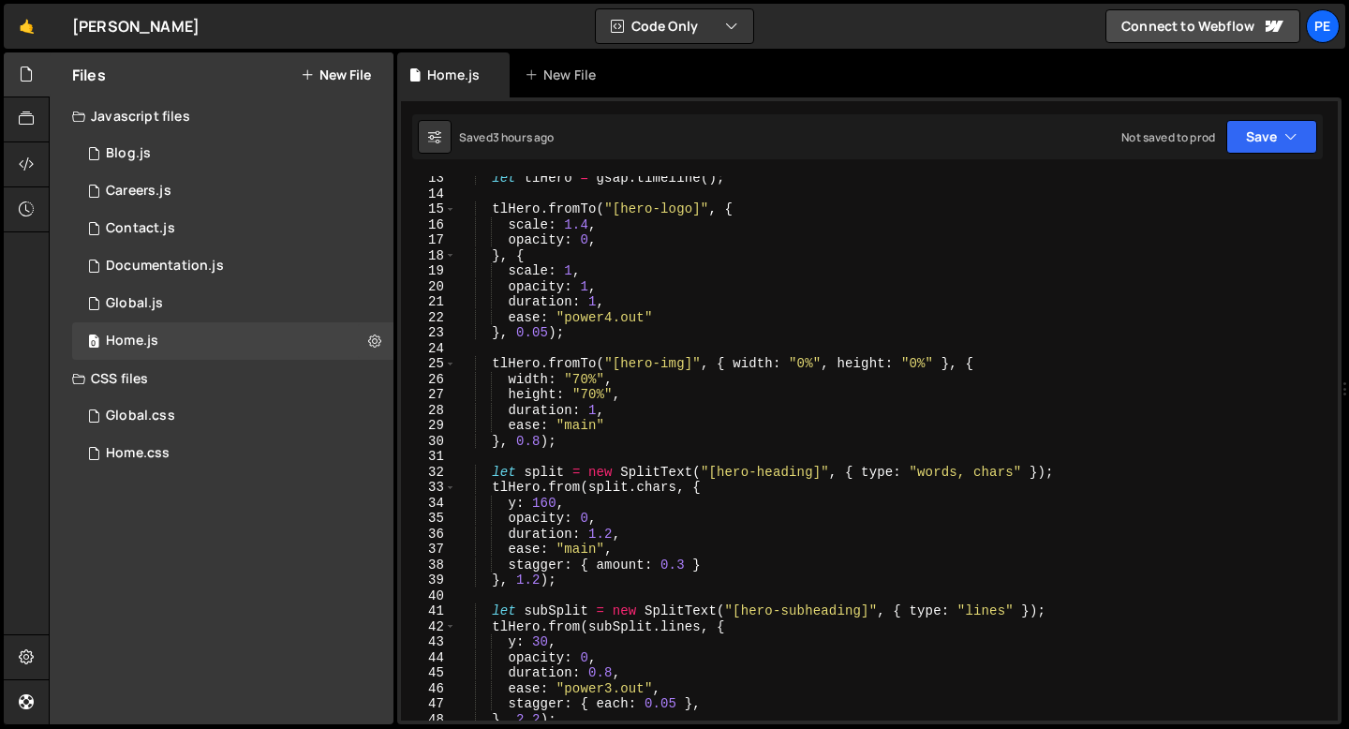
click at [538, 442] on div "let tlHero = gsap . timeline ( ) ; tlHero . fromTo ( "[hero-logo]" , { scale : …" at bounding box center [893, 457] width 874 height 575
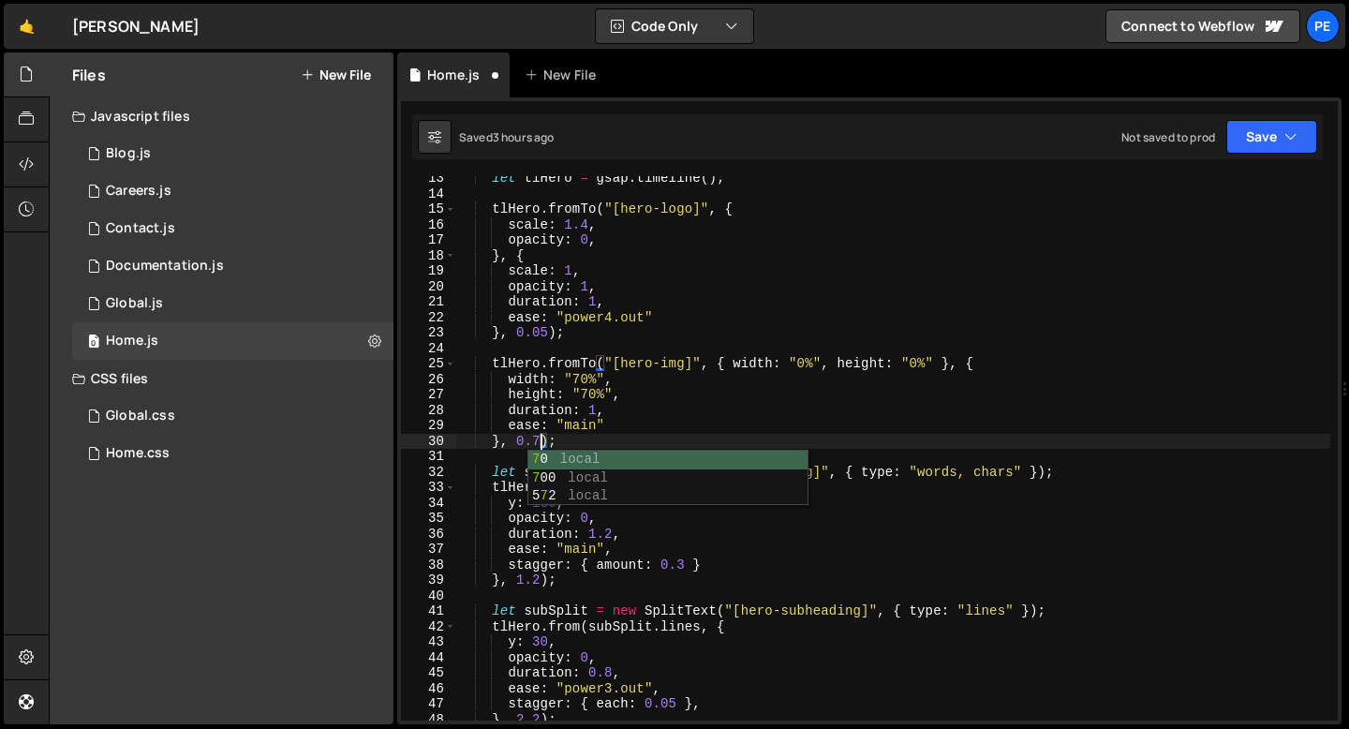
click at [579, 437] on div "let tlHero = gsap . timeline ( ) ; tlHero . fromTo ( "[hero-logo]" , { scale : …" at bounding box center [893, 457] width 874 height 575
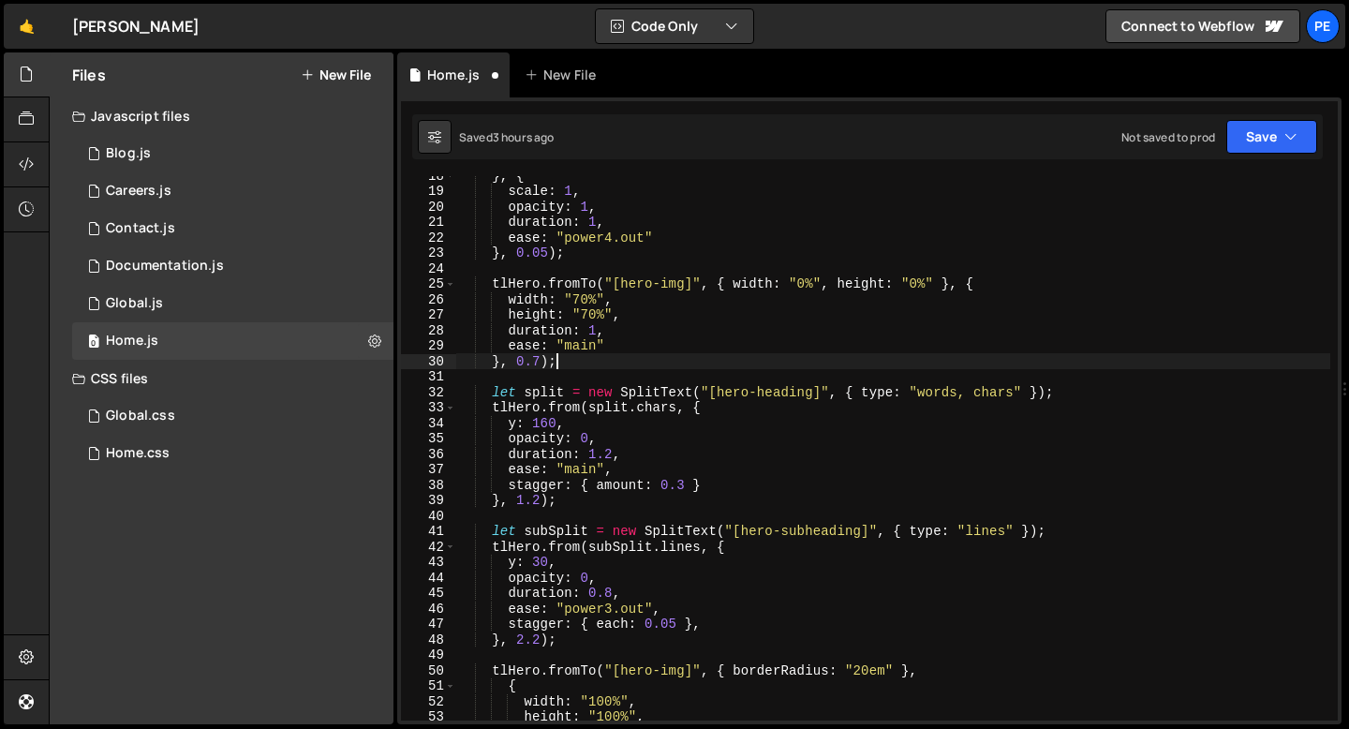
scroll to position [271, 0]
click at [538, 498] on div "} , { scale : 1 , opacity : 1 , duration : 1 , ease : "power4.out" } , 0.05 ) ;…" at bounding box center [893, 455] width 874 height 575
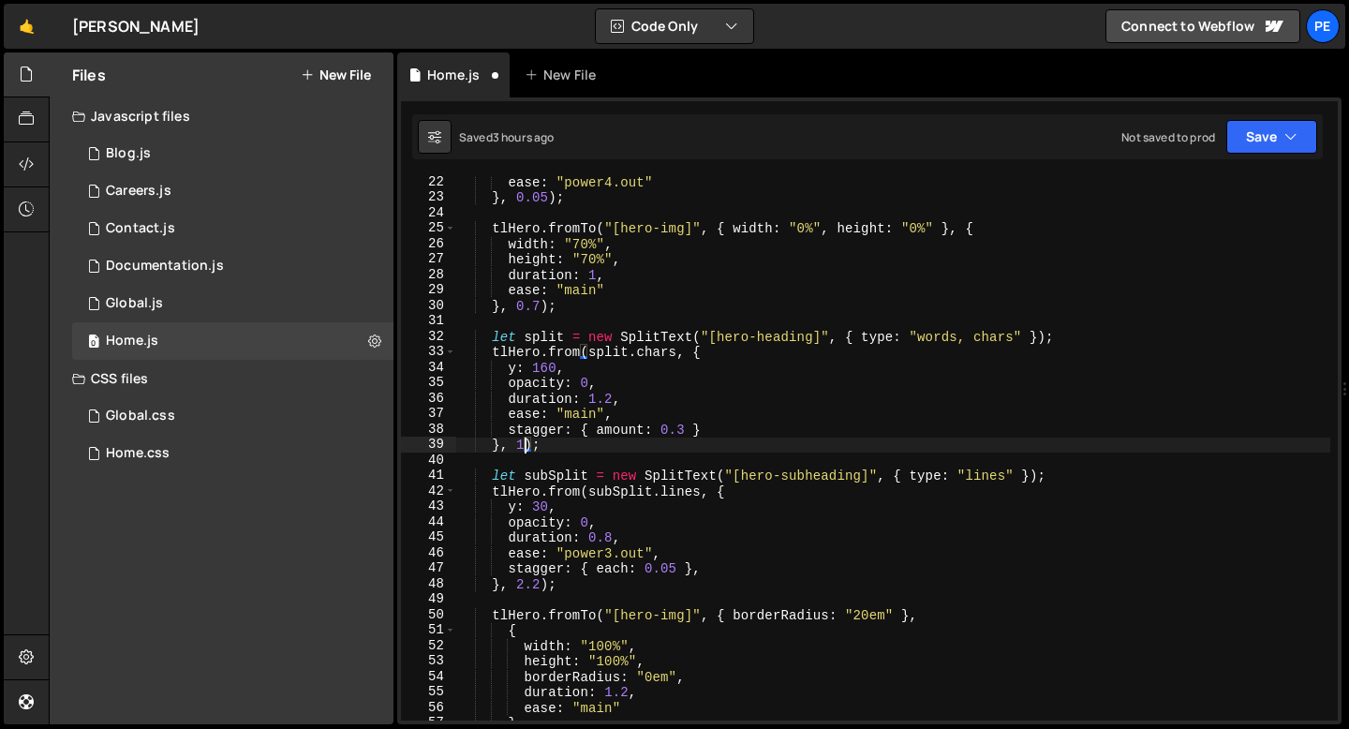
scroll to position [395, 0]
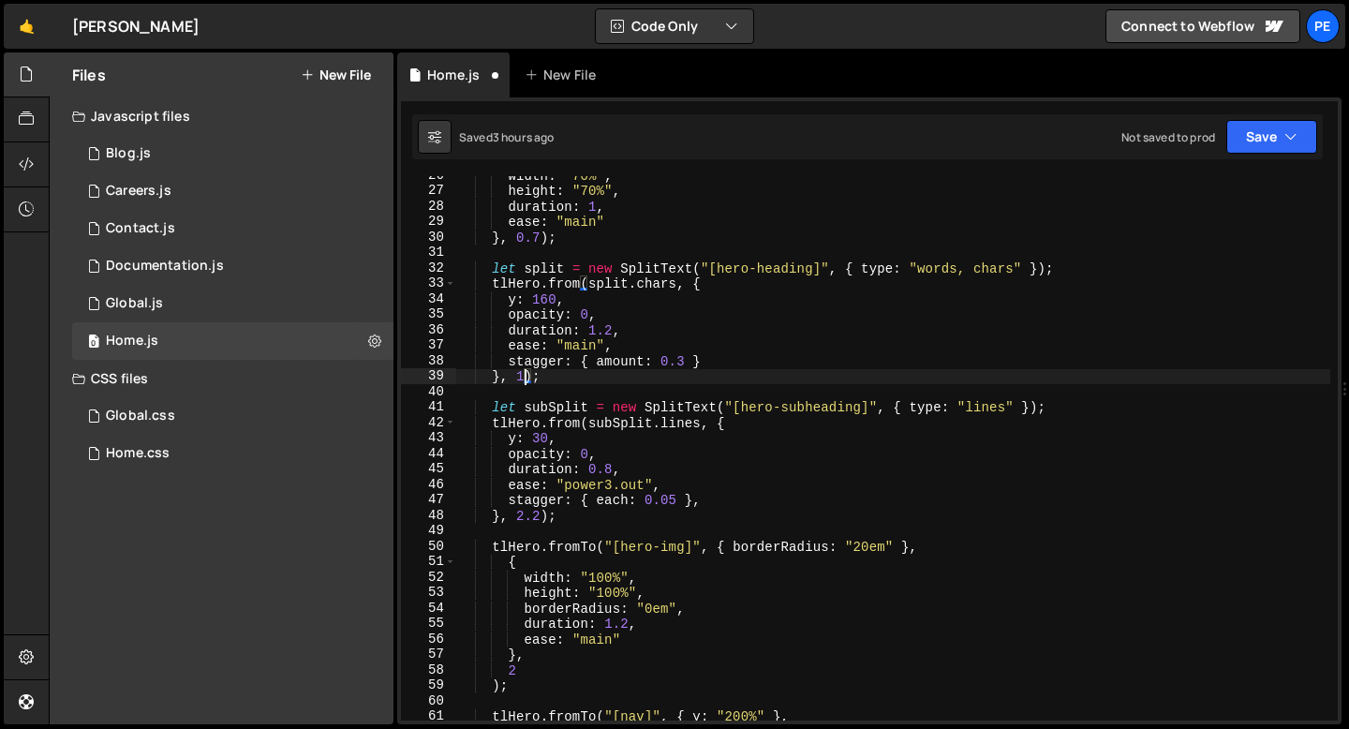
click at [538, 509] on div "width : "70%" , height : "70%" , duration : 1 , ease : "main" } , 0.7 ) ; let s…" at bounding box center [893, 455] width 874 height 575
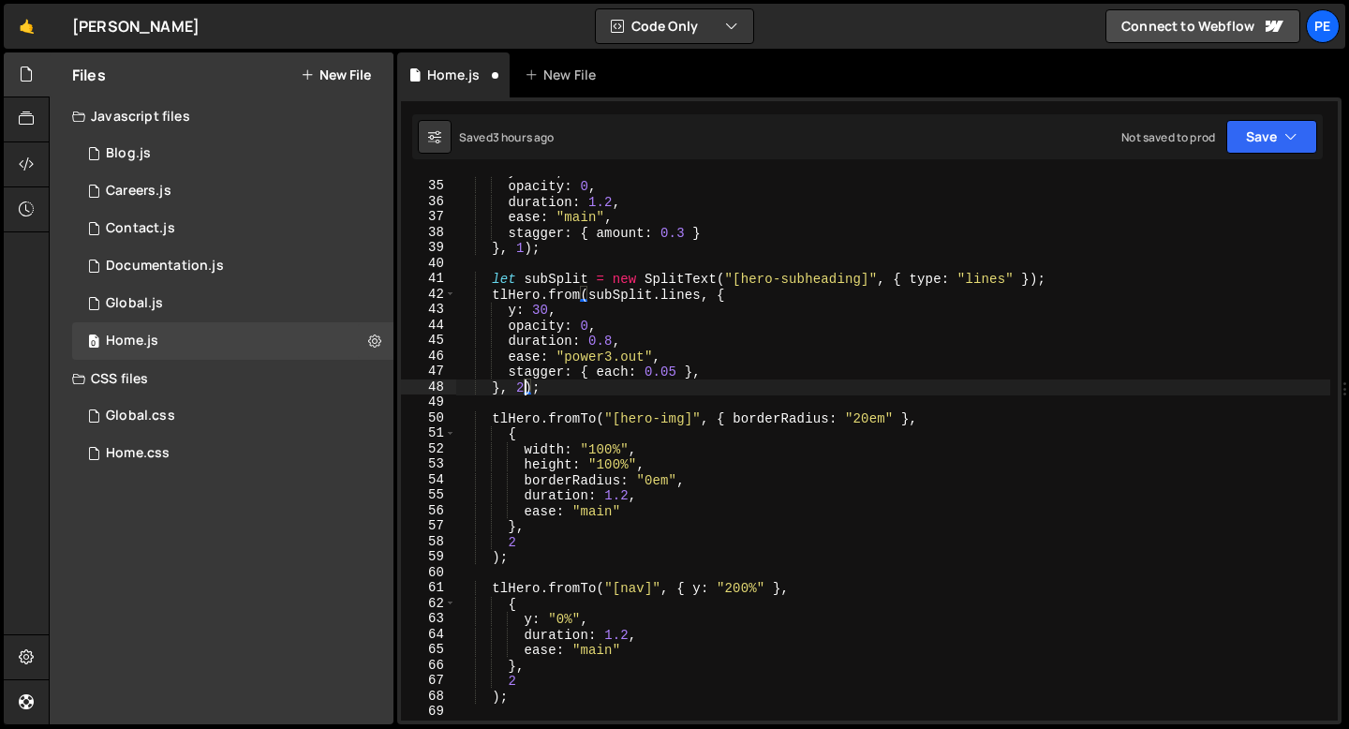
scroll to position [523, 0]
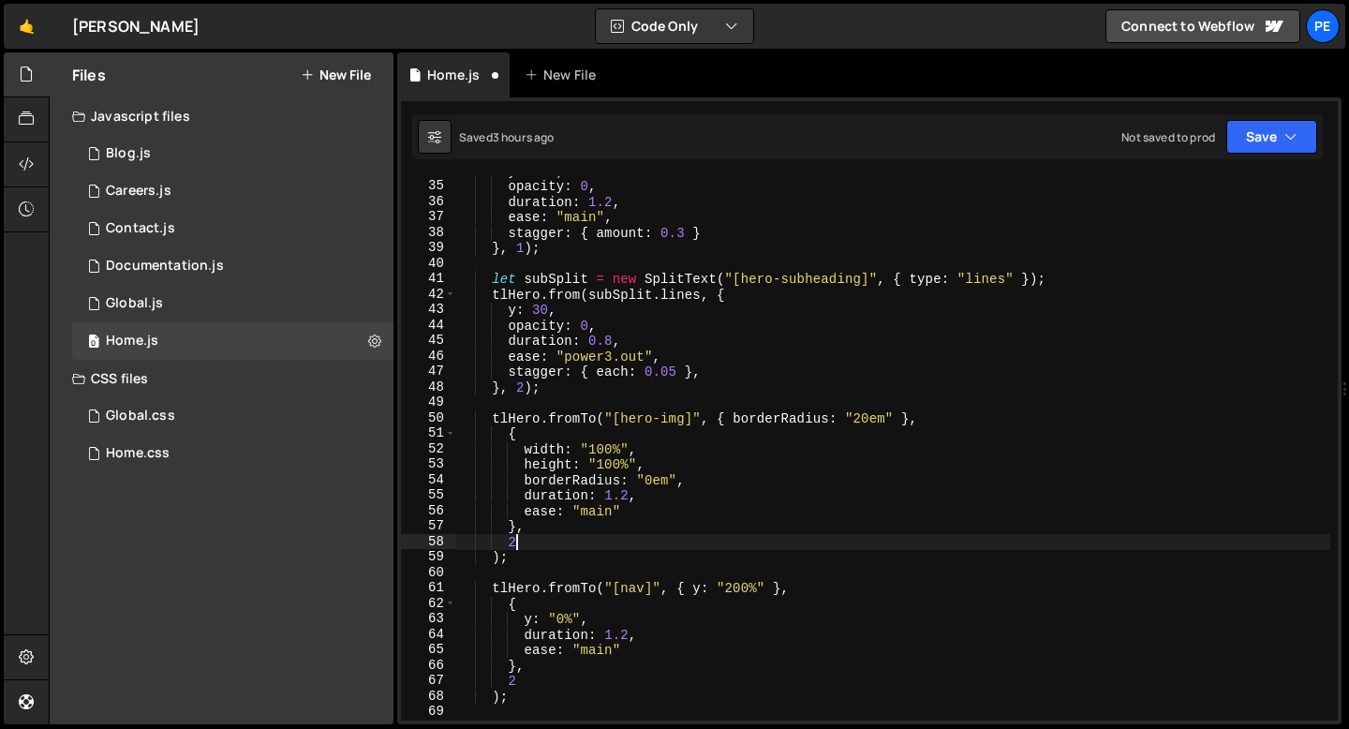
click at [522, 540] on div "y : 160 , opacity : 0 , duration : 1.2 , ease : "main" , stagger : { amount : 0…" at bounding box center [893, 450] width 874 height 575
type textarea "2"
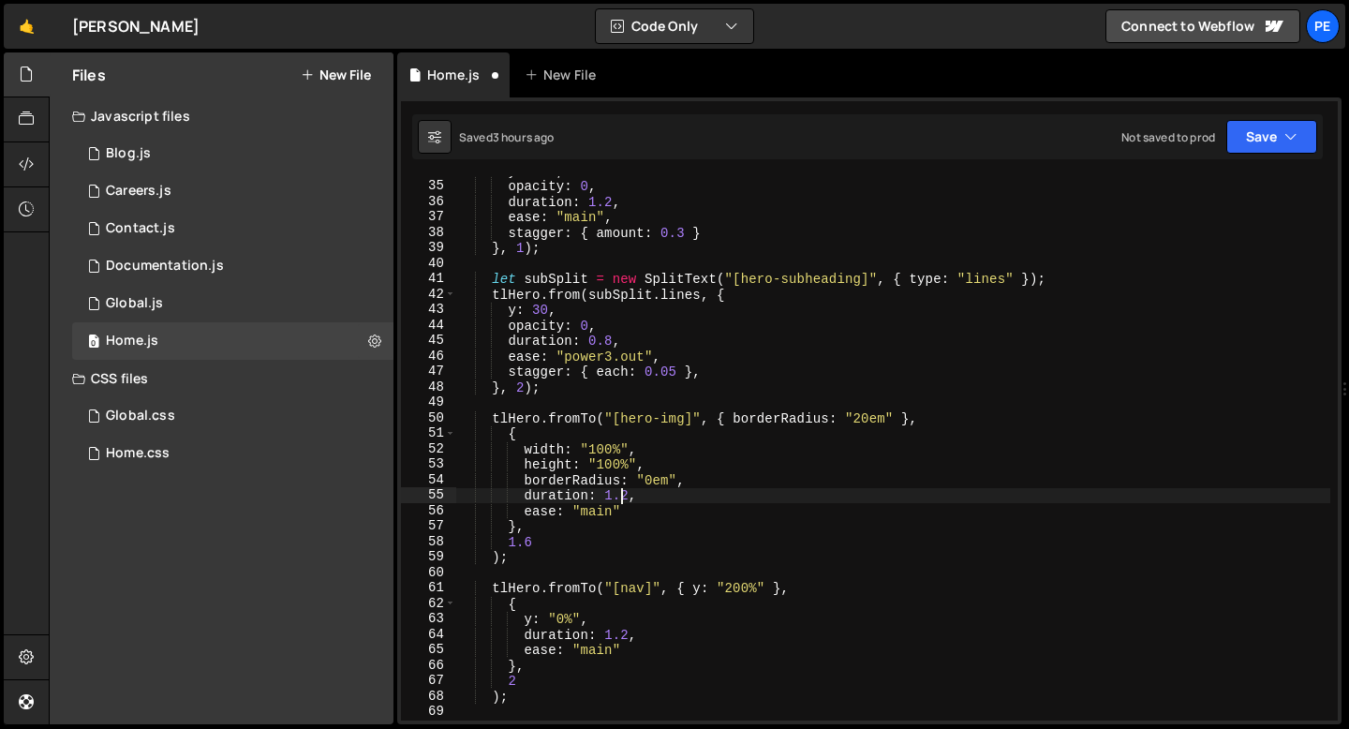
click at [617, 488] on div "y : 160 , opacity : 0 , duration : 1.2 , ease : "main" , stagger : { amount : 0…" at bounding box center [893, 450] width 874 height 575
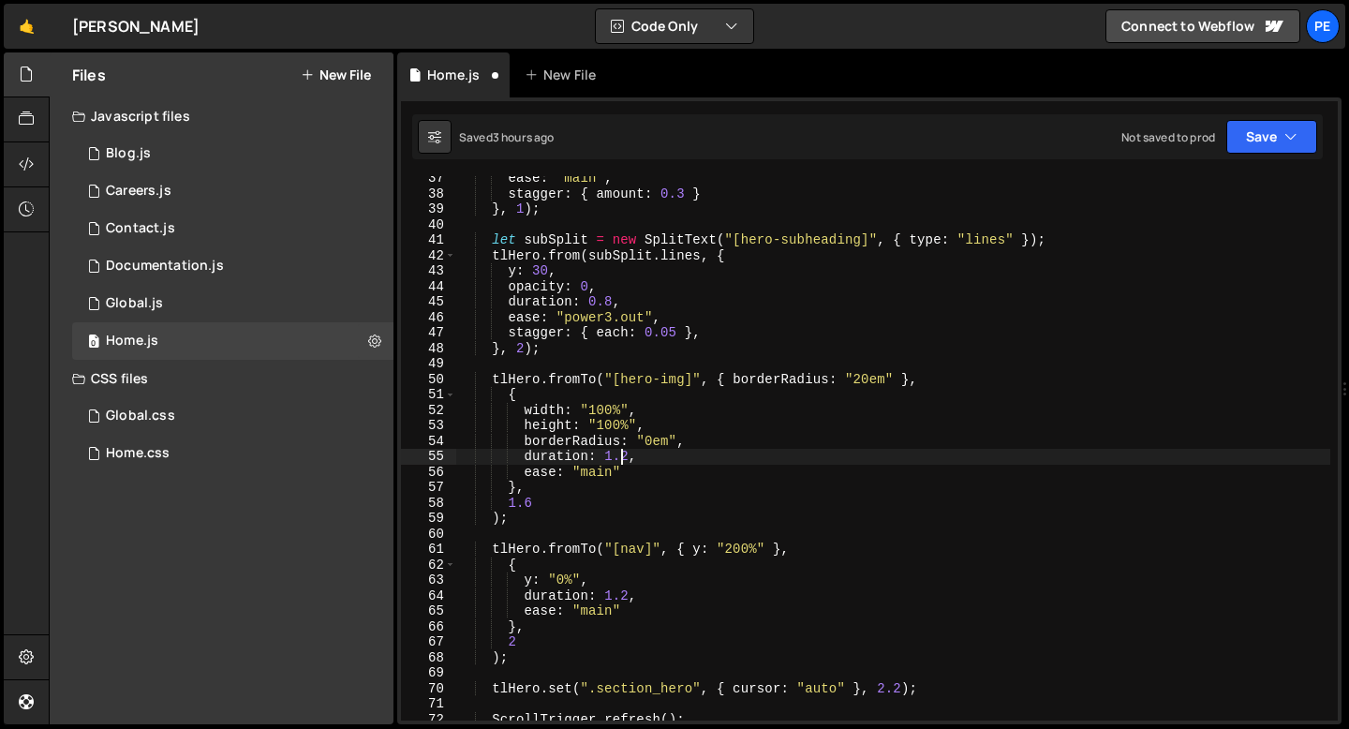
scroll to position [562, 0]
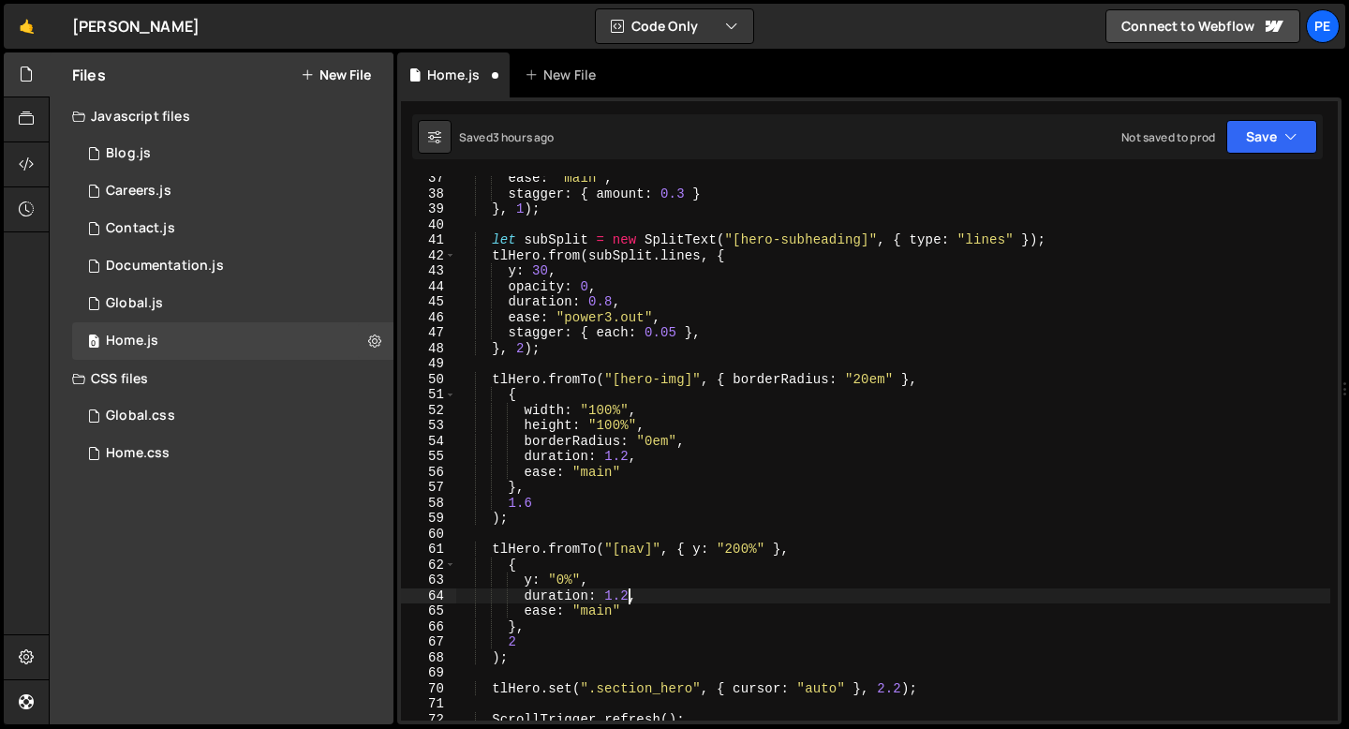
click at [627, 598] on div "ease : "main" , stagger : { amount : 0.3 } } , 1 ) ; let subSplit = new SplitTe…" at bounding box center [893, 457] width 874 height 575
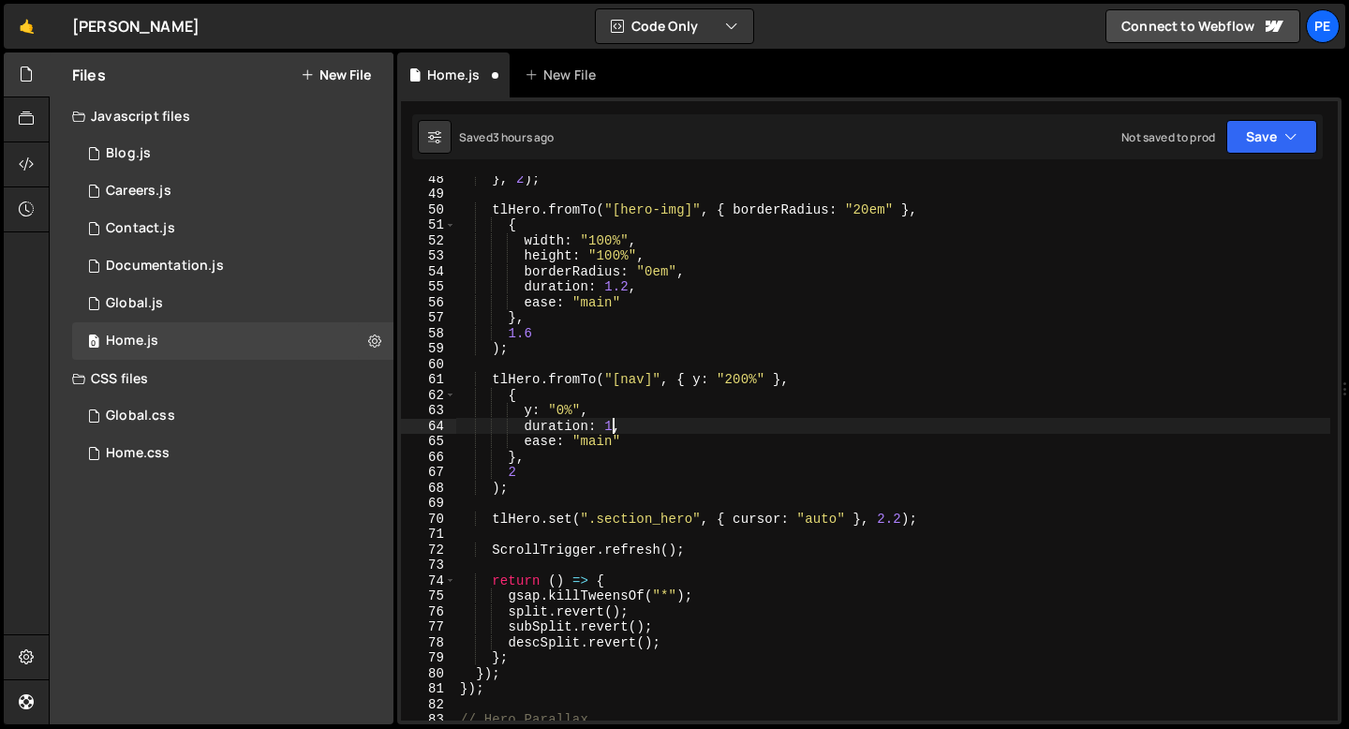
scroll to position [731, 0]
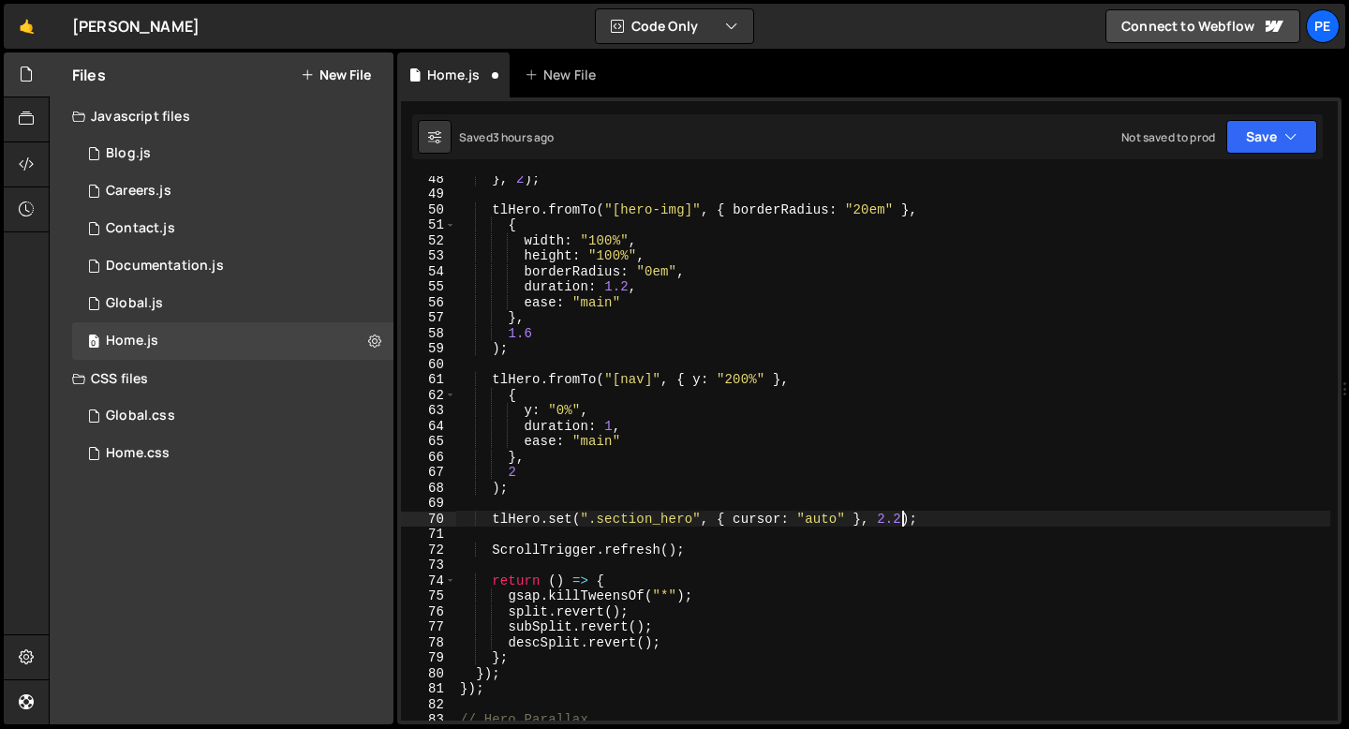
click at [904, 519] on div "} , 2 ) ; tlHero . fromTo ( "[hero-img]" , { borderRadius : "20em" } , { width …" at bounding box center [893, 457] width 874 height 575
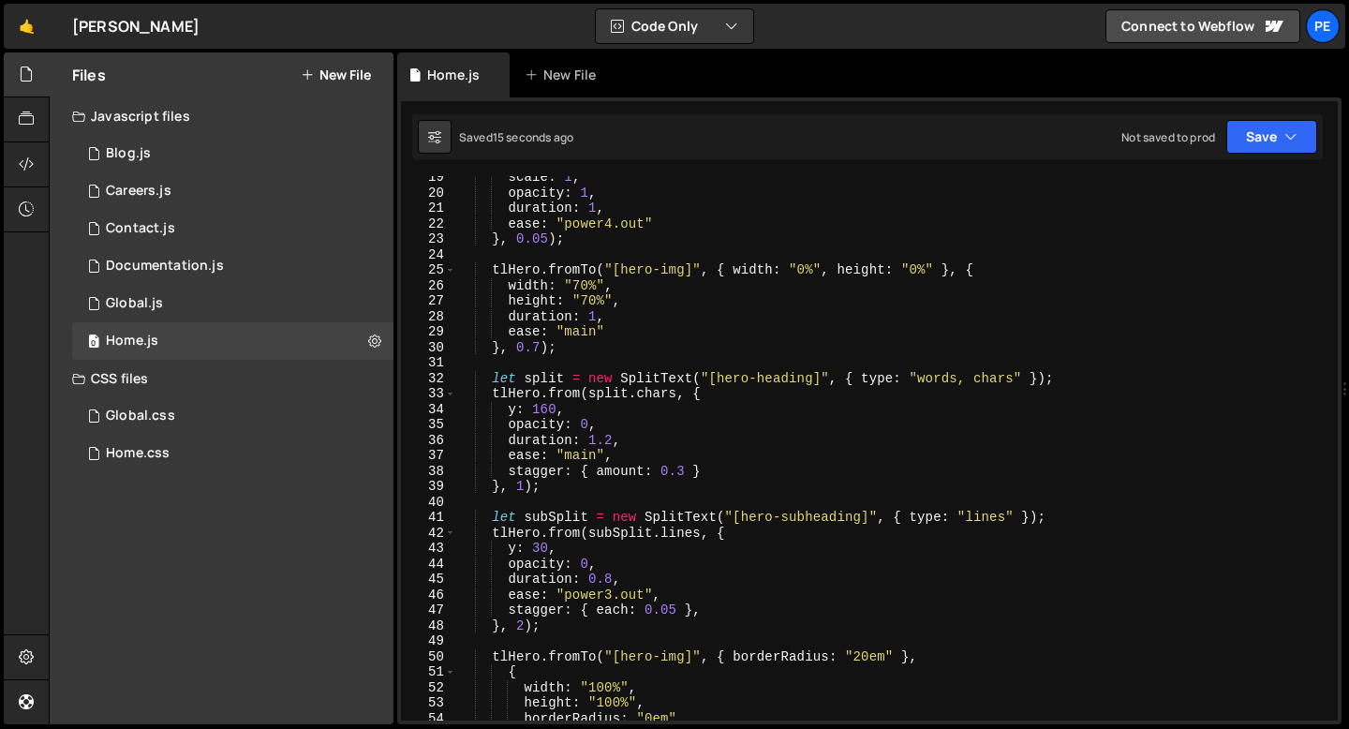
scroll to position [70, 0]
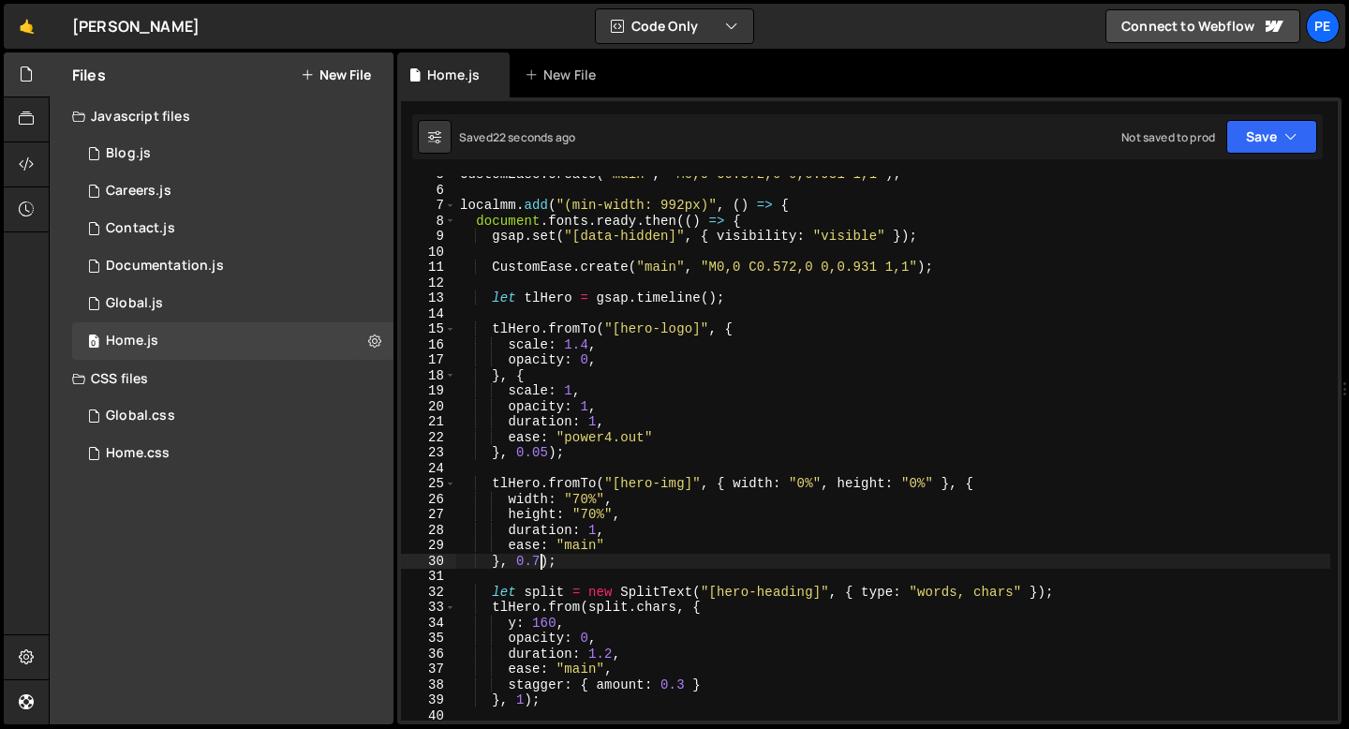
click at [540, 557] on div "CustomEase . create ( "main" , "M0,0 C0.572,0 0,0.931 1,1" ) ; localmm . add ( …" at bounding box center [893, 454] width 874 height 575
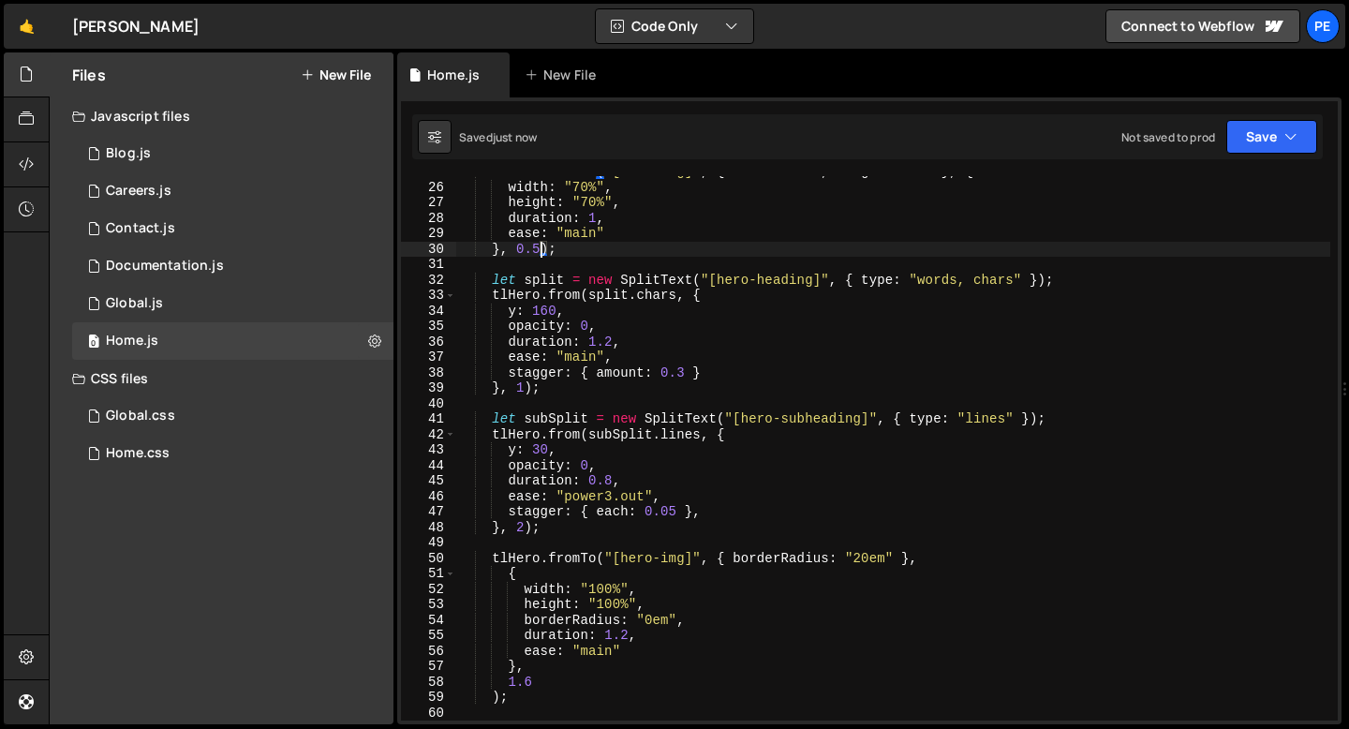
scroll to position [435, 0]
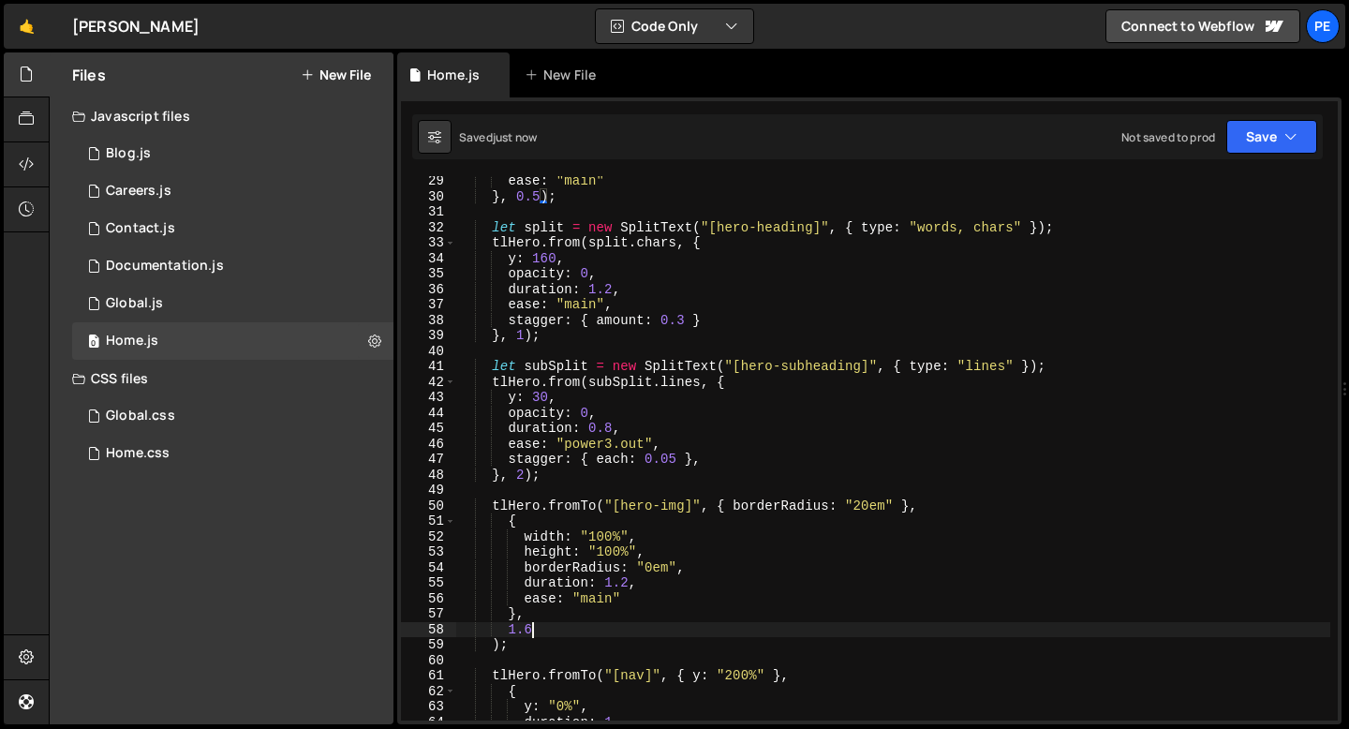
click at [534, 625] on div "ease : "main" } , 0.5 ) ; let split = new SplitText ( "[hero-heading]" , { type…" at bounding box center [893, 460] width 874 height 575
type textarea "1.5"
click at [274, 198] on div "0 Careers.js 0" at bounding box center [232, 190] width 321 height 37
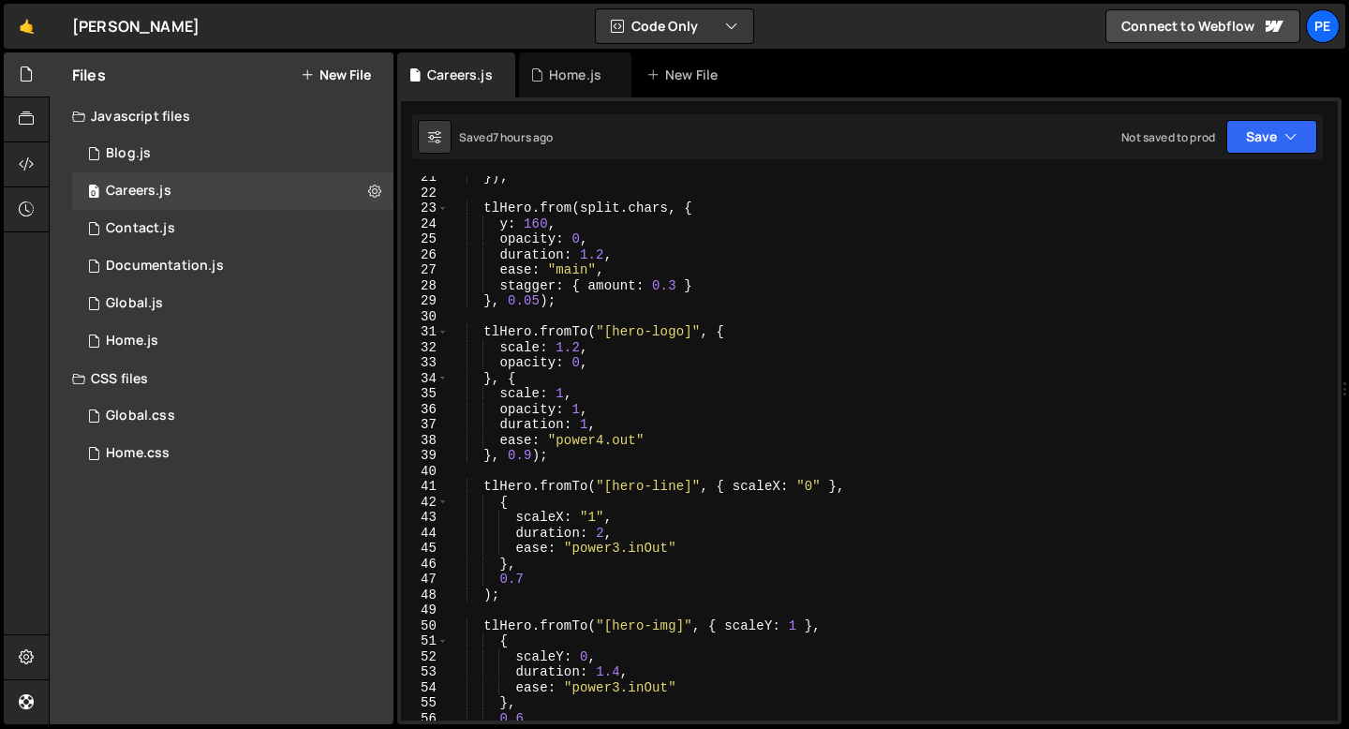
scroll to position [316, 0]
click at [541, 297] on div "}) ; tlHero . from ( split . chars , { y : 160 , opacity : 0 , duration : 1.2 ,…" at bounding box center [889, 457] width 882 height 575
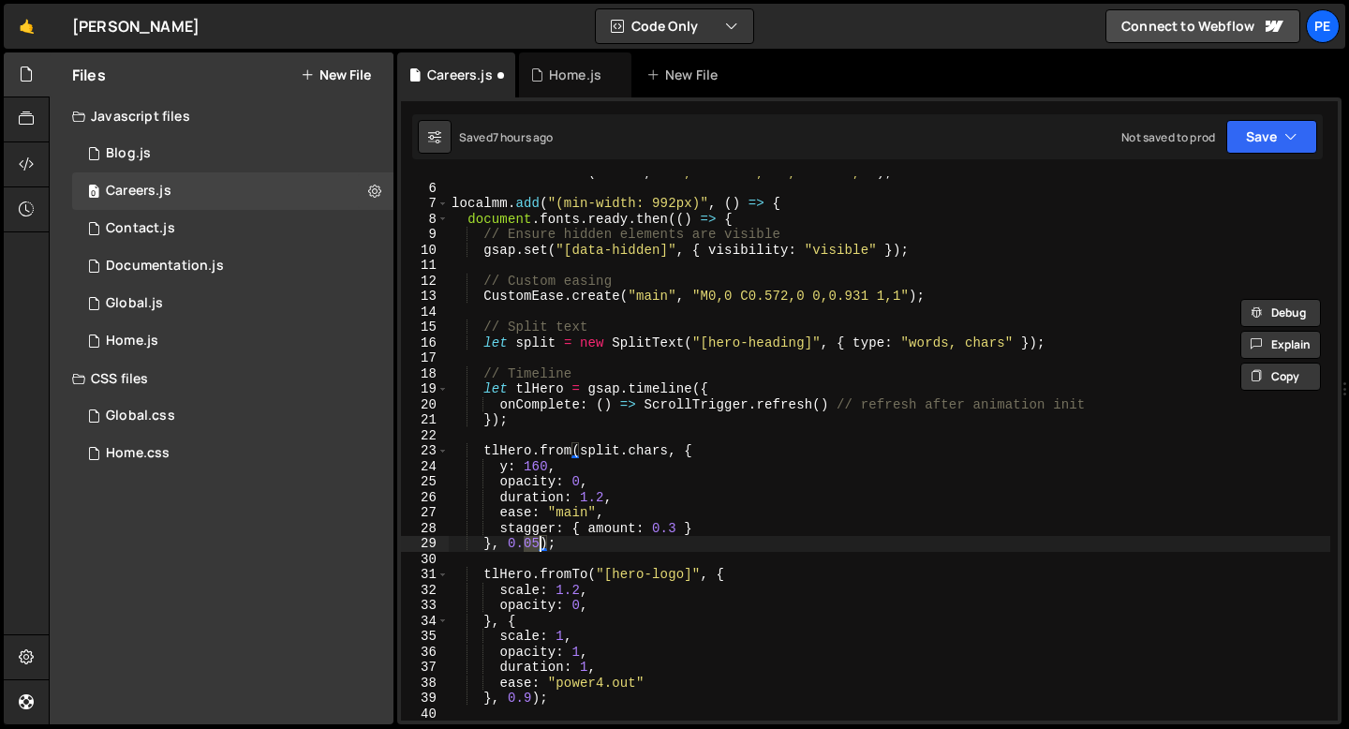
scroll to position [71, 0]
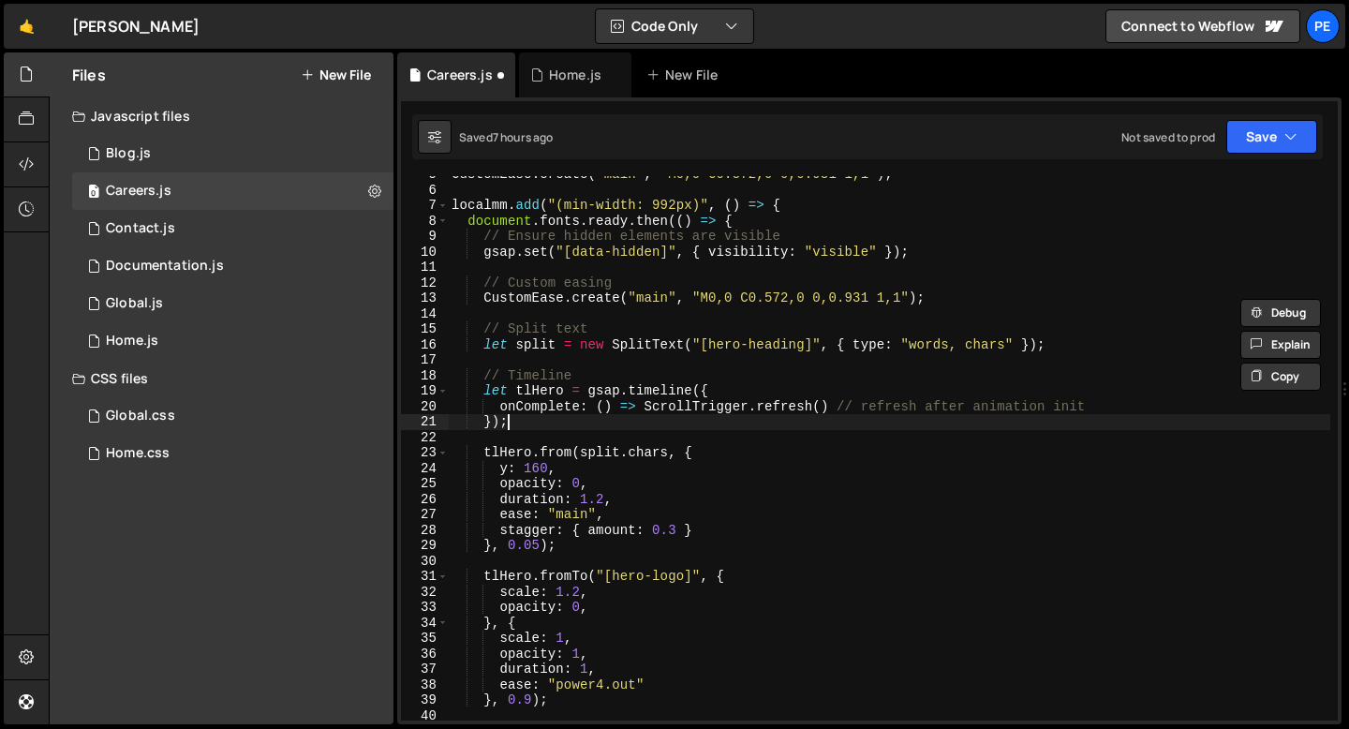
click at [529, 427] on div "CustomEase . create ( "main" , "M0,0 C0.572,0 0,0.931 1,1" ) ; localmm . add ( …" at bounding box center [889, 454] width 882 height 575
type textarea "});"
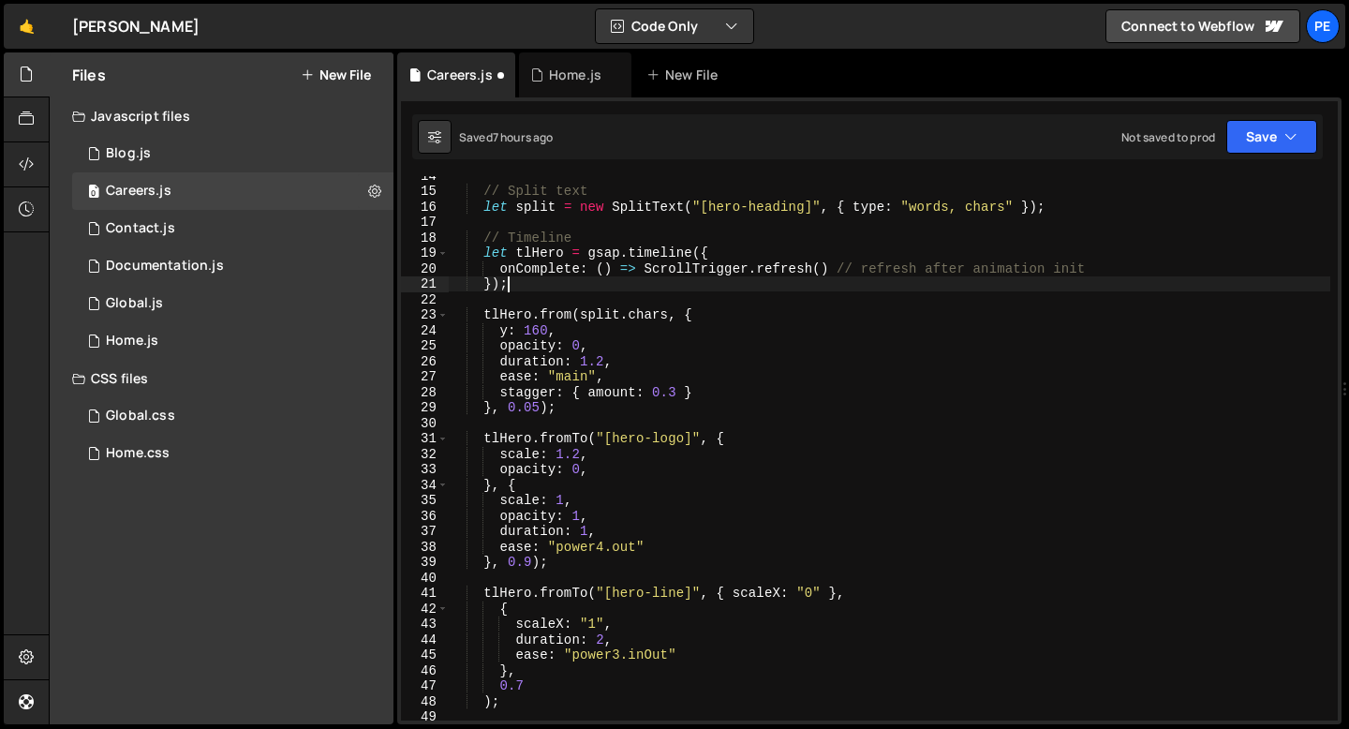
scroll to position [209, 0]
click at [494, 73] on icon at bounding box center [500, 75] width 13 height 19
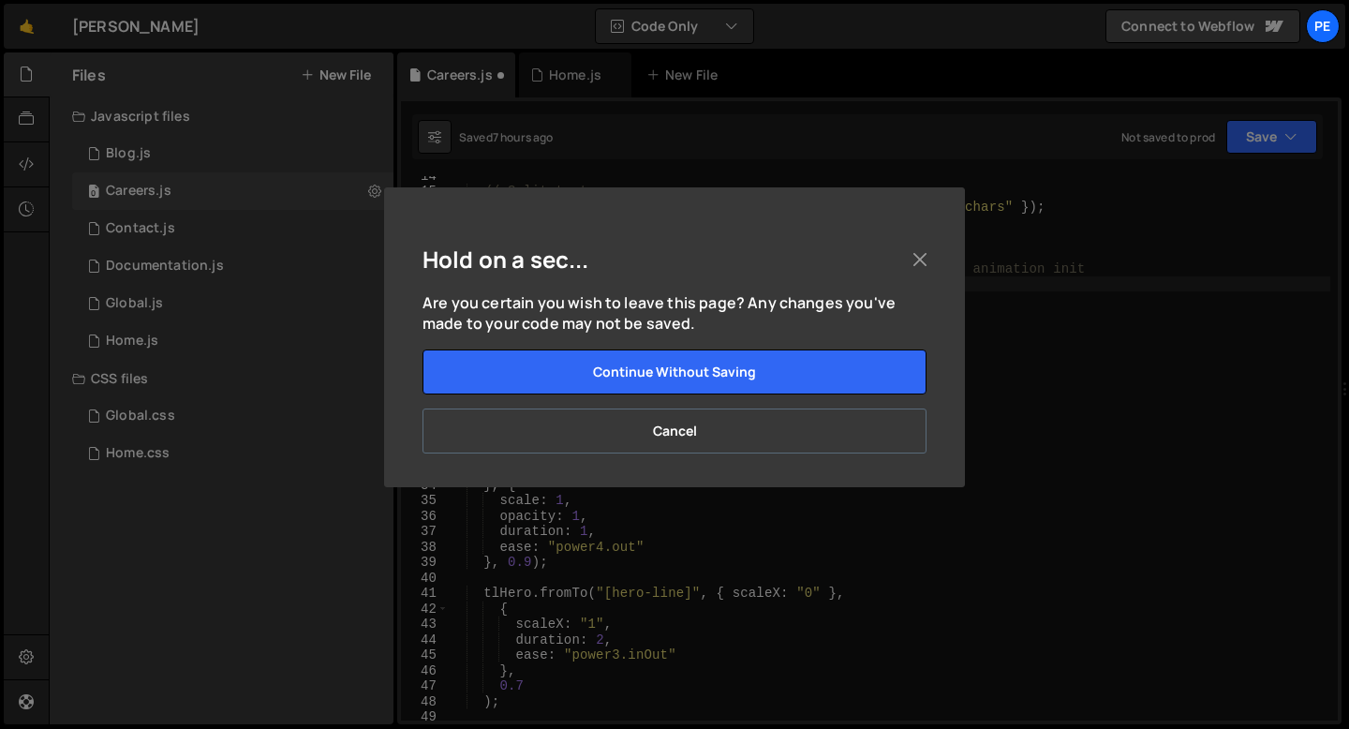
click at [609, 422] on button "Cancel" at bounding box center [674, 430] width 504 height 45
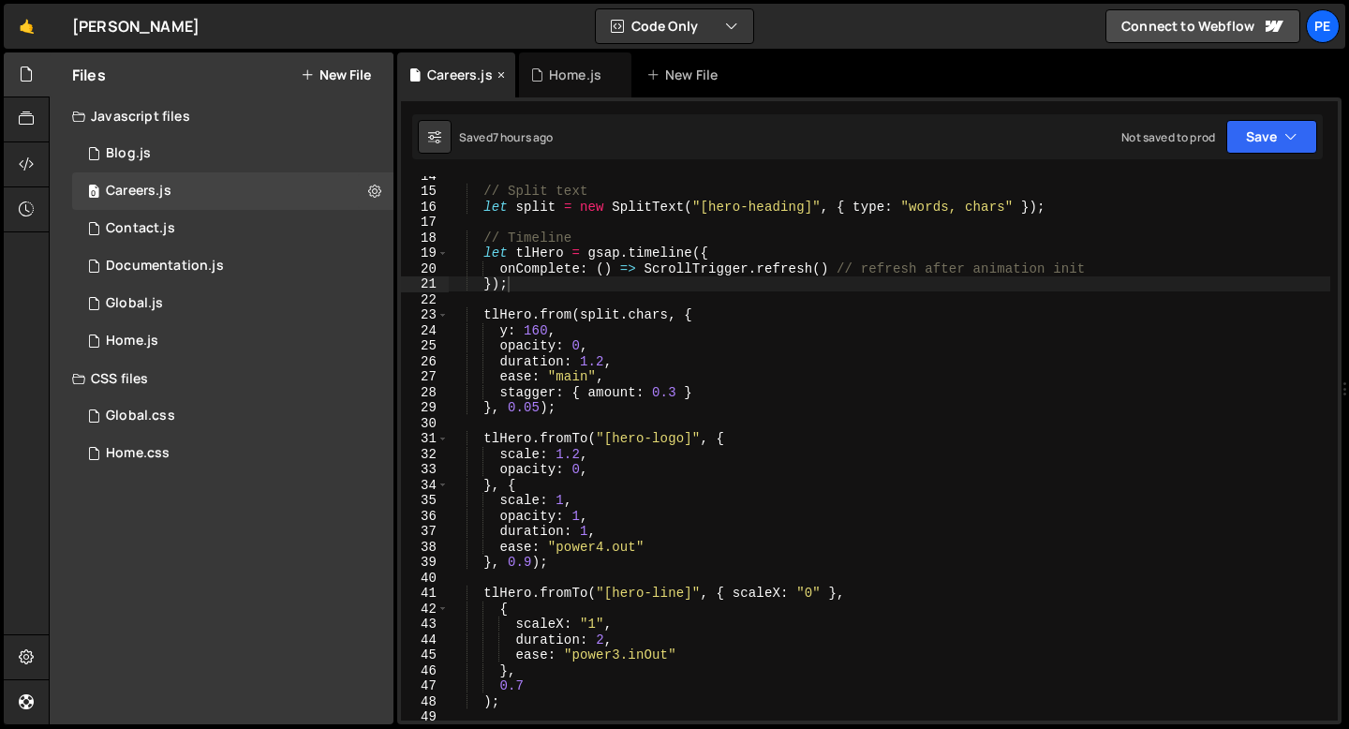
click at [504, 74] on icon at bounding box center [500, 75] width 13 height 19
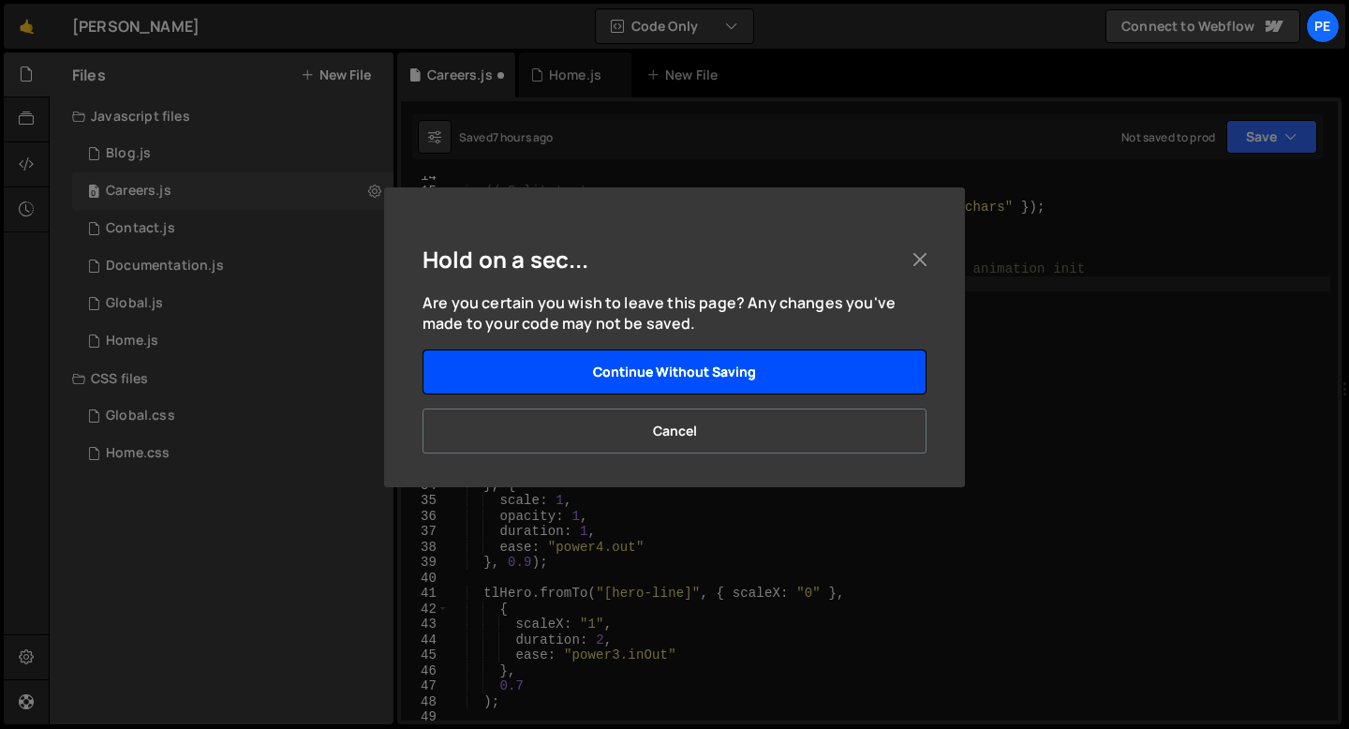
click at [562, 354] on button "Continue without saving" at bounding box center [674, 371] width 504 height 45
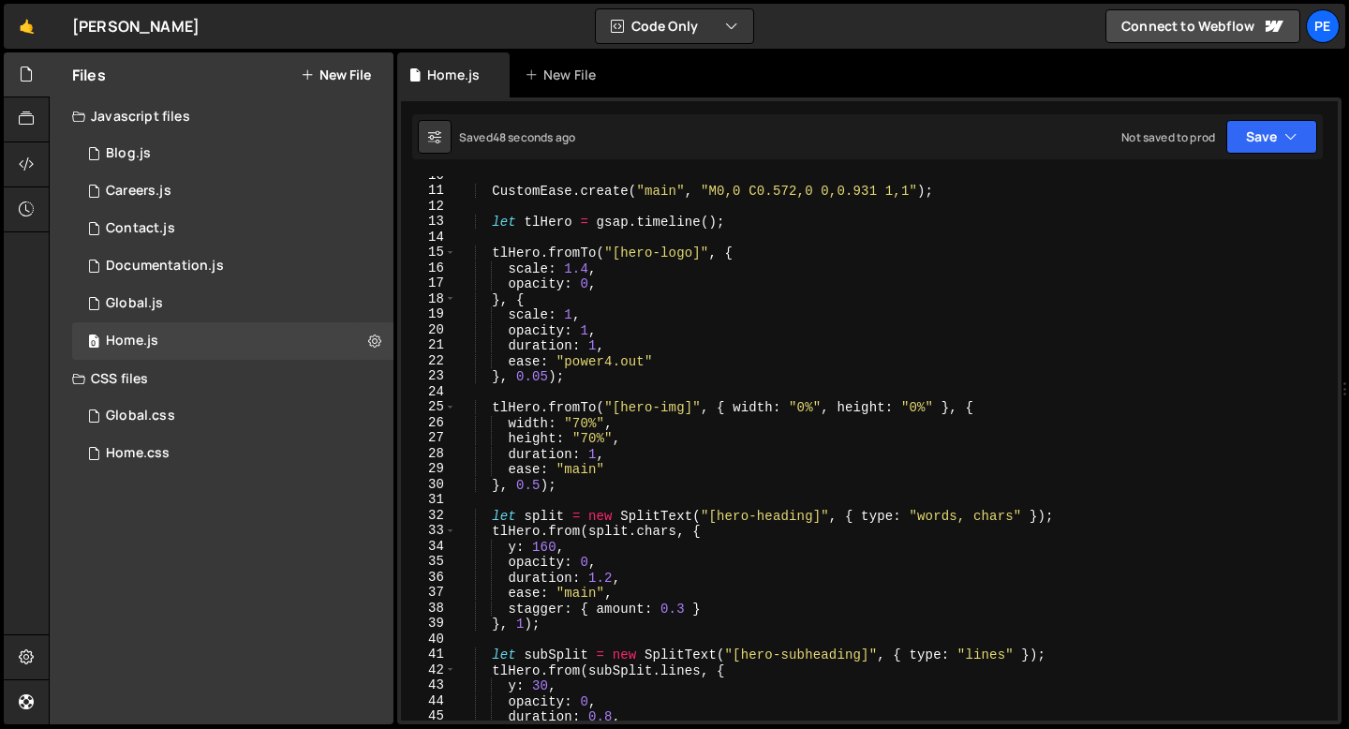
scroll to position [0, 0]
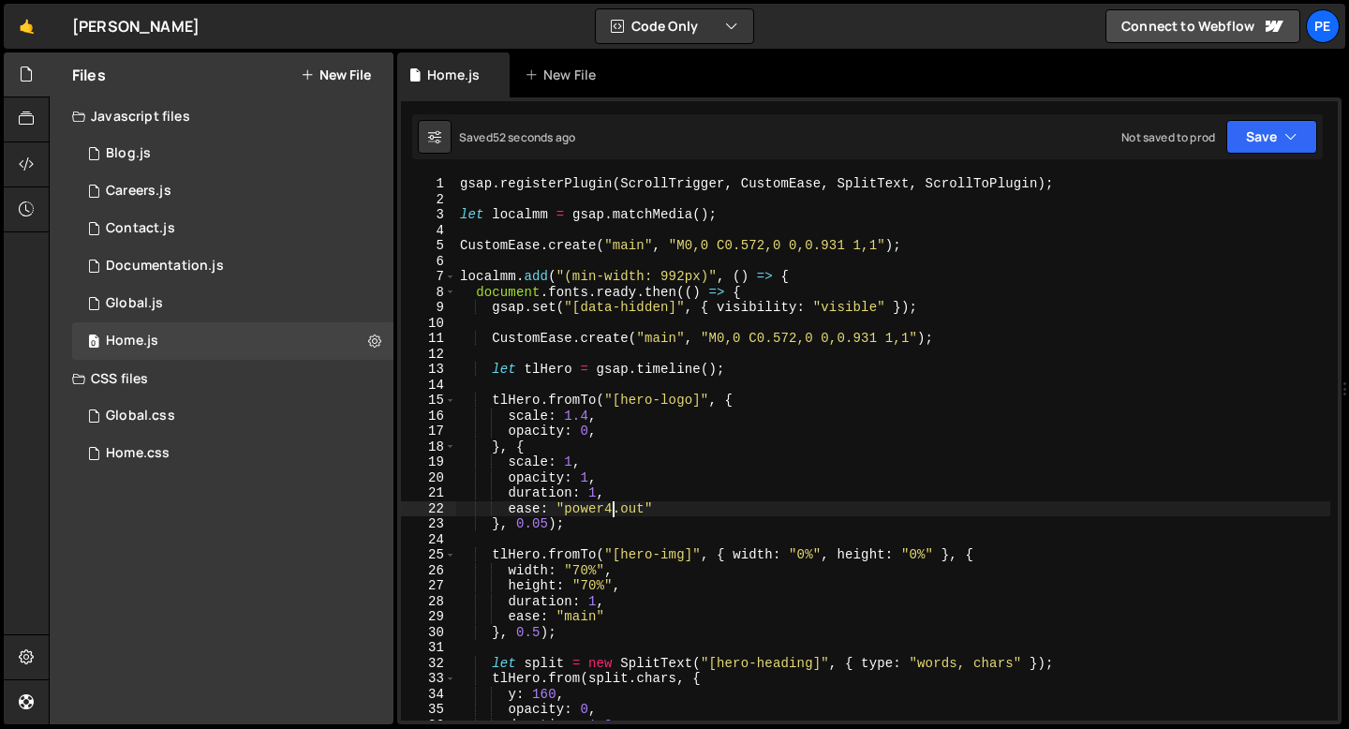
click at [611, 511] on div "gsap . registerPlugin ( ScrollTrigger , CustomEase , SplitText , ScrollToPlugin…" at bounding box center [893, 463] width 874 height 575
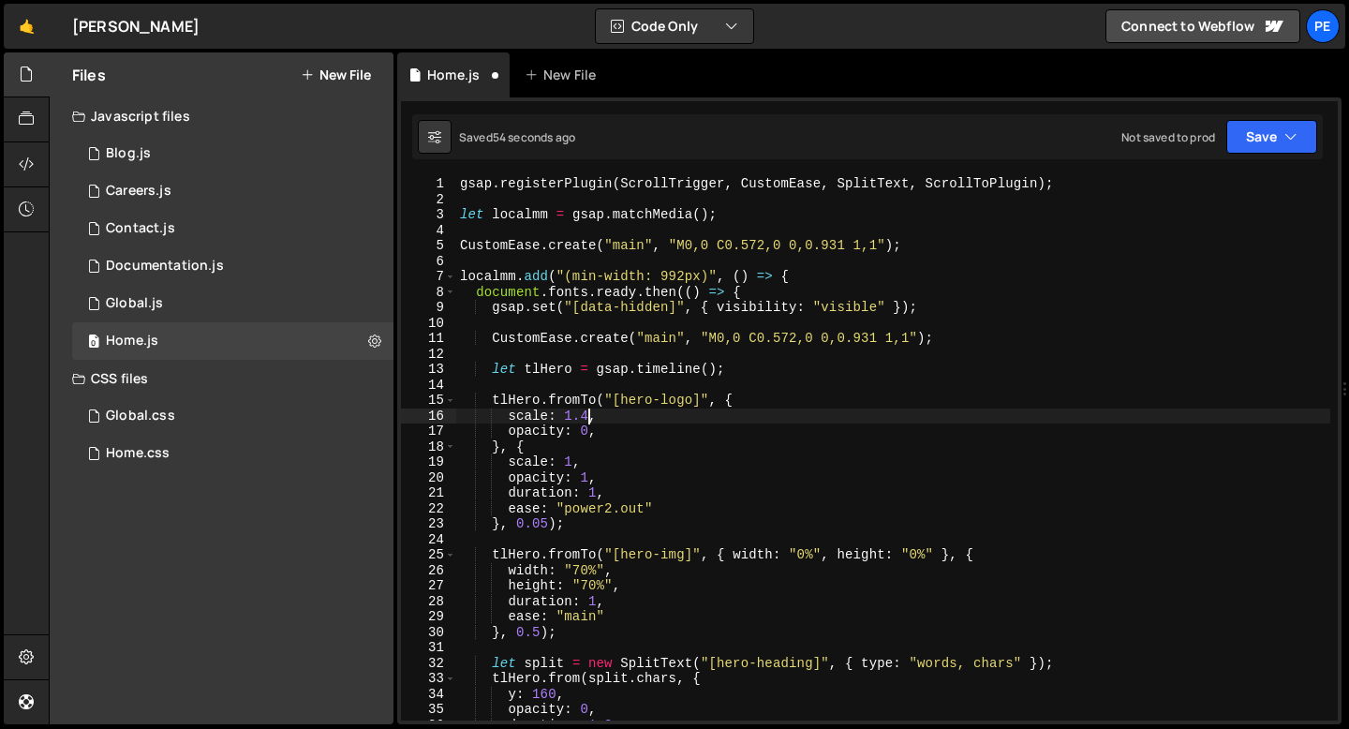
click at [589, 415] on div "gsap . registerPlugin ( ScrollTrigger , CustomEase , SplitText , ScrollToPlugin…" at bounding box center [893, 463] width 874 height 575
click at [597, 487] on div "gsap . registerPlugin ( ScrollTrigger , CustomEase , SplitText , ScrollToPlugin…" at bounding box center [893, 463] width 874 height 575
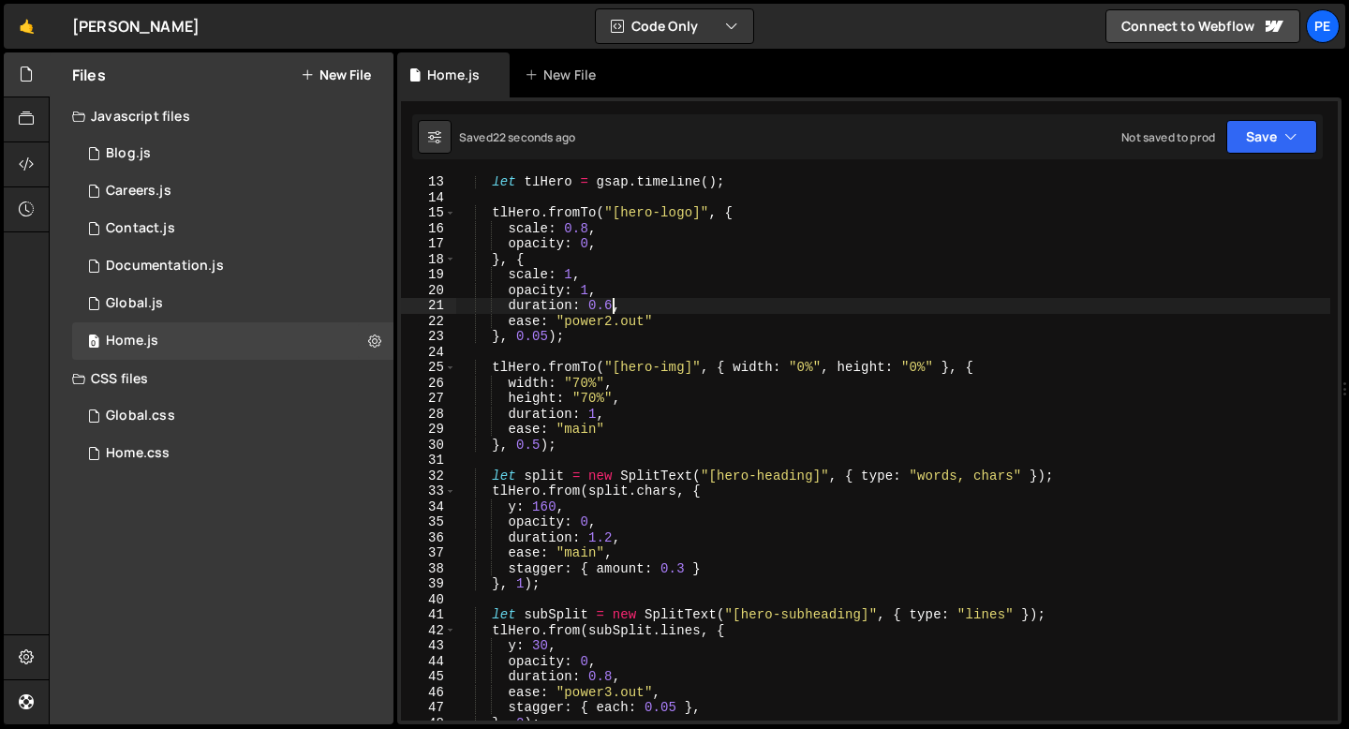
scroll to position [331, 0]
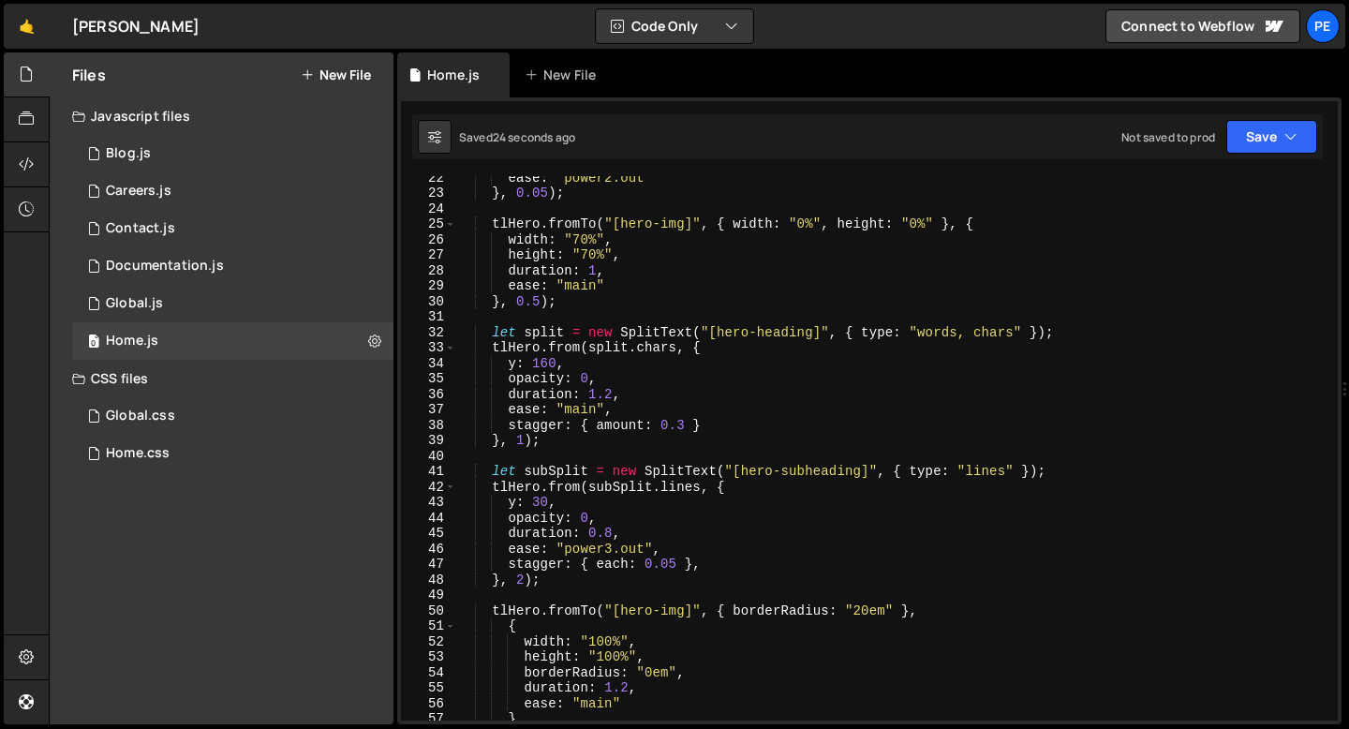
click at [521, 586] on div "ease : "power2.out" } , 0.05 ) ; tlHero . fromTo ( "[hero-img]" , { width : "0%…" at bounding box center [893, 457] width 874 height 575
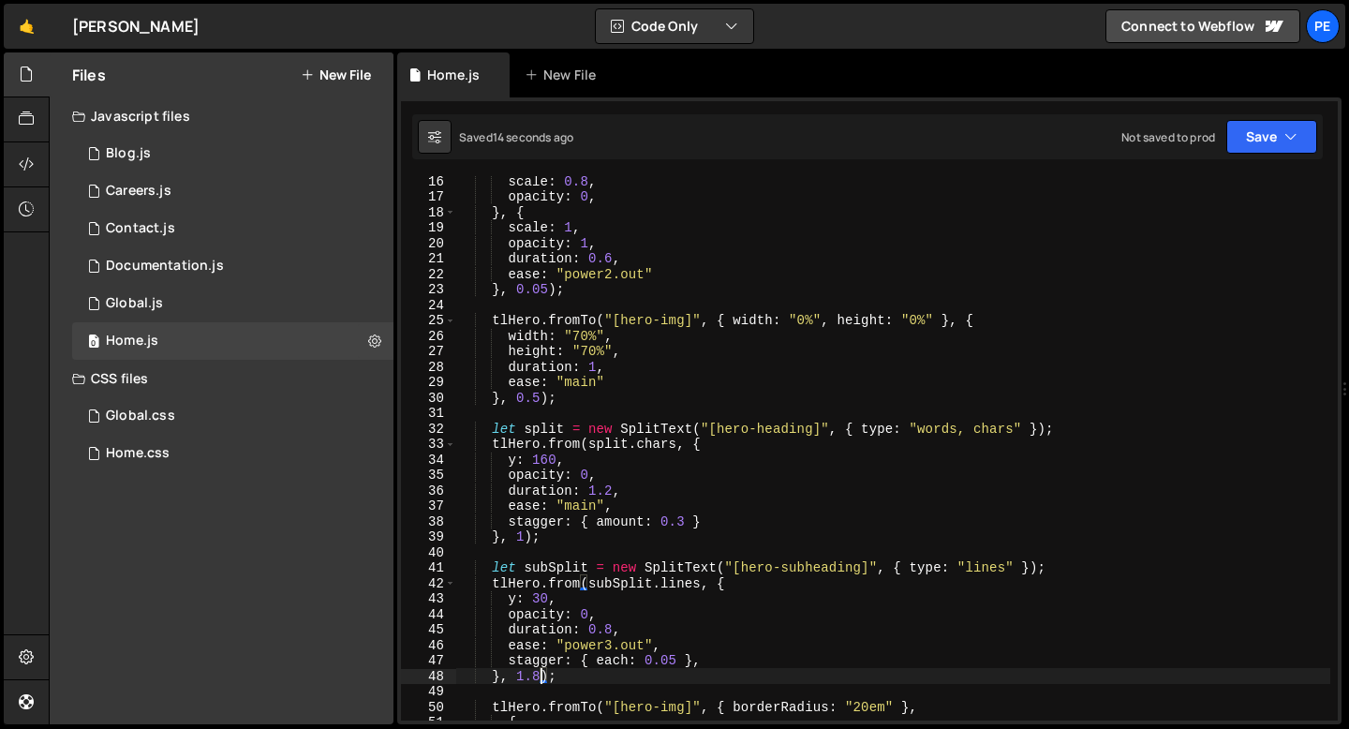
scroll to position [342, 0]
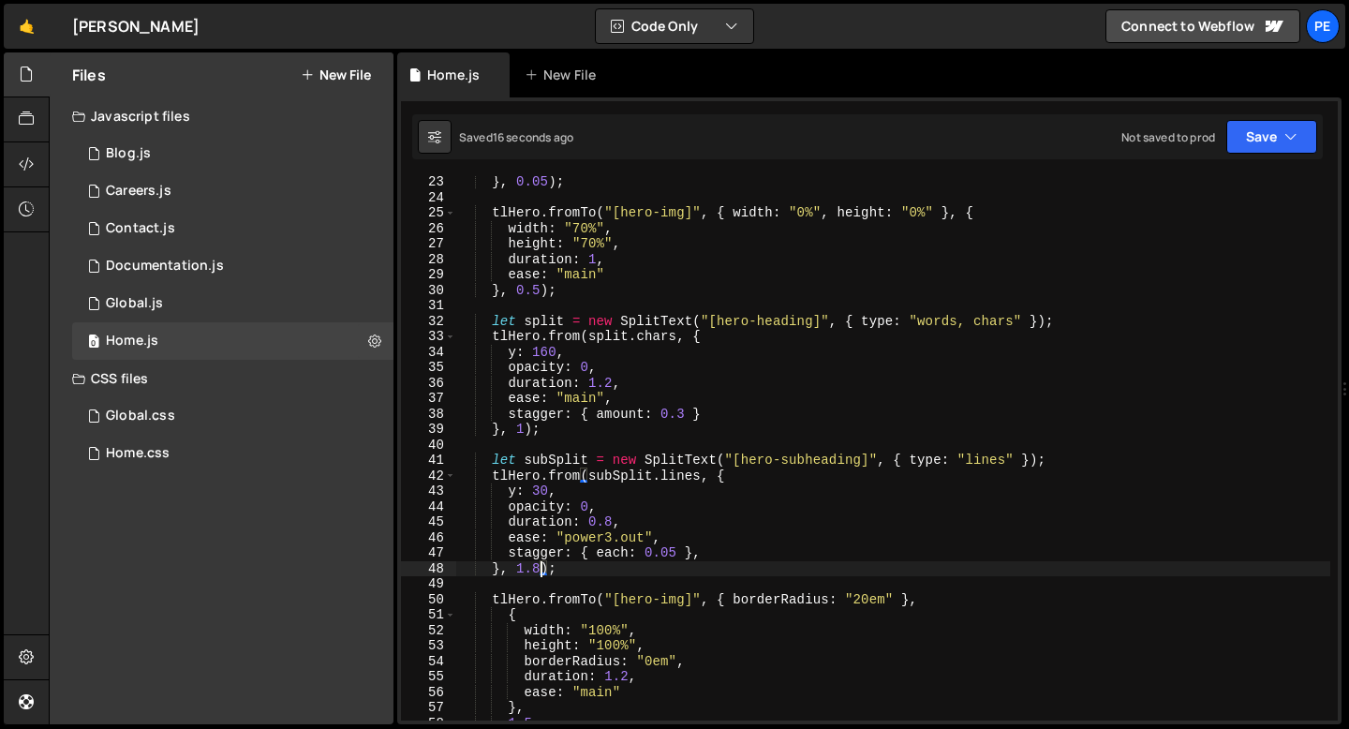
click at [861, 599] on div "} , 0.05 ) ; tlHero . fromTo ( "[hero-img]" , { width : "0%" , height : "0%" } …" at bounding box center [893, 461] width 874 height 575
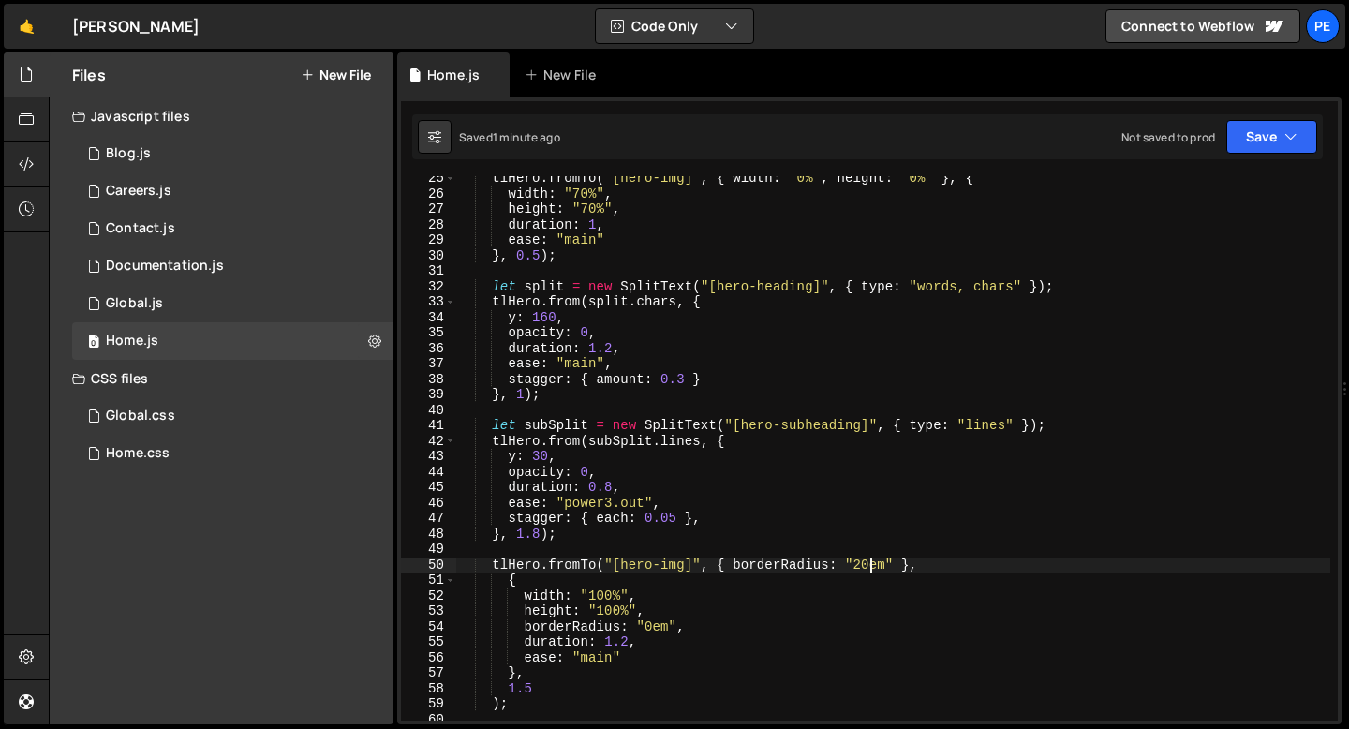
scroll to position [497, 0]
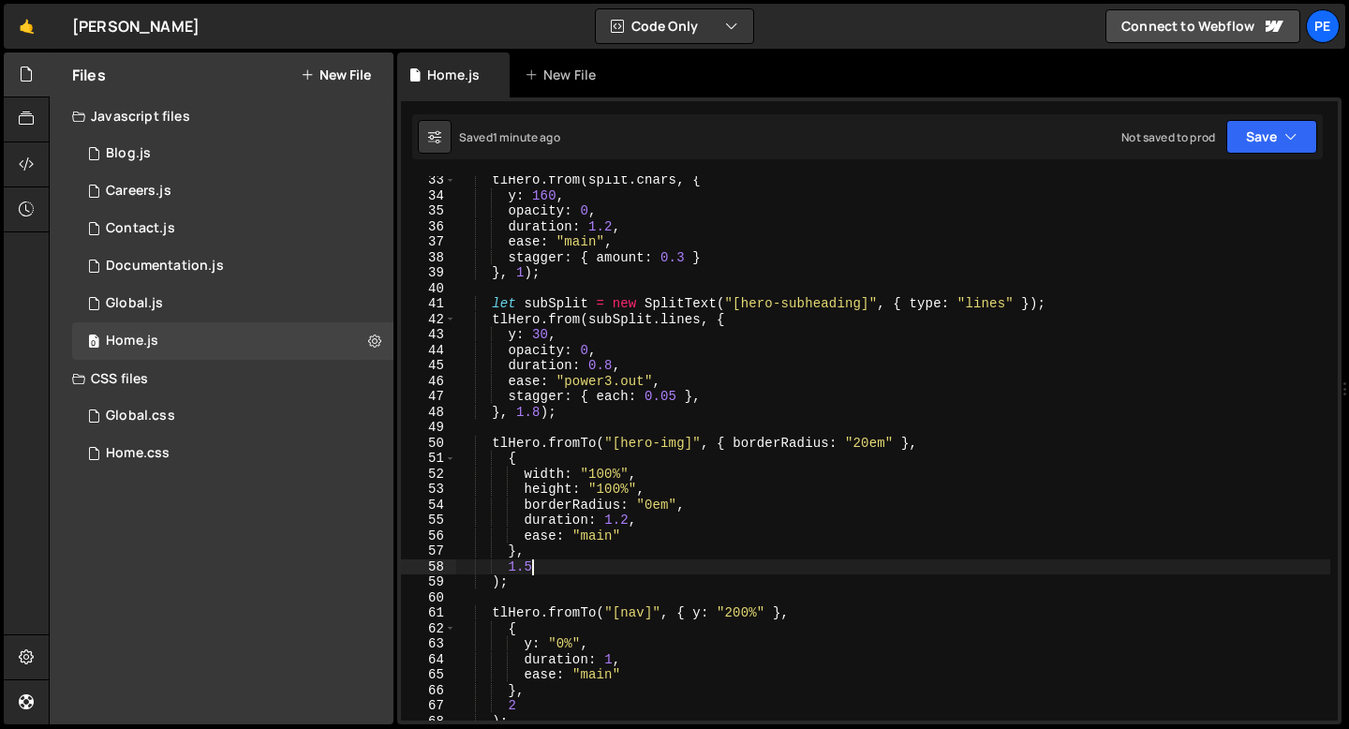
click at [544, 561] on div "tlHero . from ( split . chars , { y : 160 , opacity : 0 , duration : 1.2 , ease…" at bounding box center [893, 459] width 874 height 575
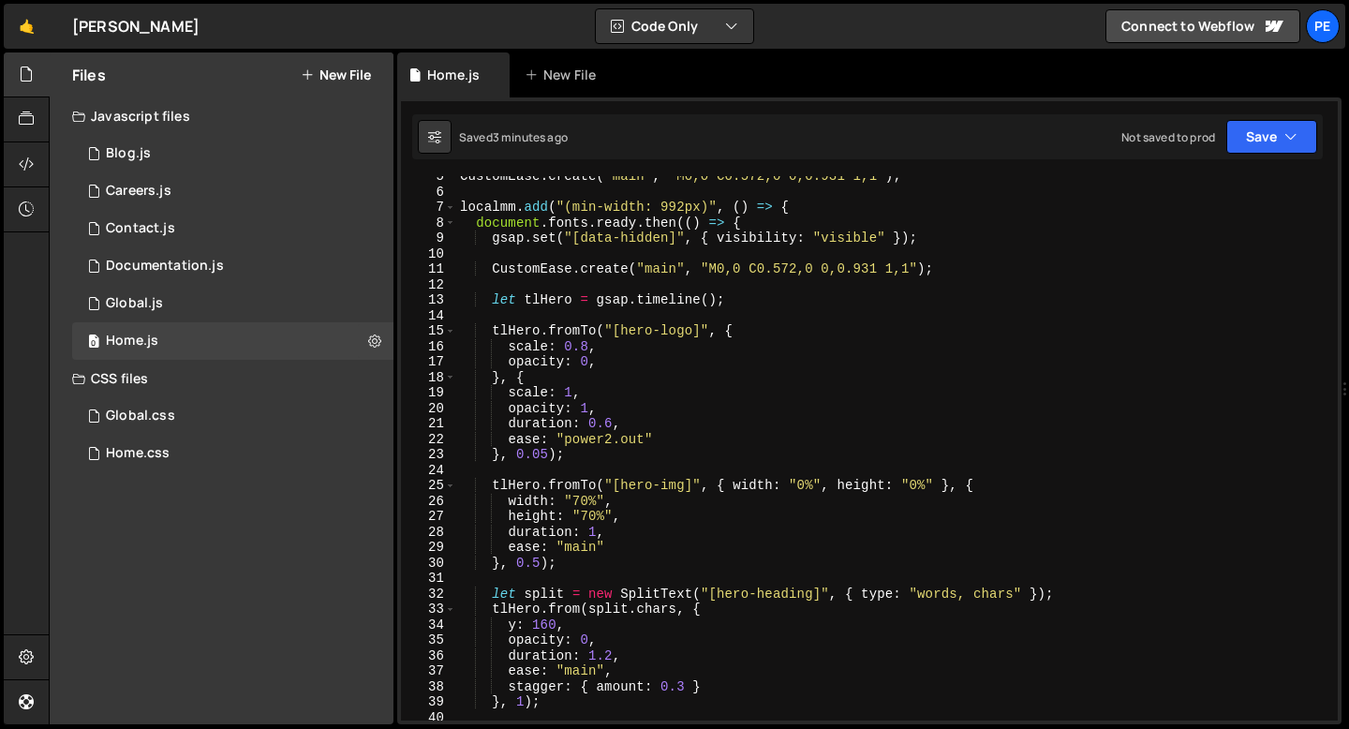
scroll to position [0, 0]
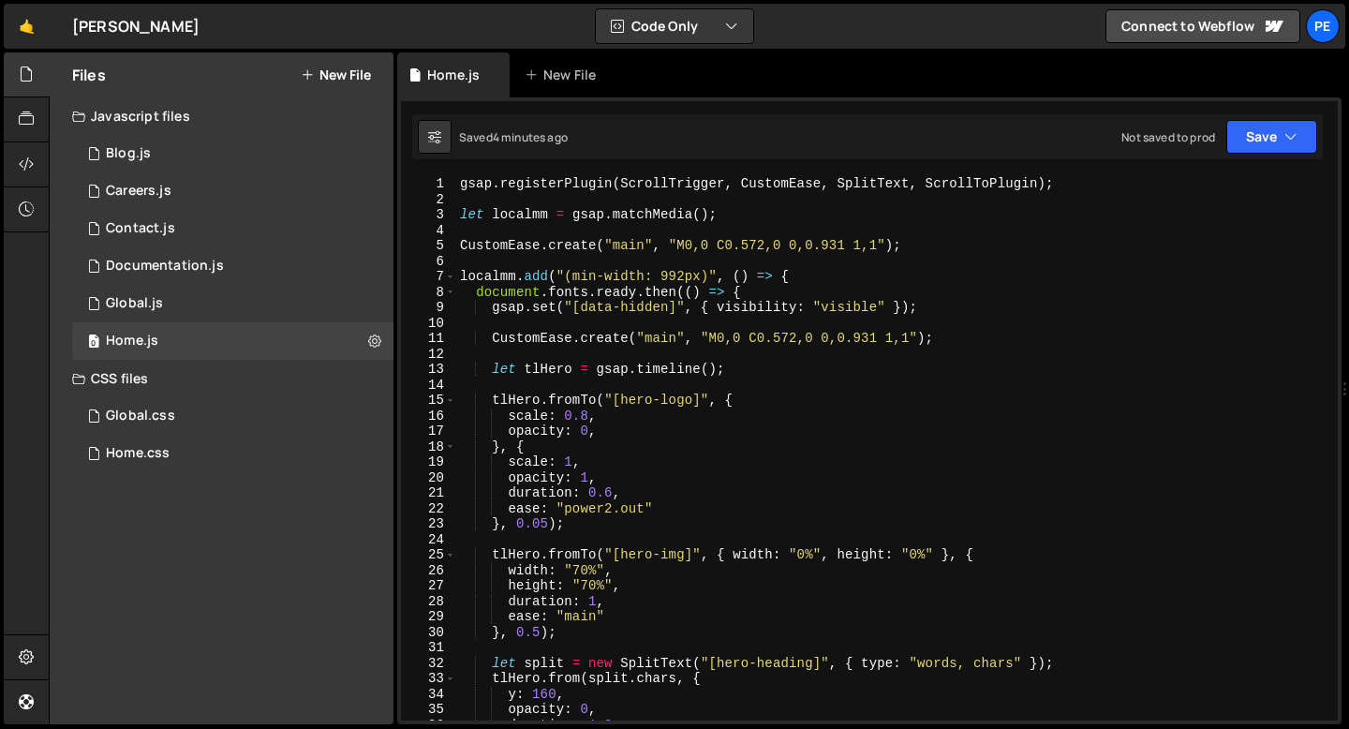
click at [538, 635] on div "gsap . registerPlugin ( ScrollTrigger , CustomEase , SplitText , ScrollToPlugin…" at bounding box center [893, 463] width 874 height 575
type textarea "}, 0.7);"
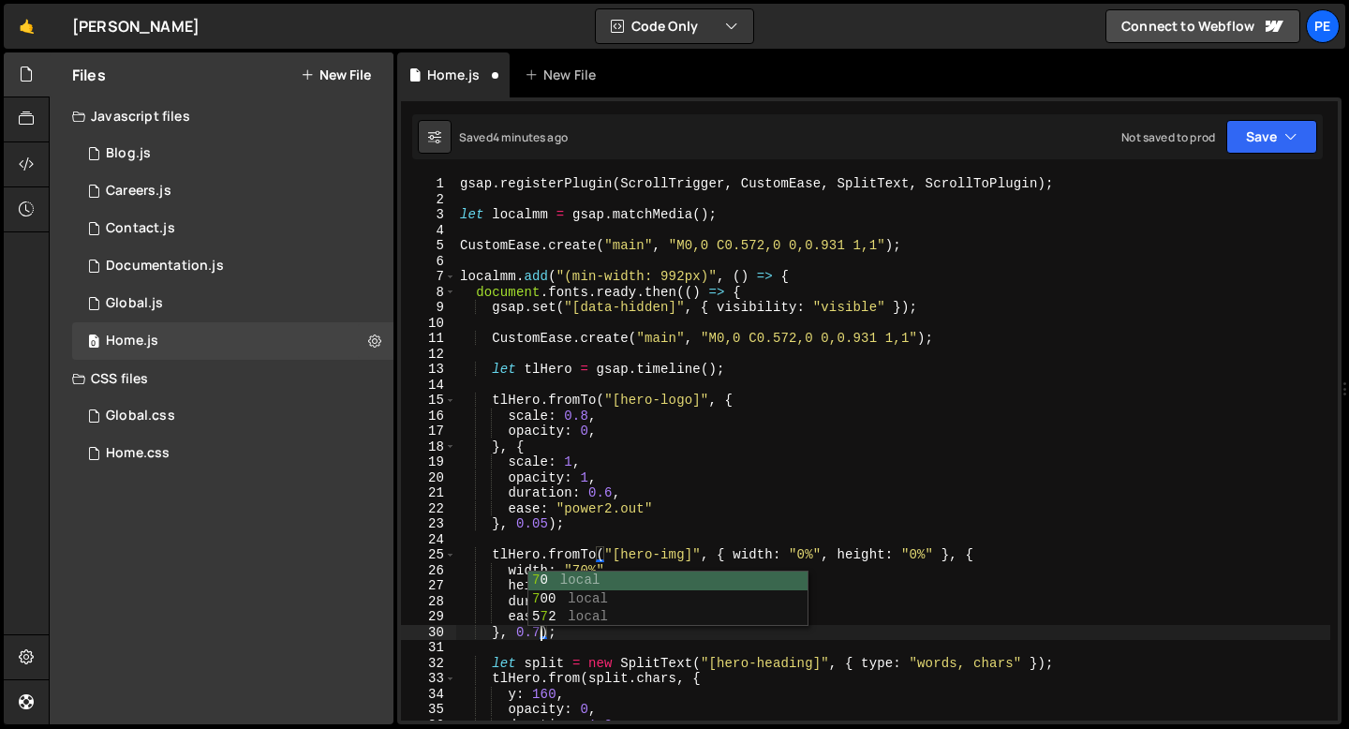
click at [557, 641] on div "gsap . registerPlugin ( ScrollTrigger , CustomEase , SplitText , ScrollToPlugin…" at bounding box center [893, 463] width 874 height 575
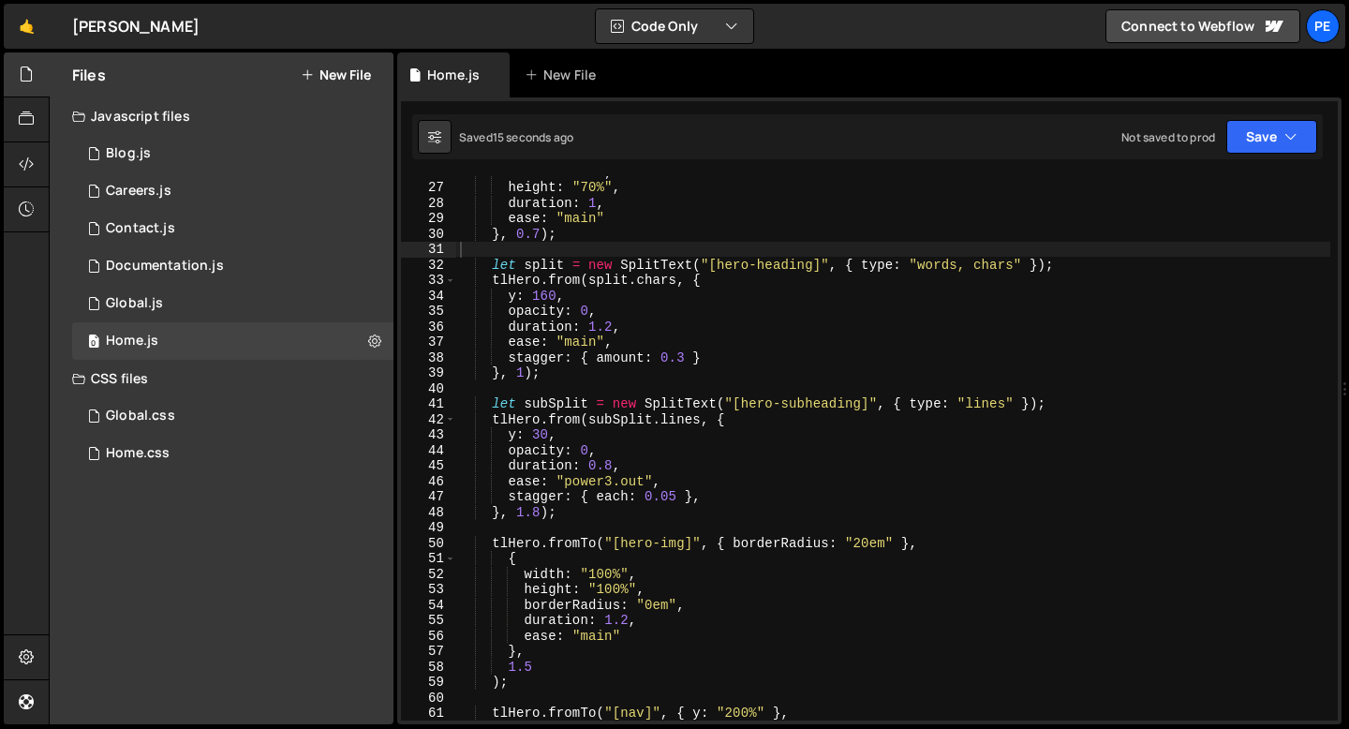
scroll to position [428, 0]
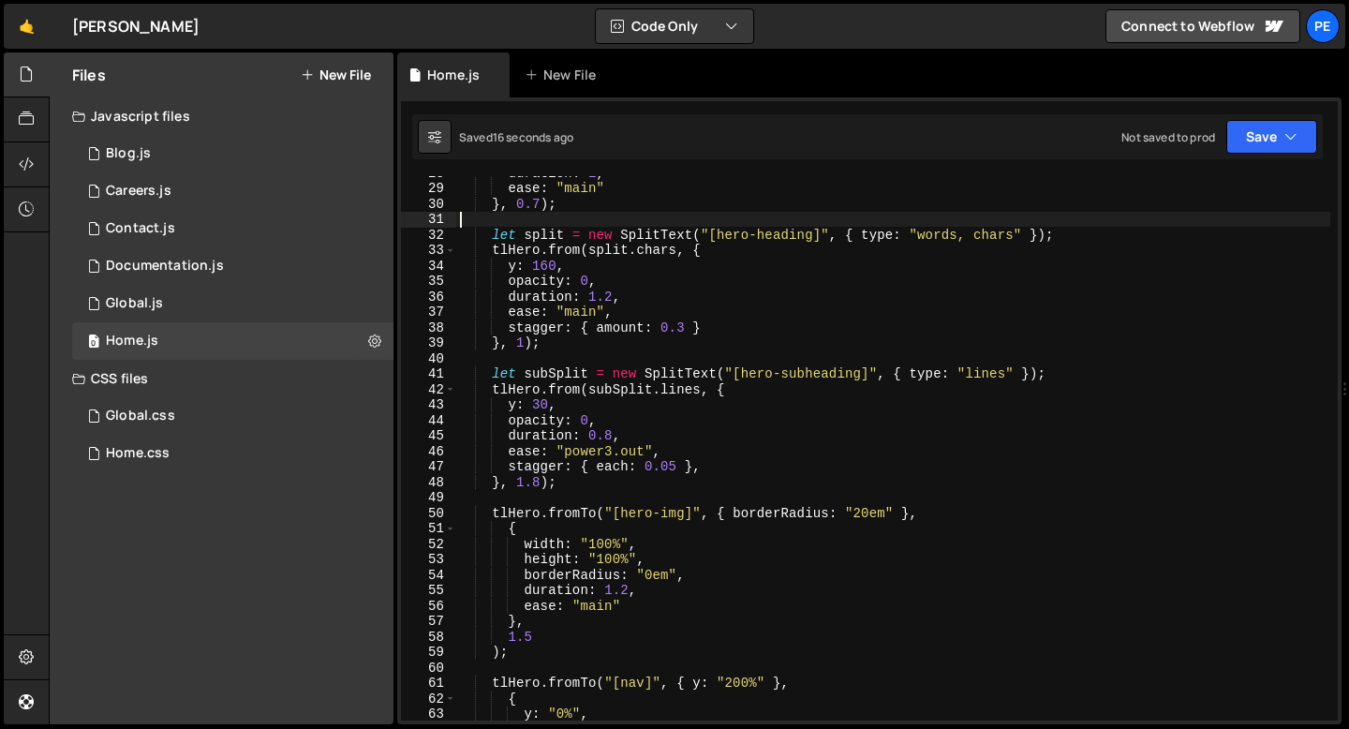
click at [540, 483] on div "duration : 1 , ease : "main" } , 0.7 ) ; let split = new SplitText ( "[hero-hea…" at bounding box center [893, 452] width 874 height 575
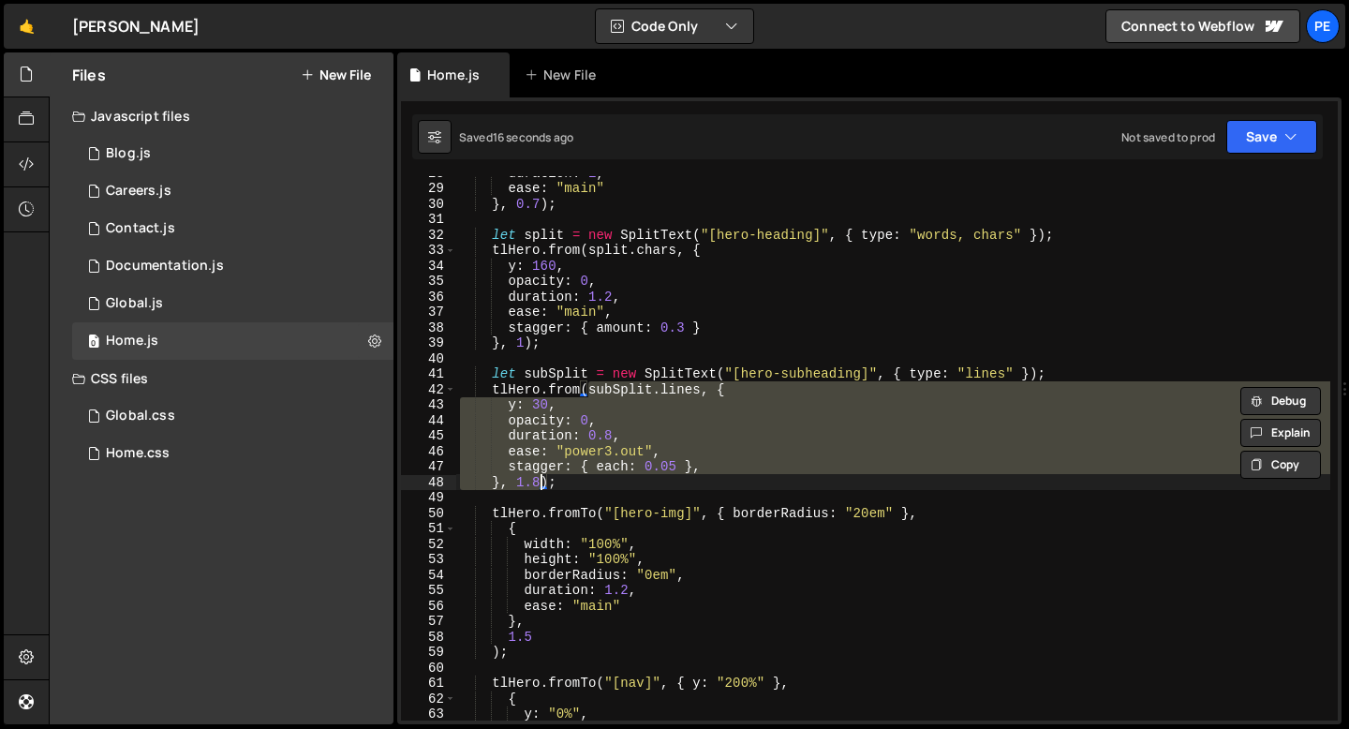
click at [540, 483] on div "duration : 1 , ease : "main" } , 0.7 ) ; let split = new SplitText ( "[hero-hea…" at bounding box center [893, 452] width 874 height 575
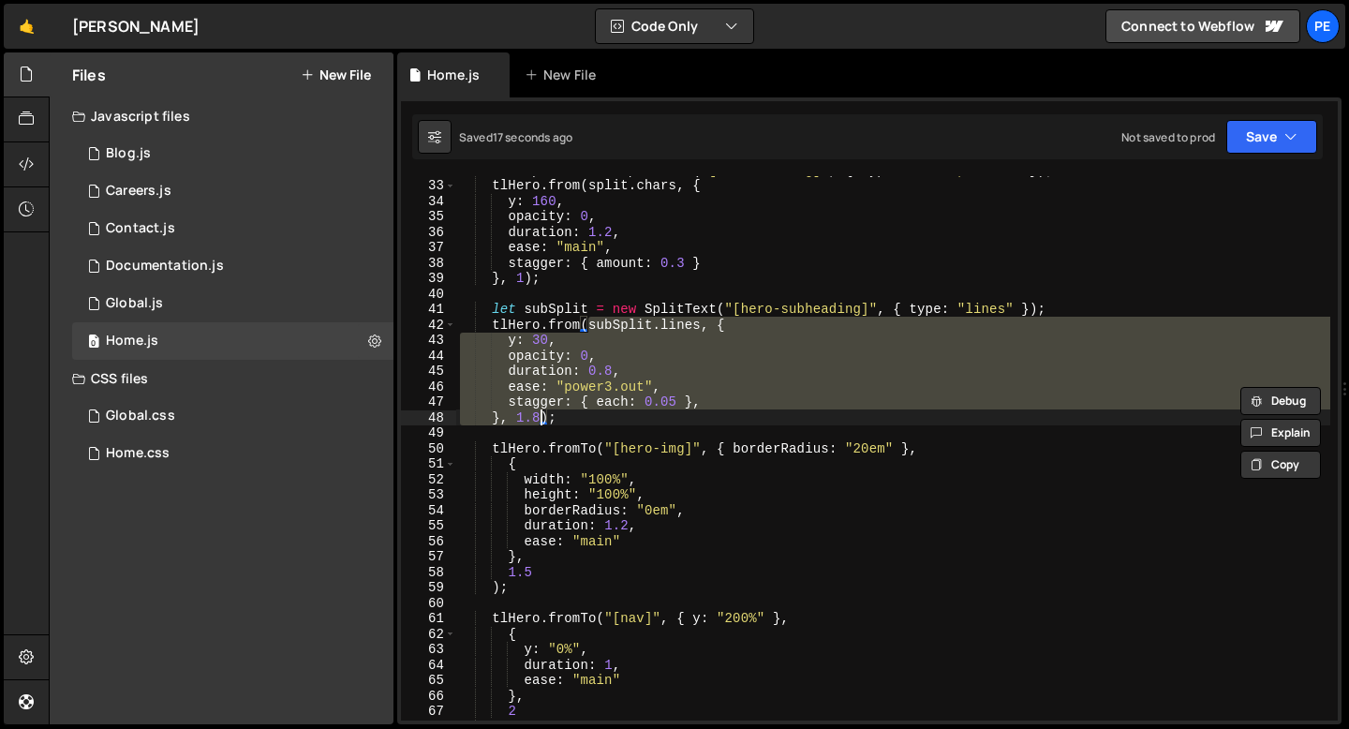
scroll to position [615, 0]
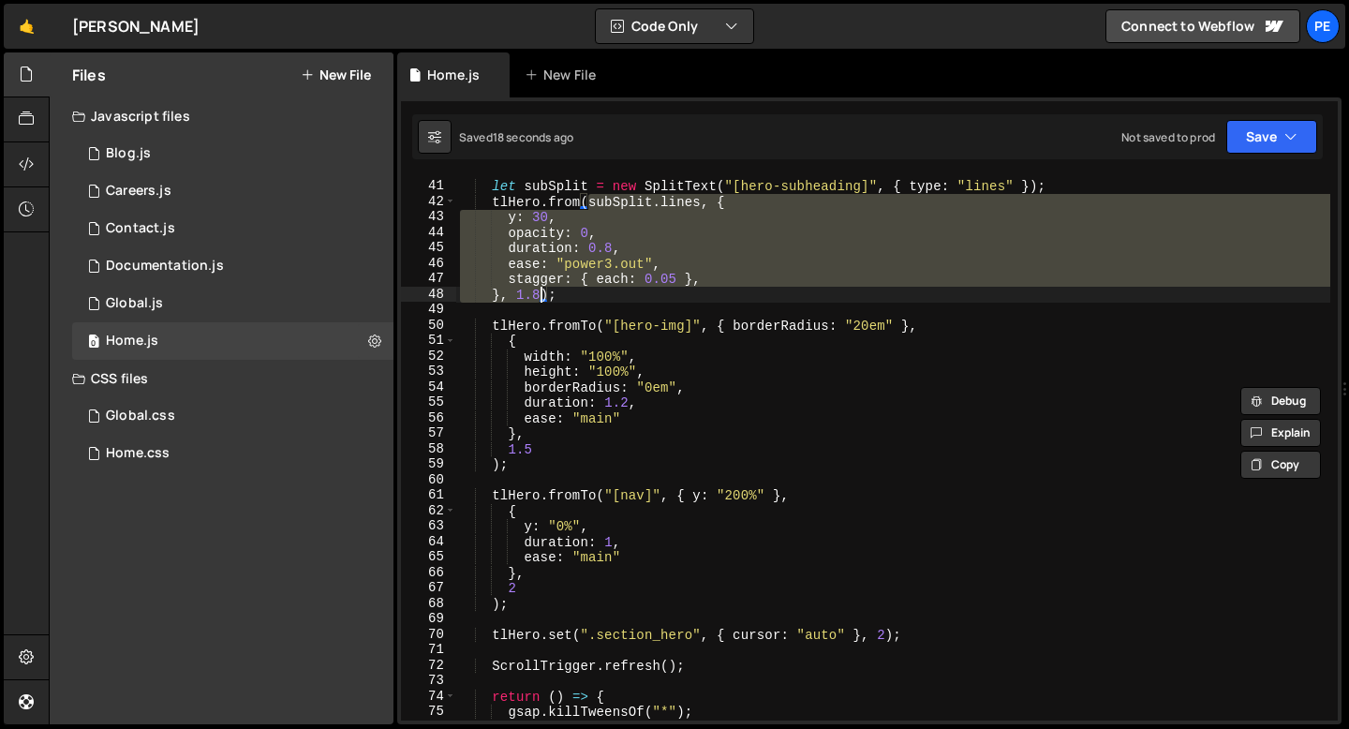
click at [531, 450] on div "let subSplit = new SplitText ( "[hero-subheading]" , { type : "lines" }) ; tlHe…" at bounding box center [893, 450] width 874 height 575
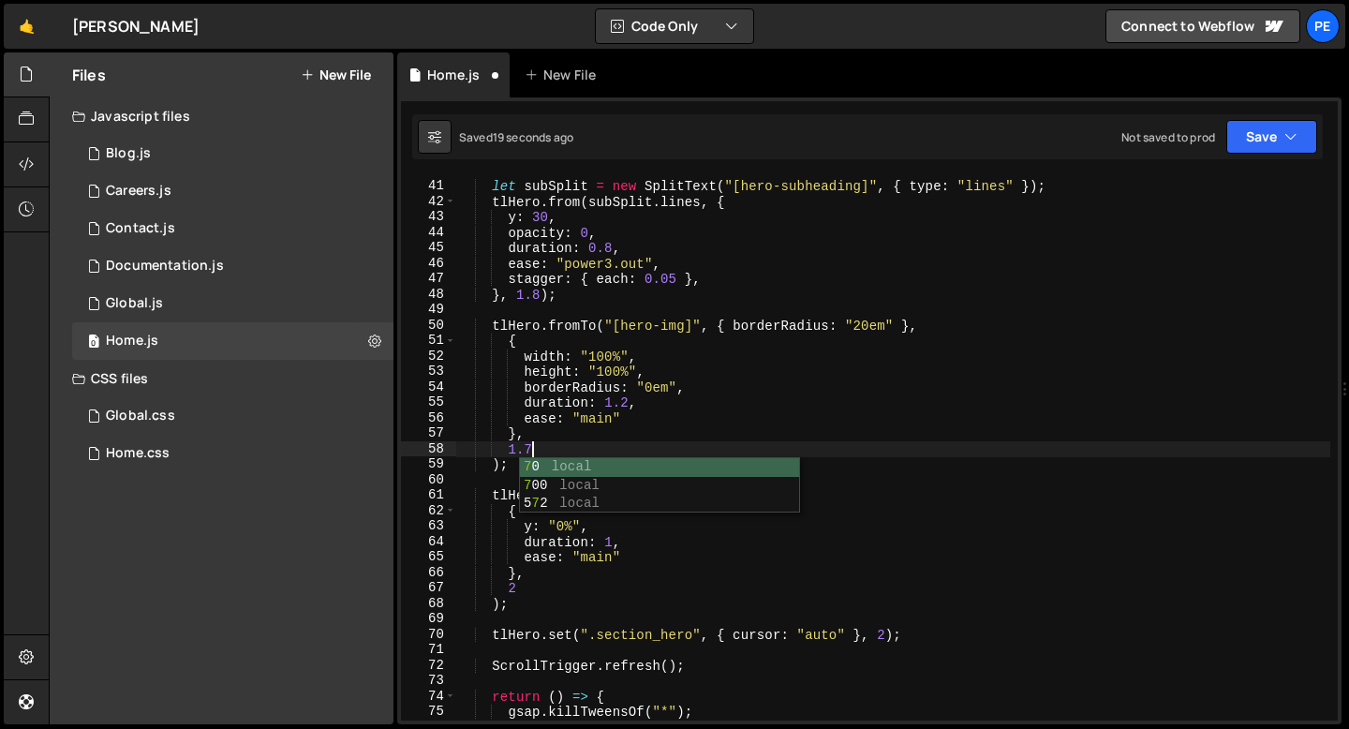
scroll to position [0, 4]
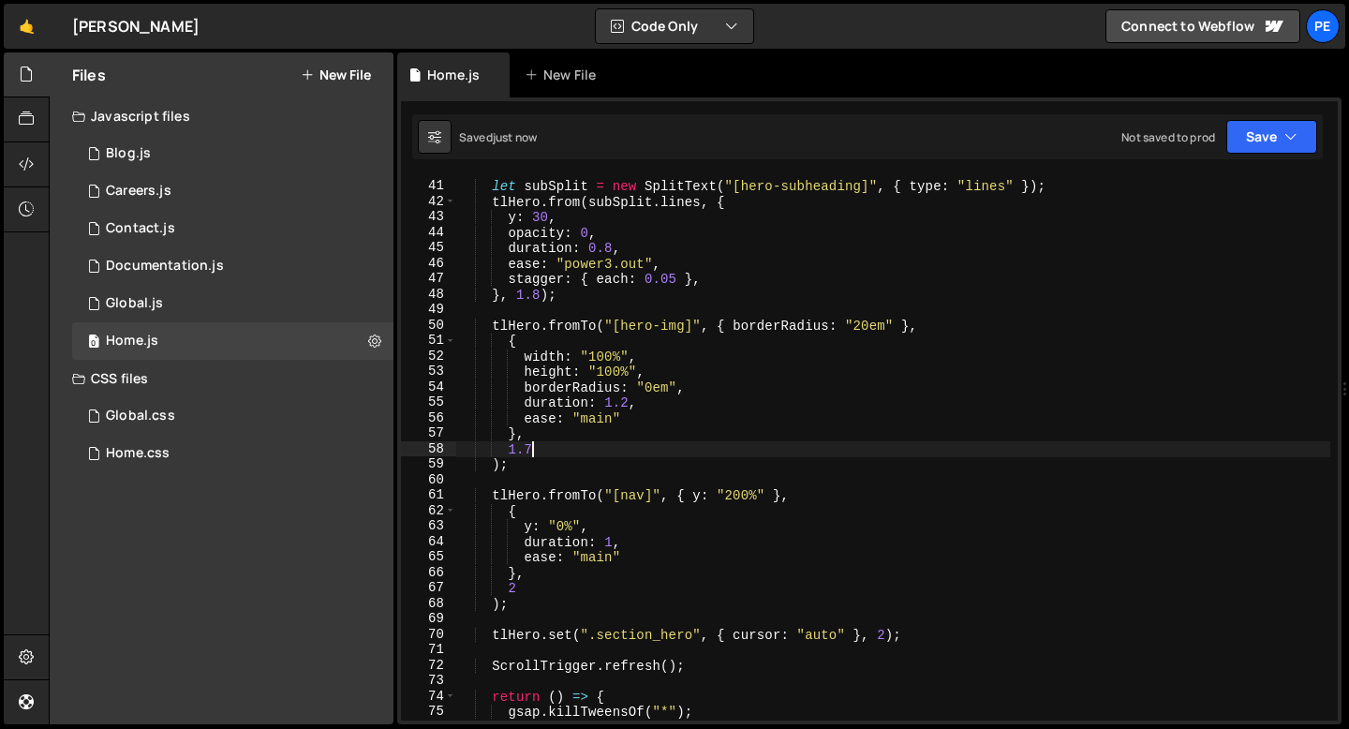
type textarea "1.7"
